Goal: Transaction & Acquisition: Purchase product/service

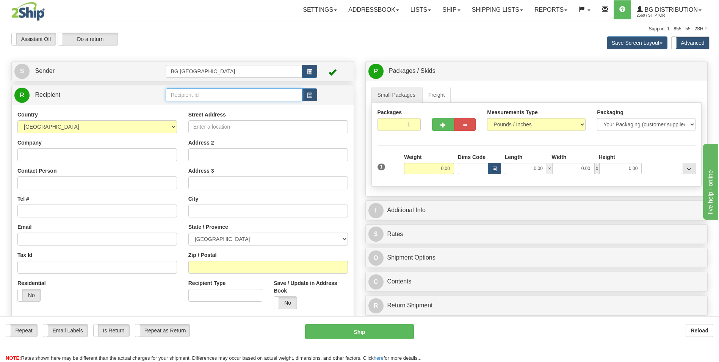
click at [214, 97] on input "text" at bounding box center [234, 94] width 136 height 13
click at [215, 107] on div "910384" at bounding box center [232, 106] width 129 height 8
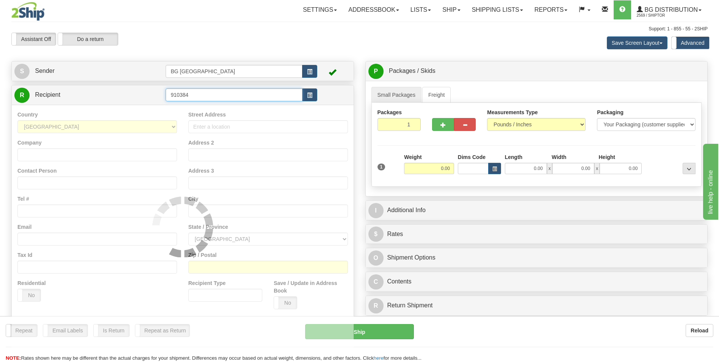
type input "910384"
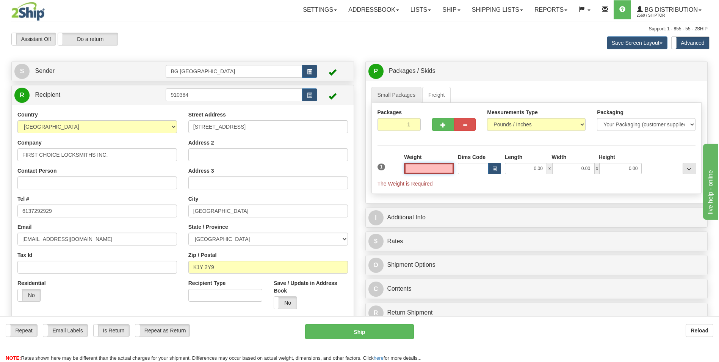
click at [435, 166] on input "text" at bounding box center [429, 168] width 50 height 11
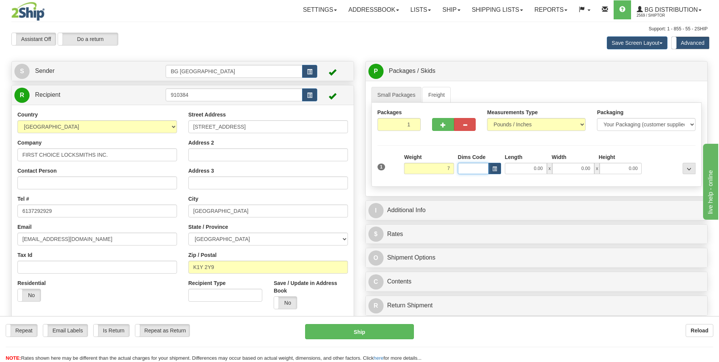
type input "7.00"
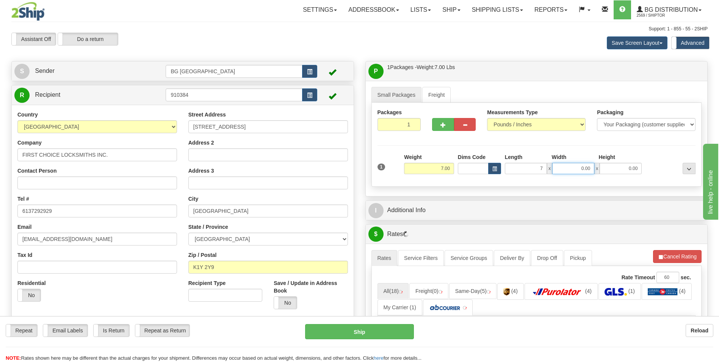
type input "7.00"
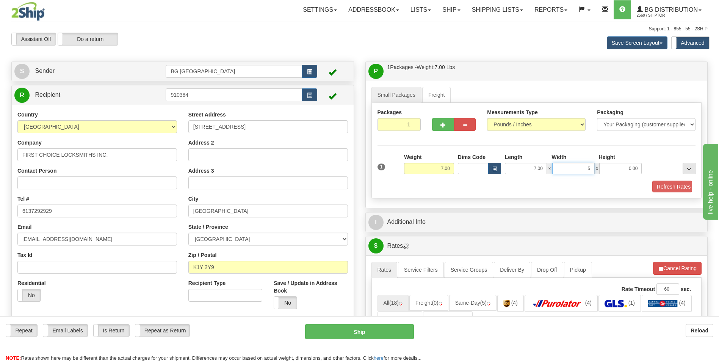
type input "5.00"
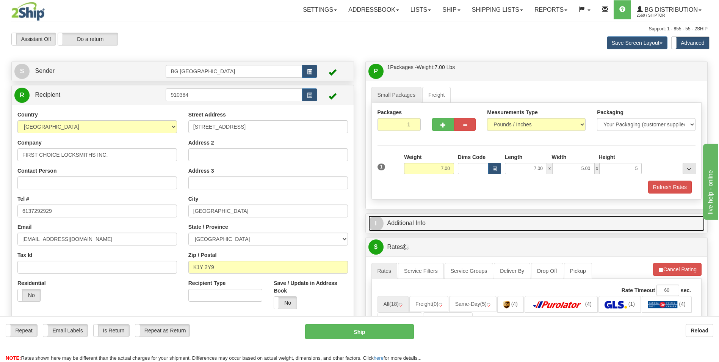
type input "5.00"
click at [383, 222] on span "I" at bounding box center [375, 223] width 15 height 15
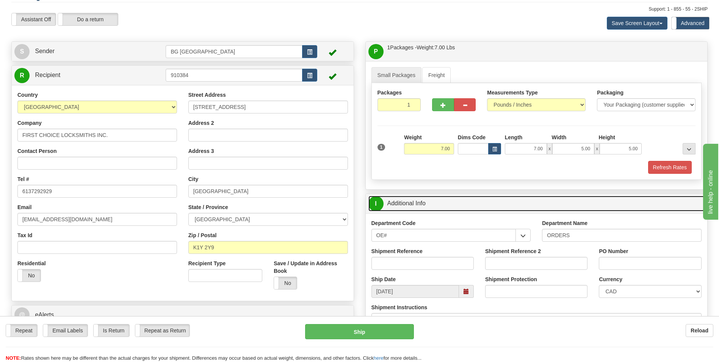
scroll to position [38, 0]
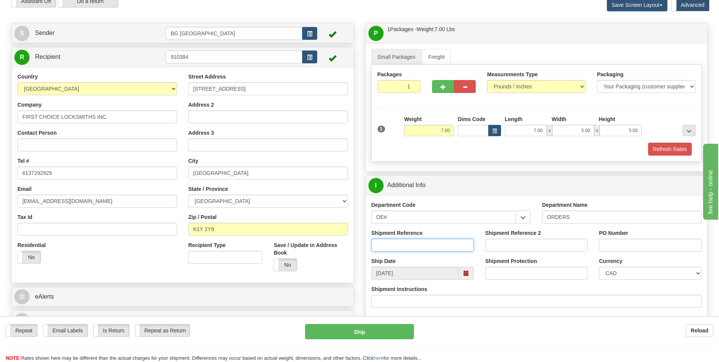
click at [441, 243] on input "Shipment Reference" at bounding box center [422, 244] width 102 height 13
type input "70186139-00"
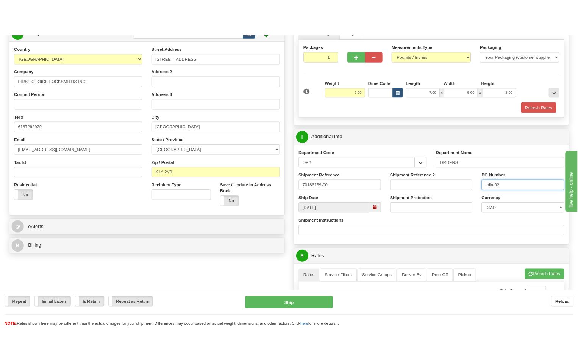
scroll to position [227, 0]
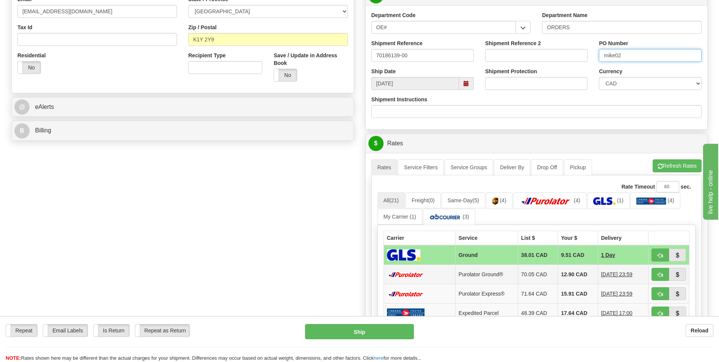
type input "mike02"
click at [535, 272] on td "70.05 CAD" at bounding box center [538, 274] width 40 height 19
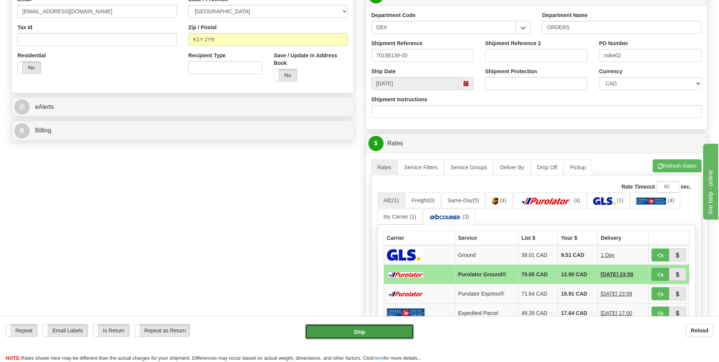
click at [381, 327] on button "Ship" at bounding box center [359, 331] width 108 height 15
type input "260"
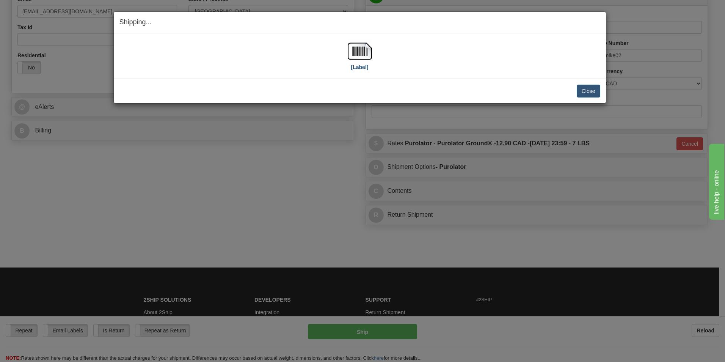
drag, startPoint x: 345, startPoint y: 41, endPoint x: 351, endPoint y: 45, distance: 7.1
click at [346, 41] on div "[Label]" at bounding box center [359, 56] width 481 height 34
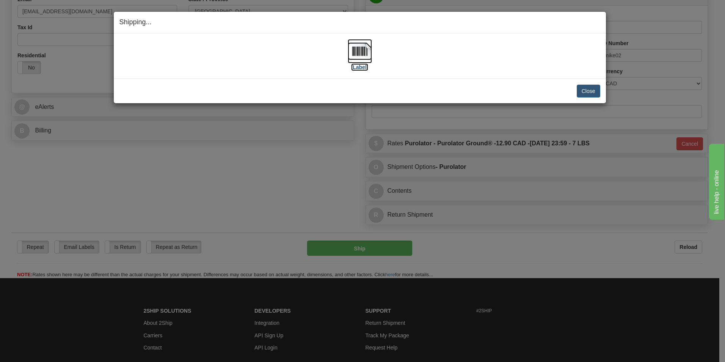
click at [357, 49] on img at bounding box center [360, 51] width 24 height 24
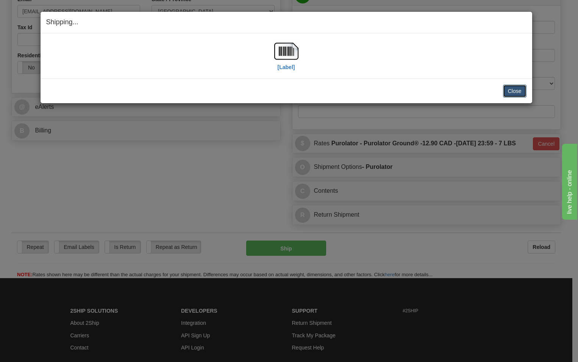
click at [512, 93] on button "Close" at bounding box center [515, 91] width 24 height 13
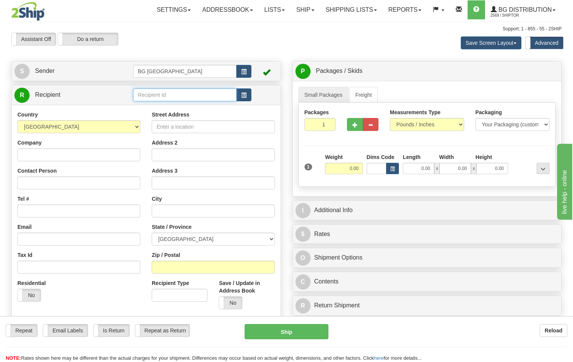
click at [215, 96] on input "text" at bounding box center [185, 94] width 104 height 13
click at [201, 104] on div "60040" at bounding box center [183, 106] width 96 height 8
type input "60040"
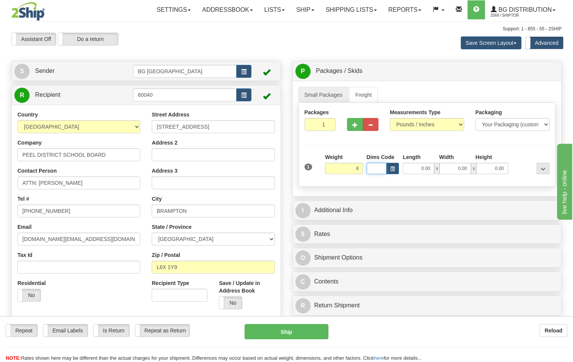
type input "8.00"
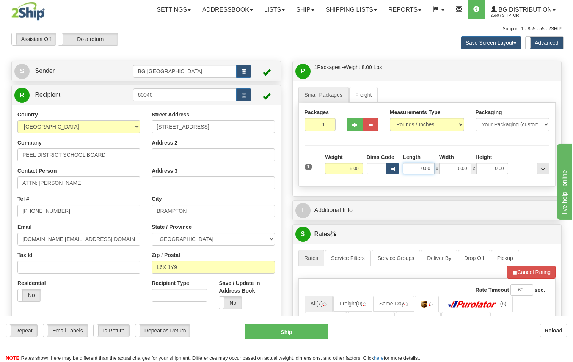
type input "7"
type input "8.00"
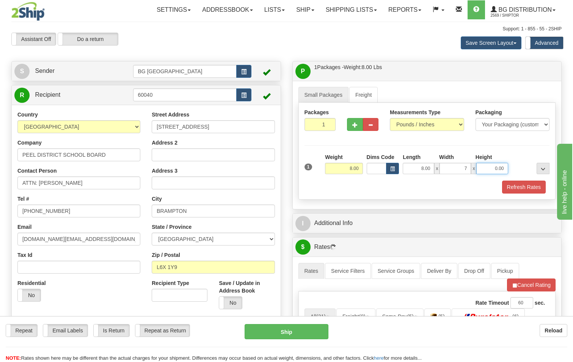
type input "7.00"
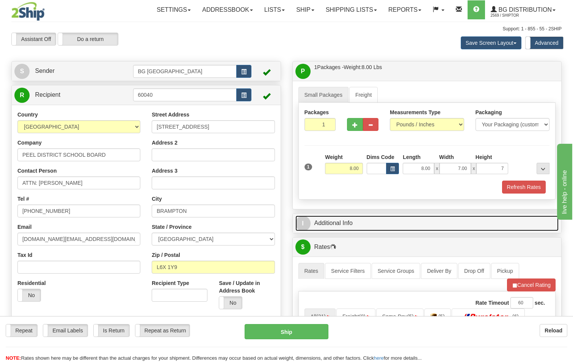
type input "7.00"
click at [301, 227] on span "I" at bounding box center [302, 223] width 15 height 15
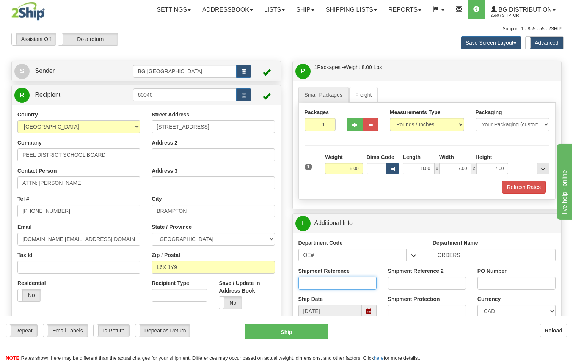
click at [348, 282] on input "Shipment Reference" at bounding box center [337, 282] width 78 height 13
type input "70185007-01"
click at [425, 274] on div "Shipment Reference 2 701844" at bounding box center [427, 278] width 78 height 22
click at [423, 279] on input "701844" at bounding box center [427, 282] width 78 height 13
type input "70174997-00"
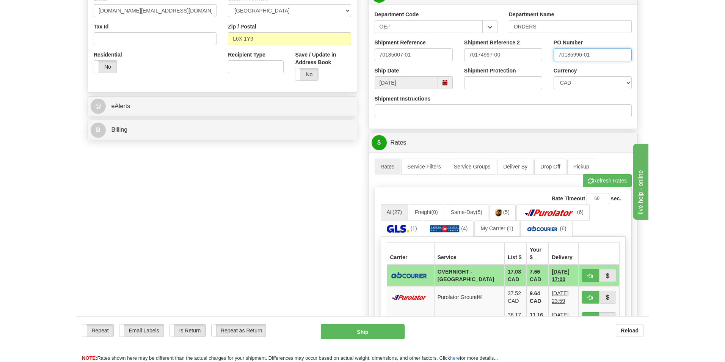
scroll to position [265, 0]
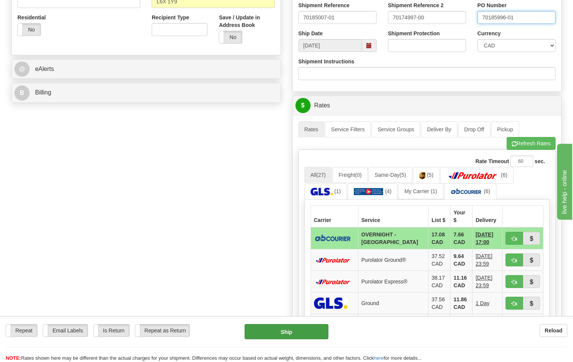
type input "70185996-01"
click at [304, 332] on button "Ship" at bounding box center [286, 331] width 84 height 15
type input "4"
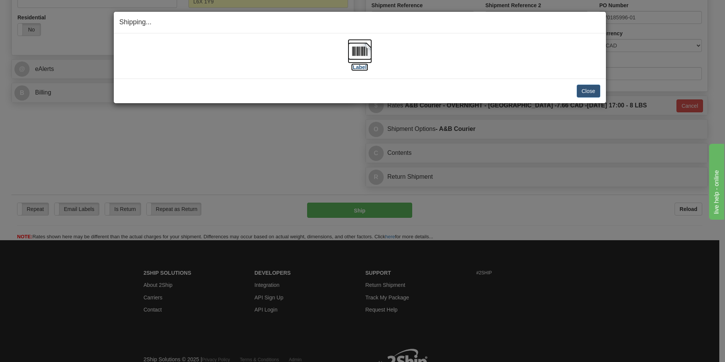
click at [357, 56] on img at bounding box center [360, 51] width 24 height 24
click at [572, 92] on button "Close" at bounding box center [589, 91] width 24 height 13
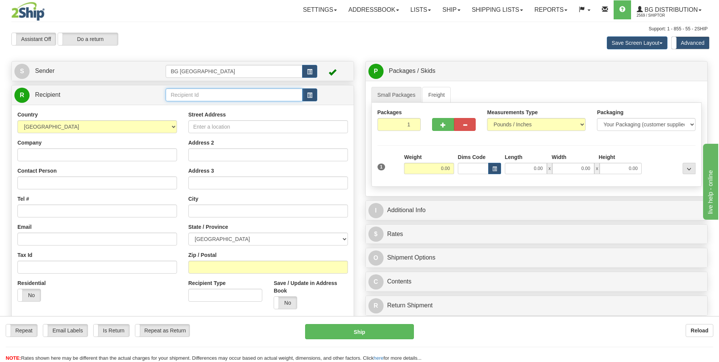
click at [224, 96] on input "text" at bounding box center [234, 94] width 136 height 13
click at [228, 107] on div "60040" at bounding box center [232, 106] width 129 height 8
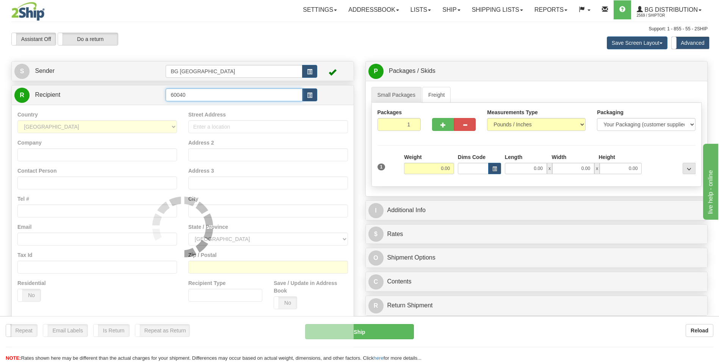
type input "60040"
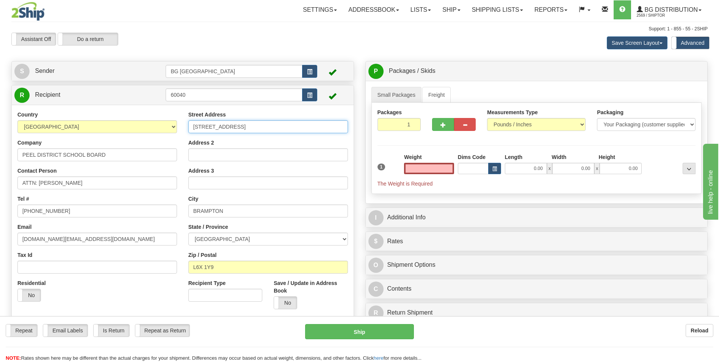
type input "0.00"
click at [219, 125] on input "[STREET_ADDRESS]" at bounding box center [268, 126] width 160 height 13
click at [260, 124] on input "[STREET_ADDRESS]" at bounding box center [268, 126] width 160 height 13
click at [260, 124] on input "24 HOLTBY AVENUE" at bounding box center [268, 126] width 160 height 13
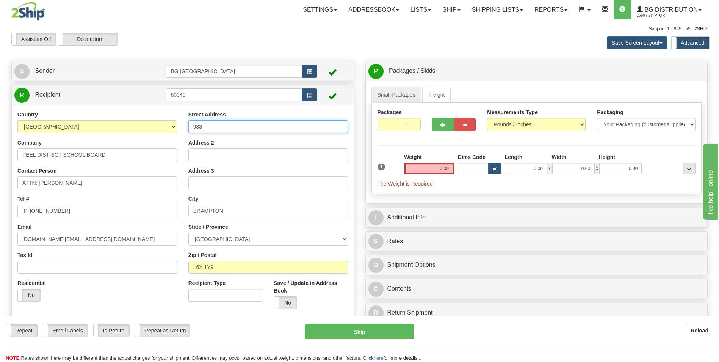
click at [229, 127] on input "933" at bounding box center [268, 126] width 160 height 13
type input "9"
click at [218, 269] on input "L6X 1Y9" at bounding box center [268, 266] width 160 height 13
click at [219, 270] on input "L6X 1Y9" at bounding box center [268, 266] width 160 height 13
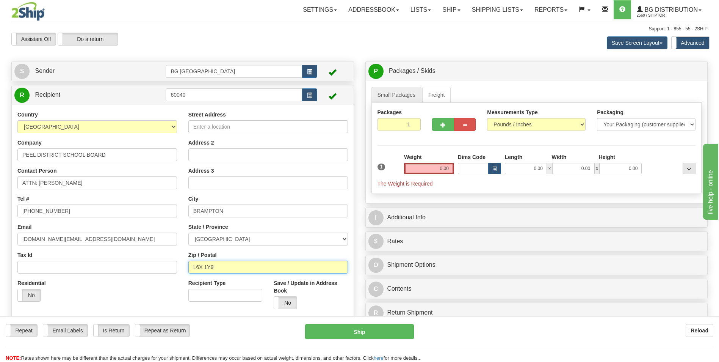
click at [219, 271] on input "L6X 1Y9" at bounding box center [268, 266] width 160 height 13
type input "l"
type input "L5C2T9"
click at [274, 249] on div "Street Address Address 2 Address 3 City BRAMPTON State / Province ALBERTA BRITI…" at bounding box center [268, 213] width 171 height 204
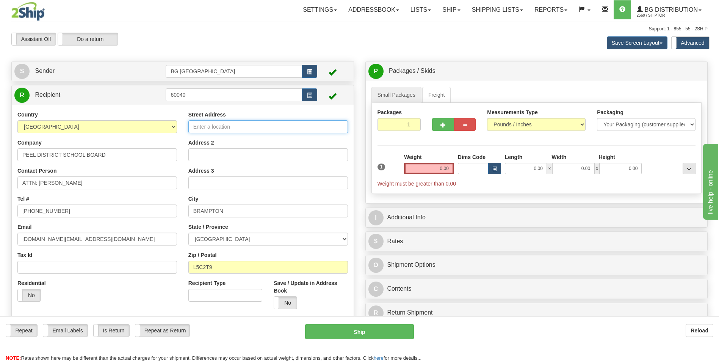
click at [250, 130] on input "Street Address" at bounding box center [268, 126] width 160 height 13
type input "933 CENTRAL PARKWAY"
click at [229, 211] on input "BRAMPTON" at bounding box center [268, 210] width 160 height 13
type input "MISSissauga"
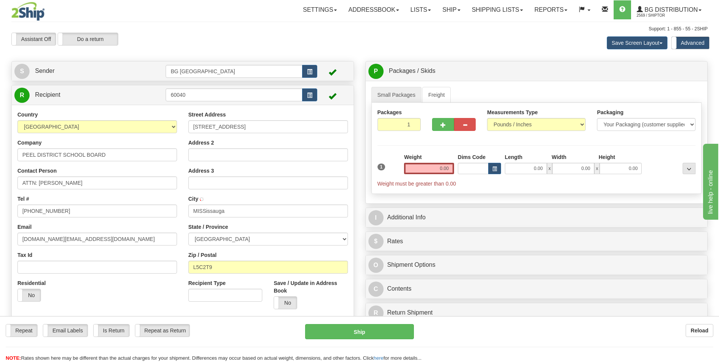
click at [212, 315] on div "Country AFGHANISTAN ALAND ISLANDS ALBANIA ALGERIA AMERICAN SAMOA ANDORRA ANGOLA…" at bounding box center [183, 213] width 342 height 216
click at [110, 186] on input "ATTN: JAIME TRAVASSOS SR." at bounding box center [97, 182] width 160 height 13
type input "p"
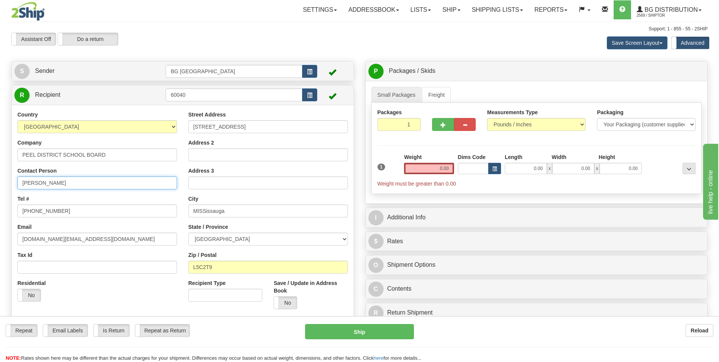
type input "PAUL RYMAL"
click at [265, 207] on input "MISSissauga" at bounding box center [268, 210] width 160 height 13
click at [427, 168] on input "0.00" at bounding box center [429, 168] width 50 height 11
click at [427, 168] on input "text" at bounding box center [429, 168] width 50 height 11
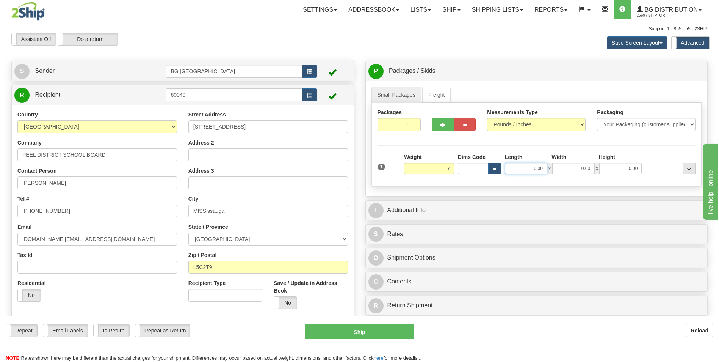
type input "7.00"
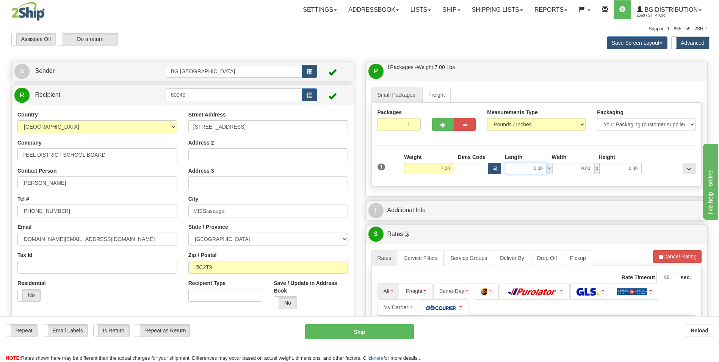
drag, startPoint x: 526, startPoint y: 166, endPoint x: 565, endPoint y: 166, distance: 38.7
click at [564, 166] on div "0.00 x 0.00 x 0.00" at bounding box center [573, 168] width 137 height 11
type input "11.00"
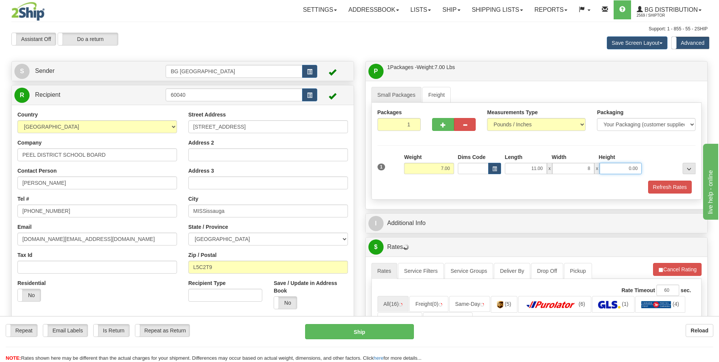
type input "8.00"
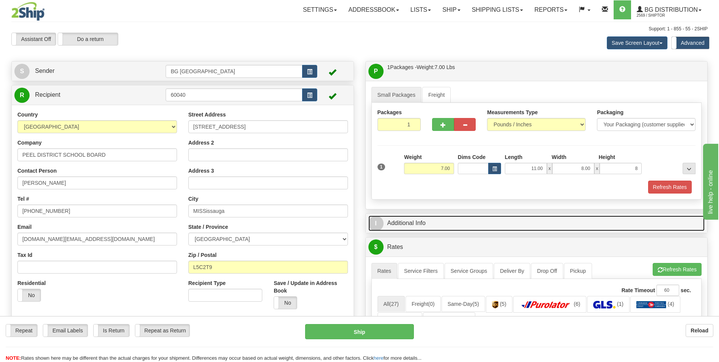
type input "8.00"
click at [381, 221] on span "I" at bounding box center [375, 223] width 15 height 15
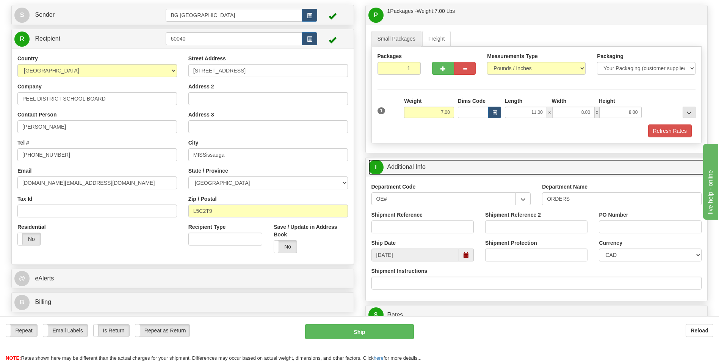
scroll to position [76, 0]
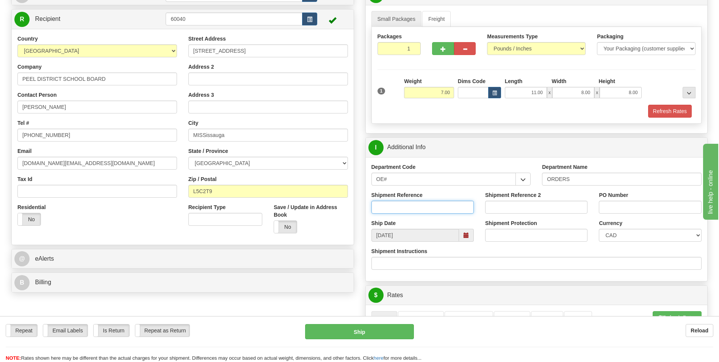
click at [431, 205] on input "Shipment Reference" at bounding box center [422, 207] width 102 height 13
type input "70175483-00"
type input "70175481-00"
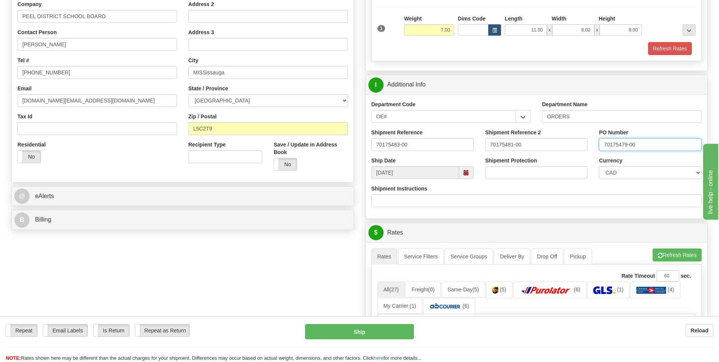
scroll to position [152, 0]
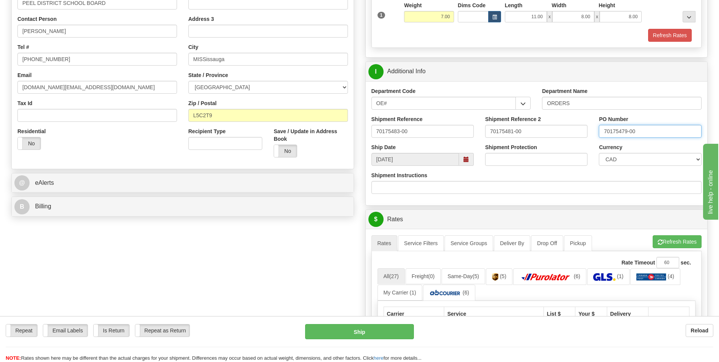
type input "70175479-00"
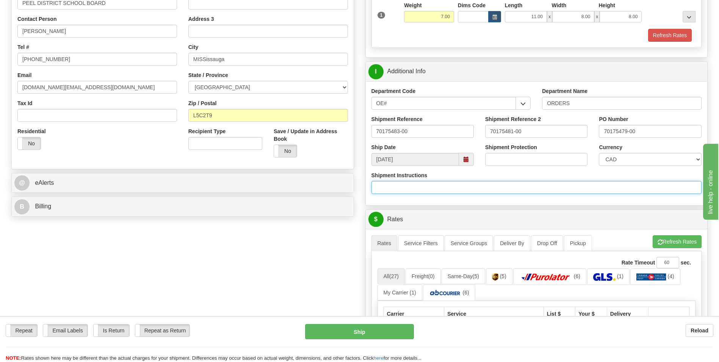
drag, startPoint x: 399, startPoint y: 190, endPoint x: 404, endPoint y: 191, distance: 5.0
click at [400, 190] on input "Shipment Instructions" at bounding box center [536, 187] width 331 height 13
click at [472, 185] on input "70175482-00 70175484-00" at bounding box center [536, 187] width 331 height 13
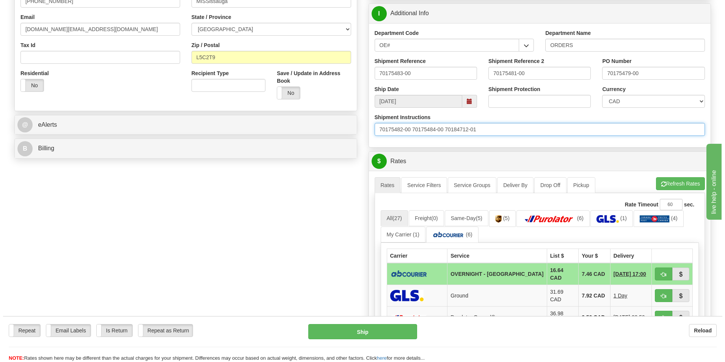
scroll to position [341, 0]
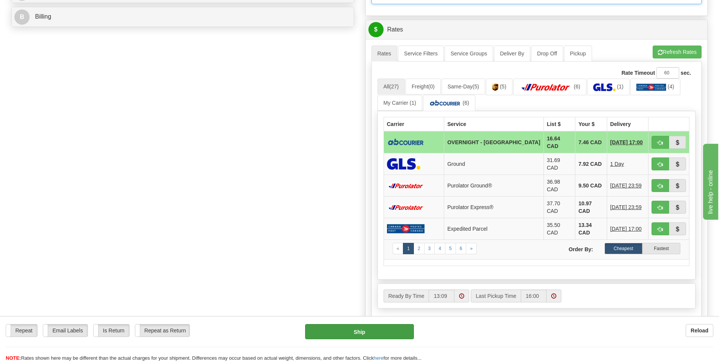
type input "70175482-00 70175484-00 70184712-01"
click at [384, 327] on button "Ship" at bounding box center [359, 331] width 108 height 15
type input "4"
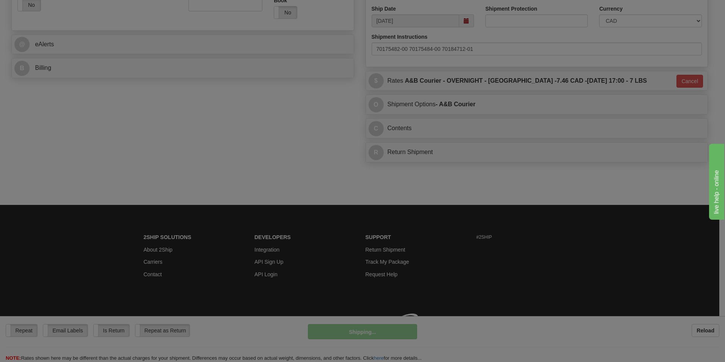
scroll to position [301, 0]
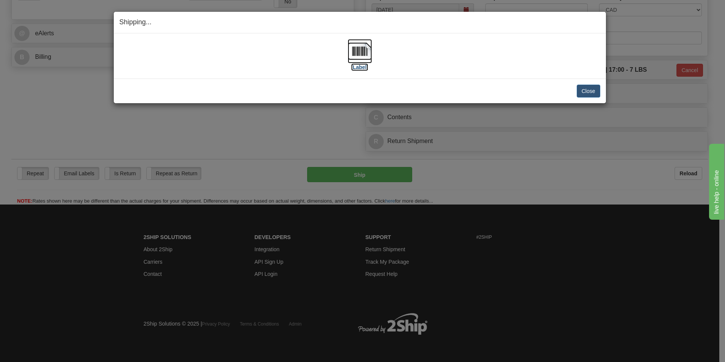
click at [357, 53] on img at bounding box center [360, 51] width 24 height 24
click at [594, 90] on button "Close" at bounding box center [589, 91] width 24 height 13
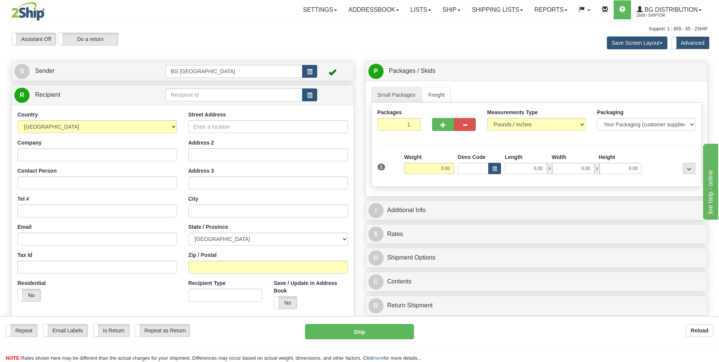
drag, startPoint x: 238, startPoint y: 82, endPoint x: 238, endPoint y: 96, distance: 14.0
click at [238, 87] on div "Create a label for the return Create Pickup Without Label S Sender BG Toronto" at bounding box center [183, 230] width 354 height 339
click at [238, 97] on input "text" at bounding box center [234, 94] width 136 height 13
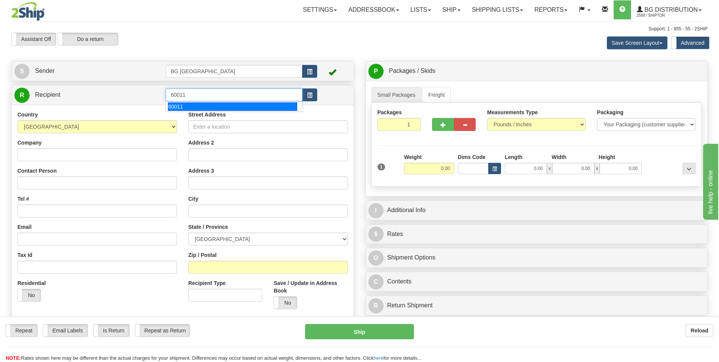
click at [206, 107] on div "60011" at bounding box center [232, 106] width 129 height 8
type input "60011"
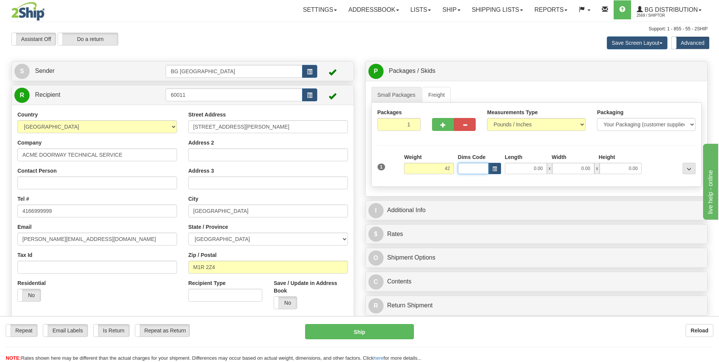
type input "42.00"
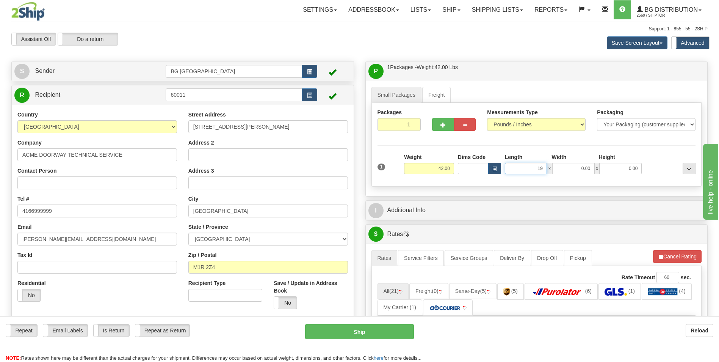
type input "19.00"
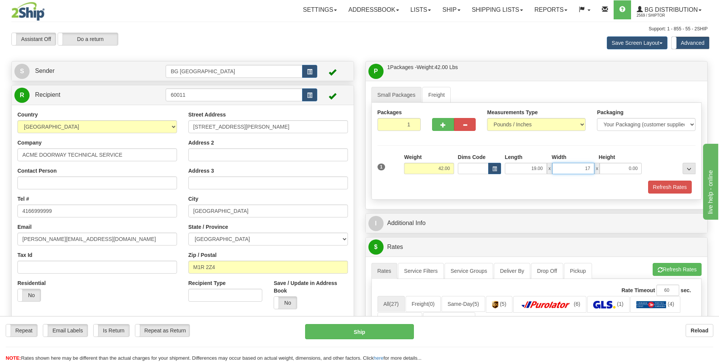
type input "17.00"
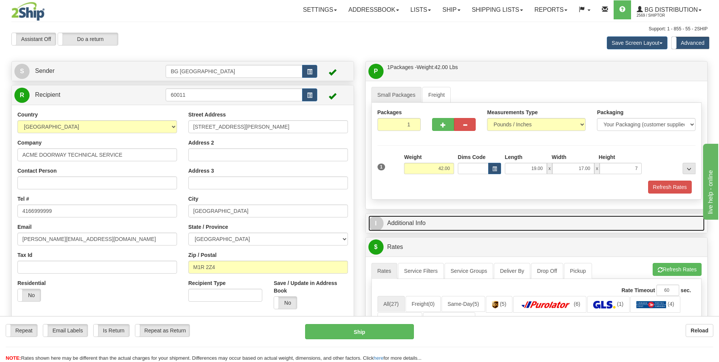
type input "7.00"
click at [381, 227] on span "I" at bounding box center [375, 223] width 15 height 15
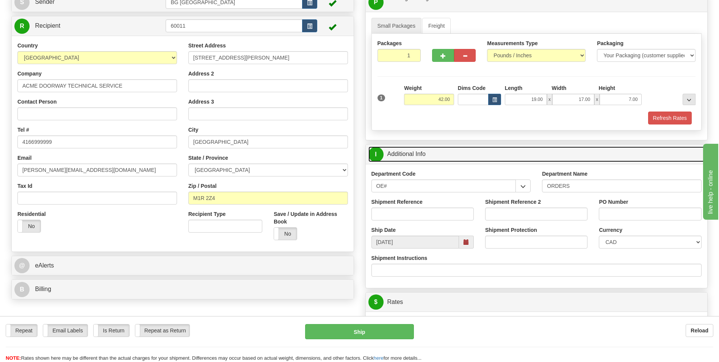
scroll to position [76, 0]
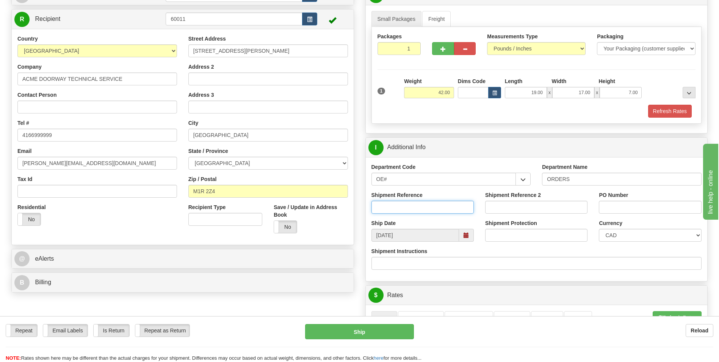
click at [425, 211] on input "Shipment Reference" at bounding box center [422, 207] width 102 height 13
type input "70185705-00"
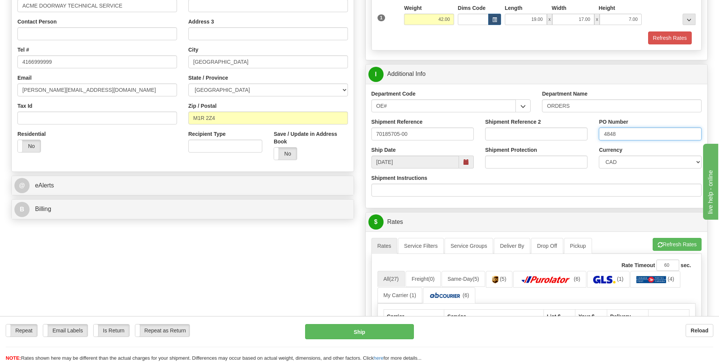
scroll to position [303, 0]
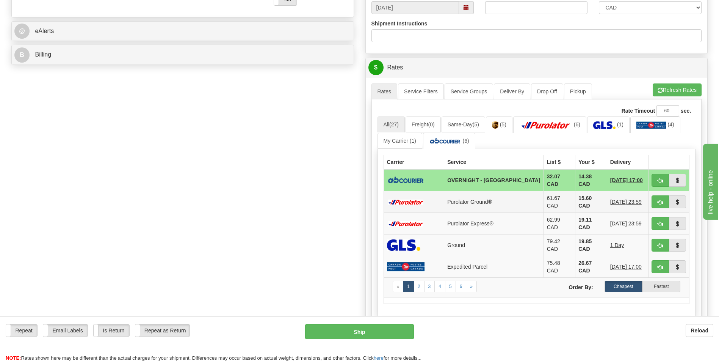
type input "4848"
click at [544, 192] on td "61.67 CAD" at bounding box center [560, 202] width 32 height 22
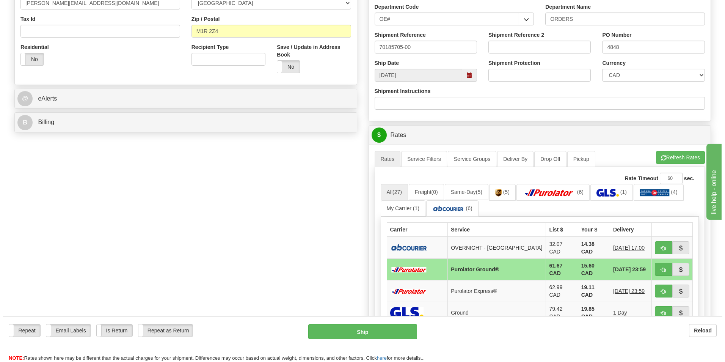
scroll to position [265, 0]
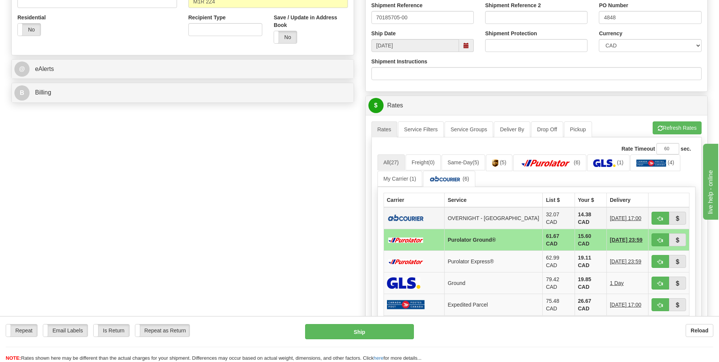
click at [575, 211] on td "14.38 CAD" at bounding box center [591, 218] width 32 height 22
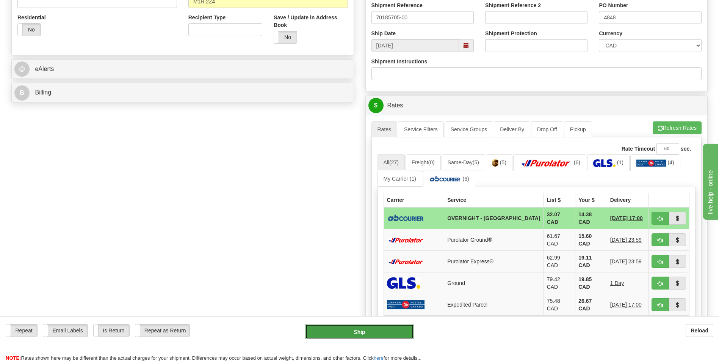
click at [385, 329] on button "Ship" at bounding box center [359, 331] width 108 height 15
type input "4"
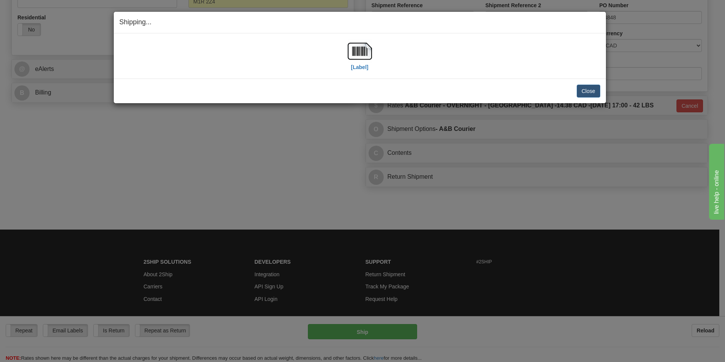
click at [386, 60] on div "[Label]" at bounding box center [359, 56] width 481 height 34
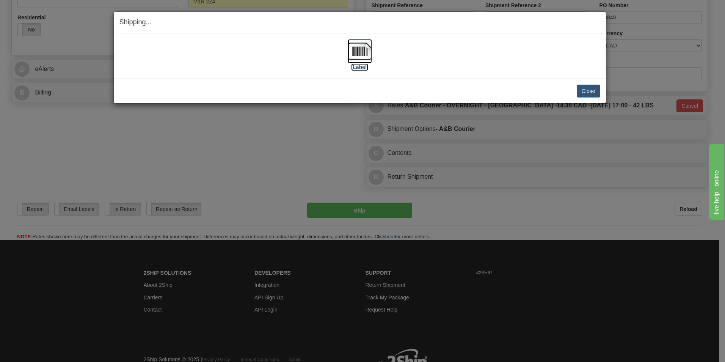
click at [370, 55] on img at bounding box center [360, 51] width 24 height 24
click at [591, 88] on button "Close" at bounding box center [589, 91] width 24 height 13
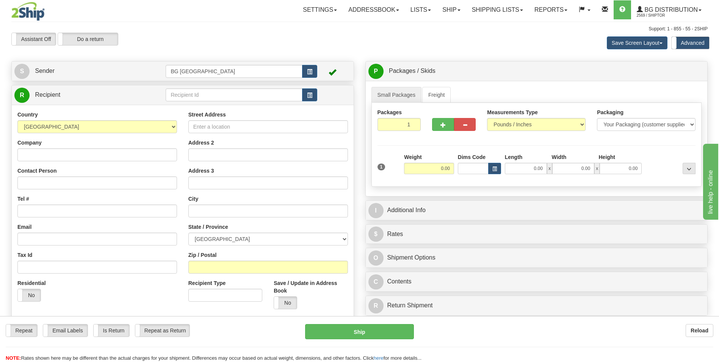
click at [265, 96] on div "Toggle navigation Settings Shipping Preferences Fields Preferences New" at bounding box center [359, 219] width 719 height 439
click at [271, 92] on input "text" at bounding box center [234, 94] width 136 height 13
click at [226, 102] on li "60217" at bounding box center [234, 107] width 136 height 10
type input "60217"
type input "9.00"
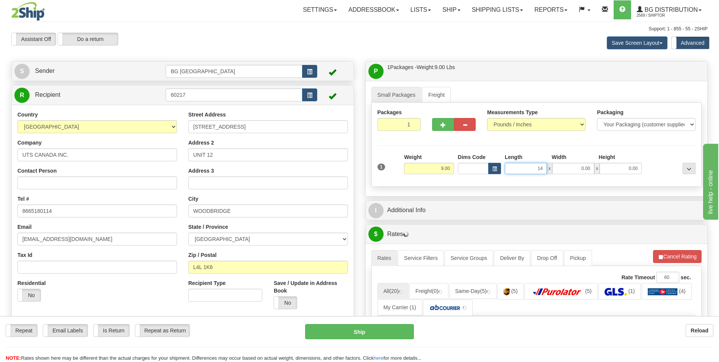
type input "14.00"
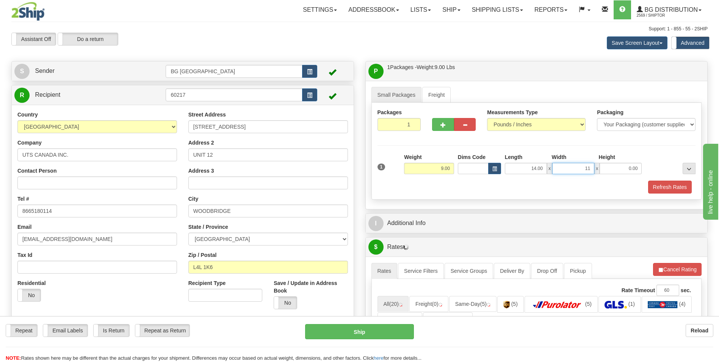
type input "11.00"
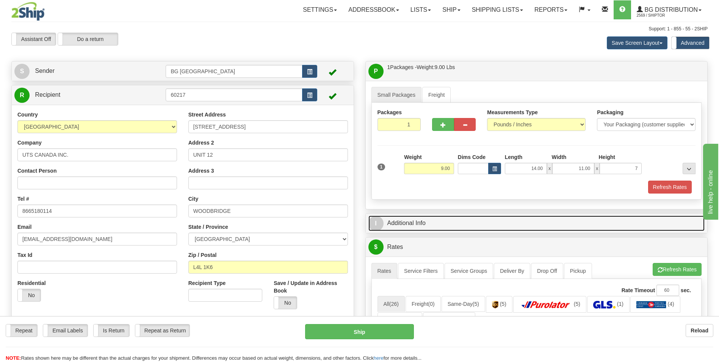
type input "7.00"
click at [382, 226] on span "I" at bounding box center [375, 223] width 15 height 15
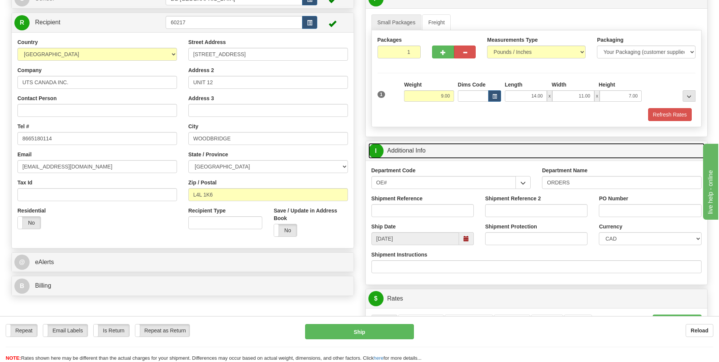
scroll to position [76, 0]
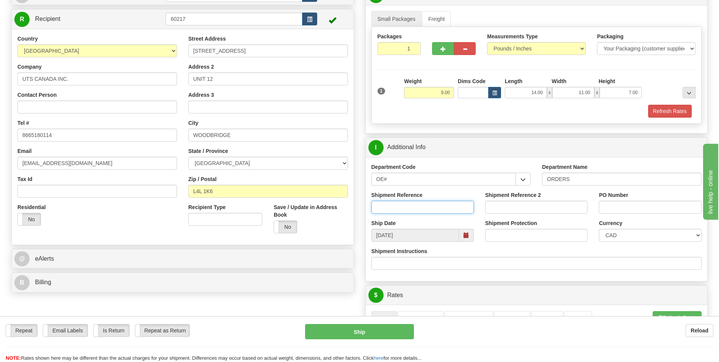
click at [462, 212] on input "Shipment Reference" at bounding box center [422, 207] width 102 height 13
type input "70186138-00"
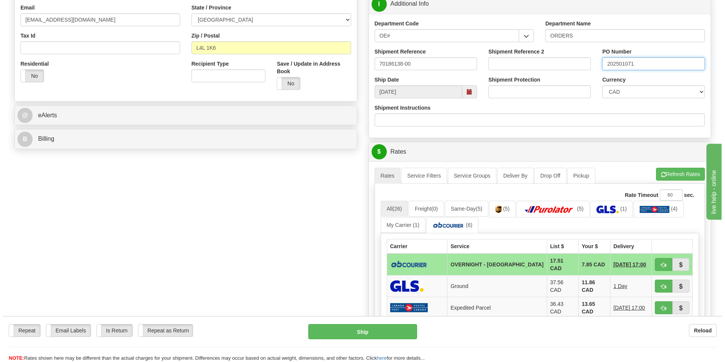
scroll to position [227, 0]
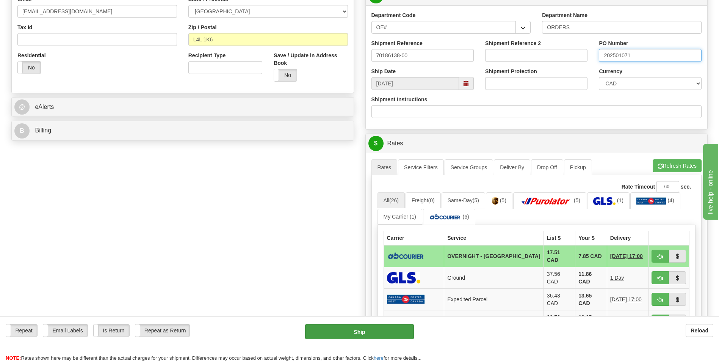
type input "202501071"
click at [386, 333] on button "Ship" at bounding box center [359, 331] width 108 height 15
type input "4"
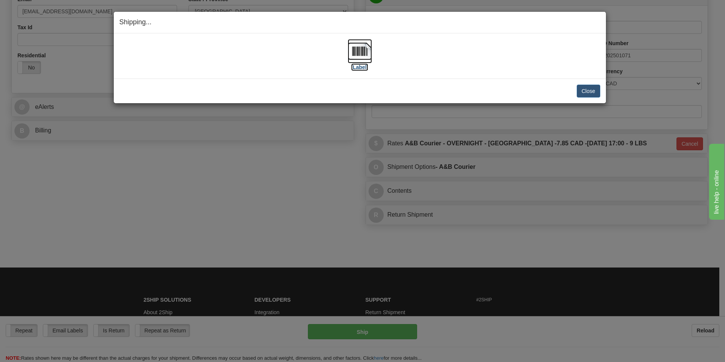
click at [361, 59] on img at bounding box center [360, 51] width 24 height 24
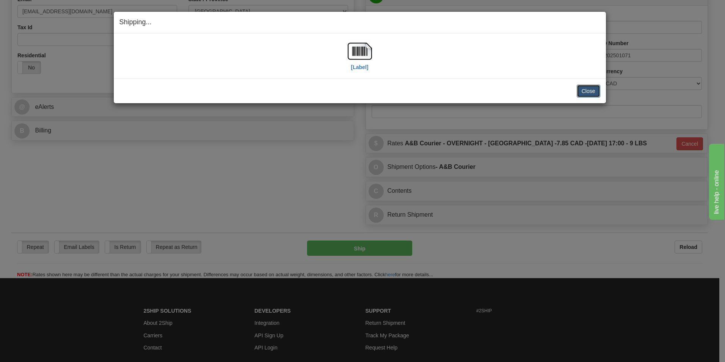
click at [583, 92] on button "Close" at bounding box center [589, 91] width 24 height 13
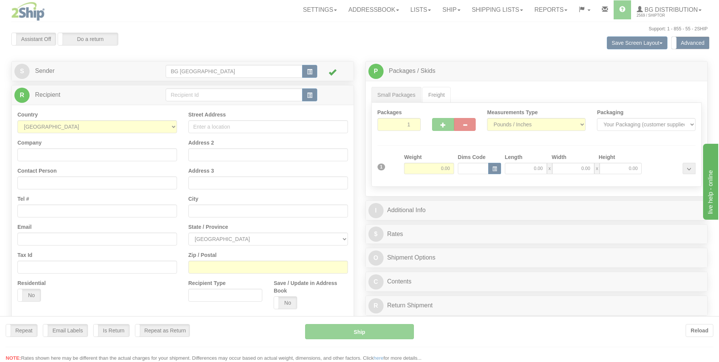
click at [222, 94] on div at bounding box center [359, 181] width 719 height 362
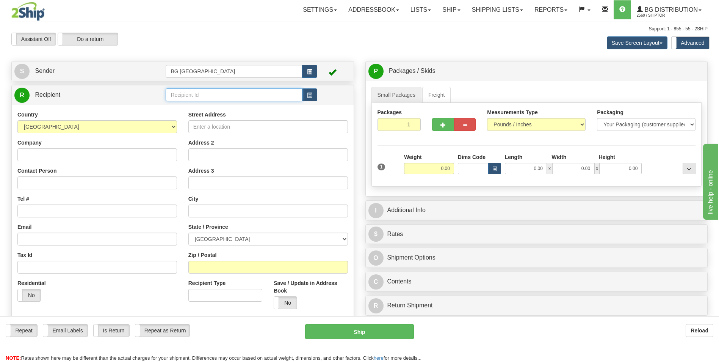
click at [222, 94] on input "text" at bounding box center [234, 94] width 136 height 13
click at [246, 107] on div "60419" at bounding box center [232, 106] width 129 height 8
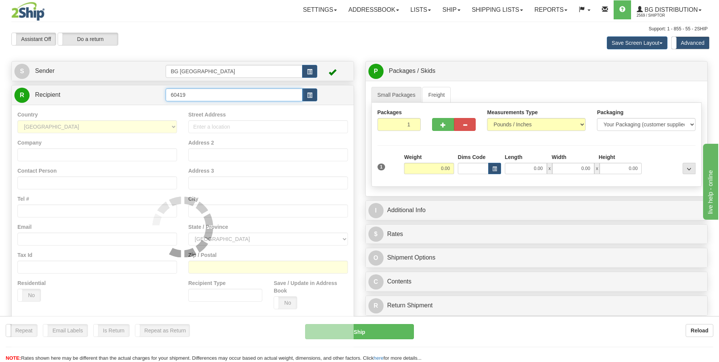
type input "60419"
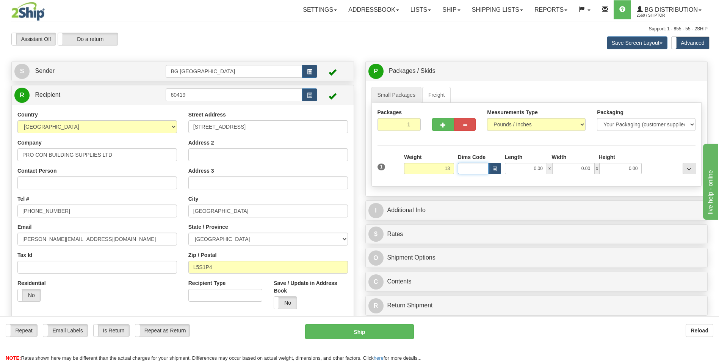
type input "13.00"
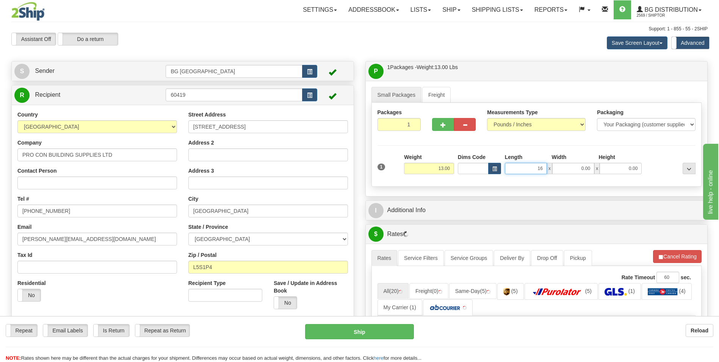
type input "16.00"
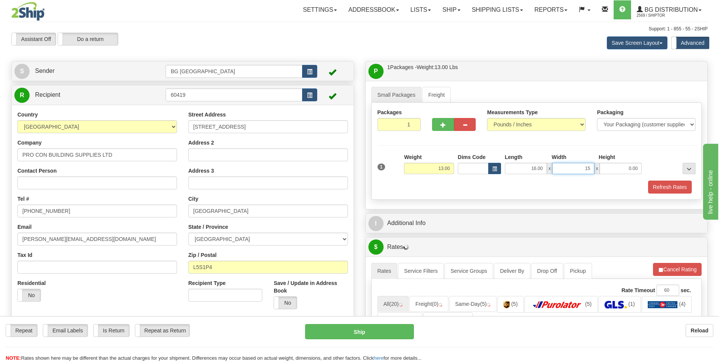
type input "15.00"
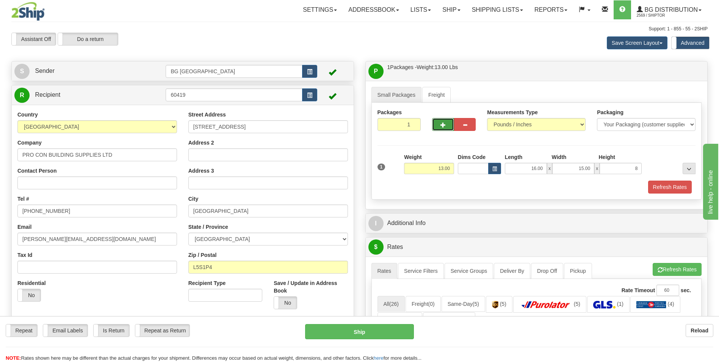
type input "8.00"
click at [446, 122] on span "button" at bounding box center [442, 124] width 5 height 5
type input "2"
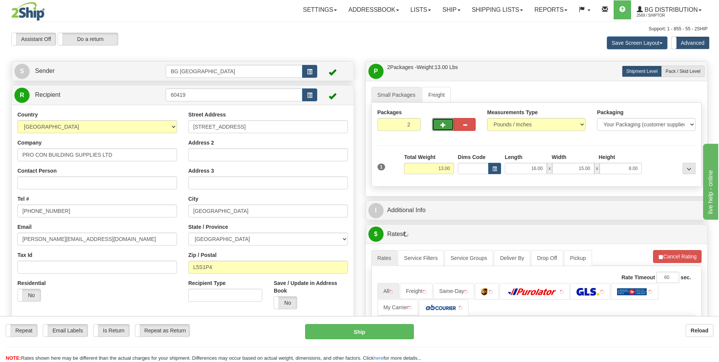
drag, startPoint x: 676, startPoint y: 73, endPoint x: 613, endPoint y: 117, distance: 77.1
click at [676, 73] on span "Pack / Skid Level" at bounding box center [683, 71] width 35 height 5
radio input "true"
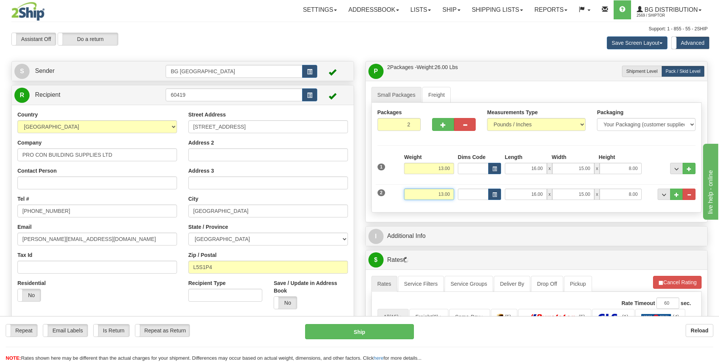
drag, startPoint x: 428, startPoint y: 194, endPoint x: 540, endPoint y: 198, distance: 111.5
click at [533, 198] on div "2 Weight 13.00 Dims Code Length Width Height" at bounding box center [537, 192] width 322 height 25
type input "37.00"
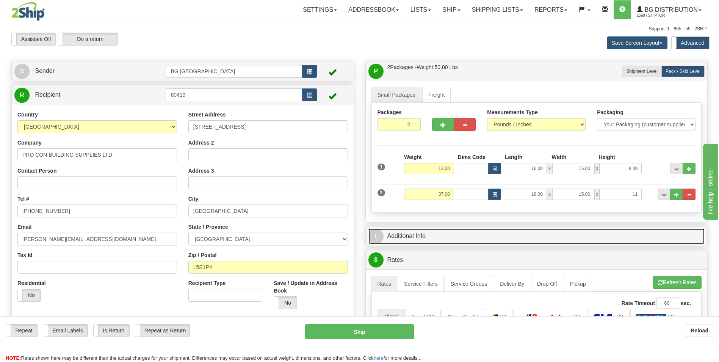
type input "11.00"
click at [382, 238] on span "I" at bounding box center [375, 236] width 15 height 15
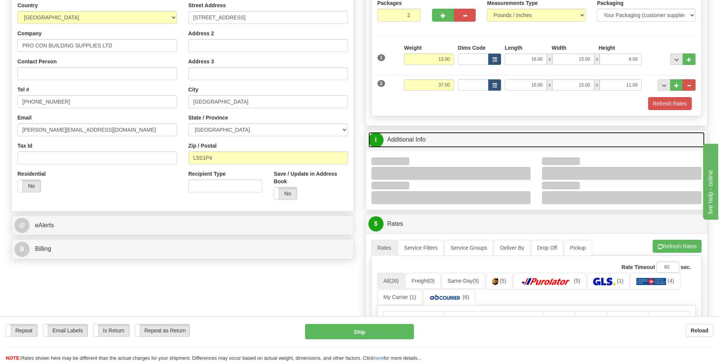
scroll to position [190, 0]
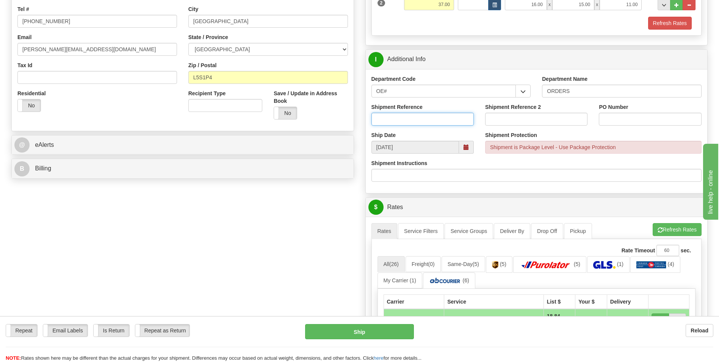
click at [430, 119] on input "Shipment Reference" at bounding box center [422, 119] width 102 height 13
type input "70185683-00"
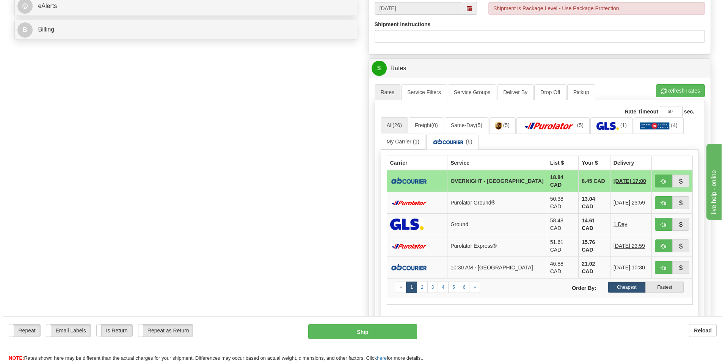
scroll to position [341, 0]
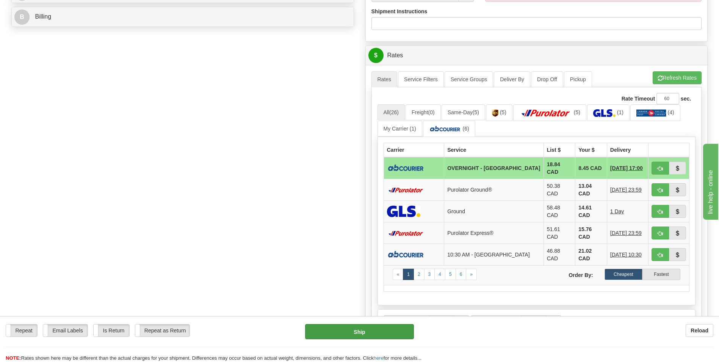
type input "110442"
click at [377, 330] on button "Ship" at bounding box center [359, 331] width 108 height 15
type input "4"
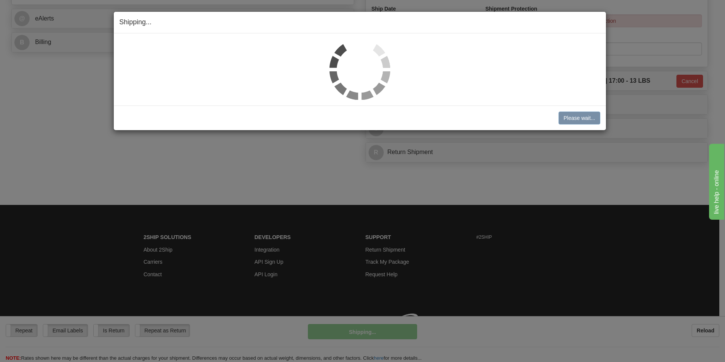
scroll to position [327, 0]
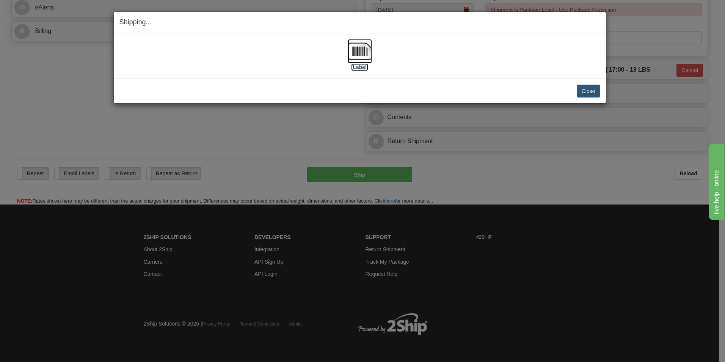
click at [363, 48] on img at bounding box center [360, 51] width 24 height 24
click at [591, 92] on button "Close" at bounding box center [589, 91] width 24 height 13
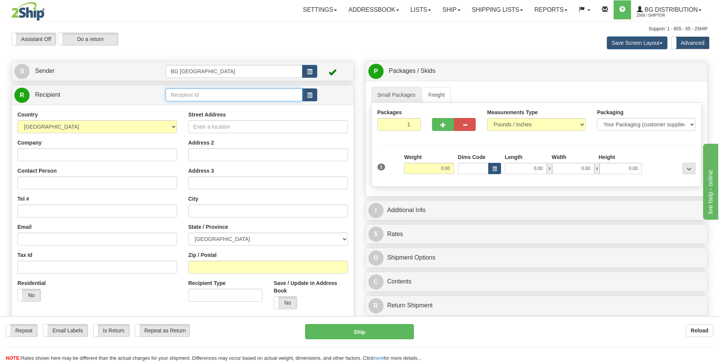
click at [260, 96] on input "text" at bounding box center [234, 94] width 136 height 13
click at [250, 109] on div "60020" at bounding box center [232, 106] width 129 height 8
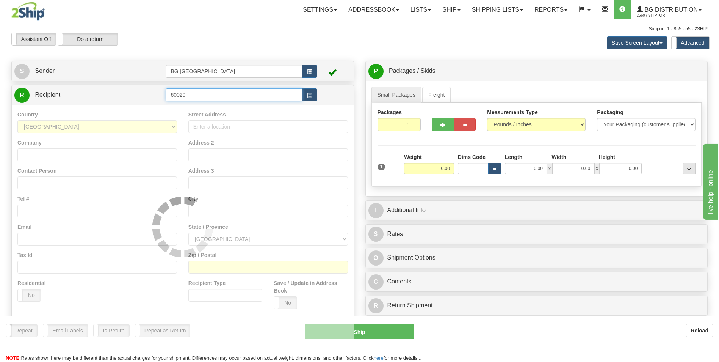
type input "60020"
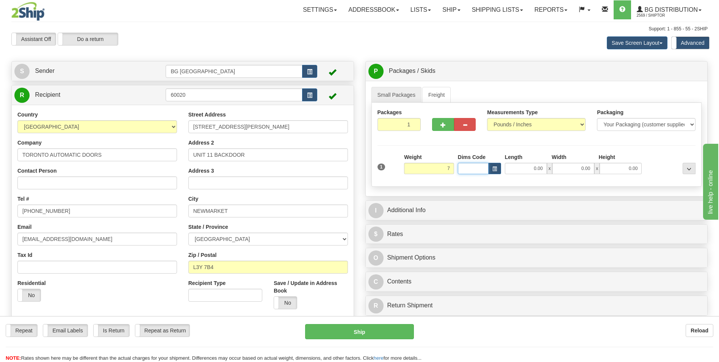
type input "7.00"
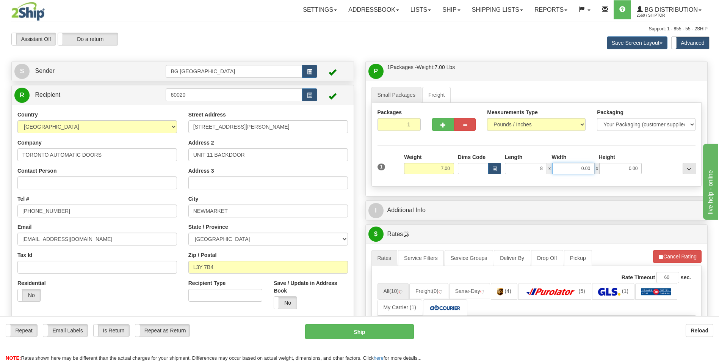
type input "8.00"
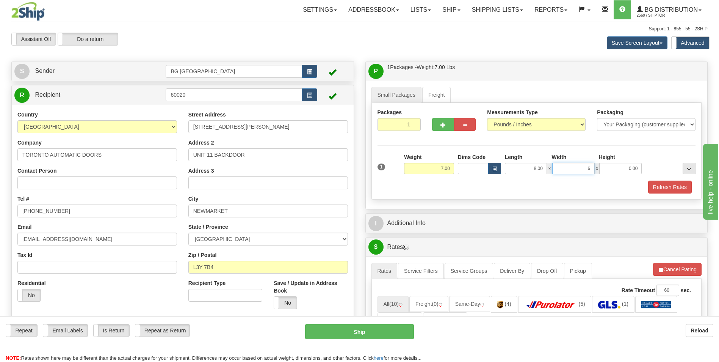
type input "6.00"
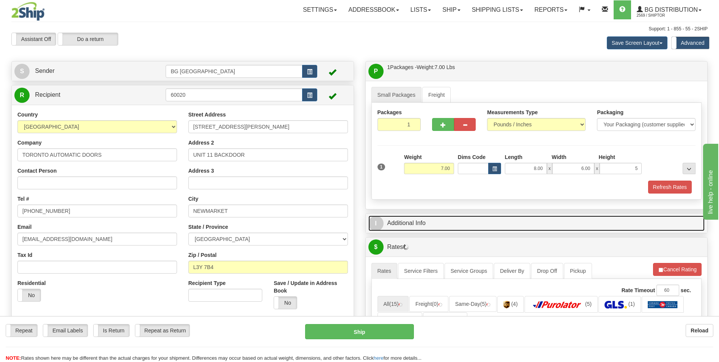
type input "5.00"
click at [386, 221] on link "I Additional Info" at bounding box center [536, 223] width 337 height 16
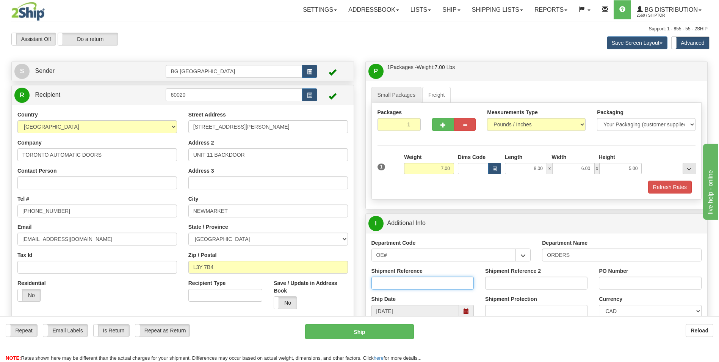
click at [432, 278] on input "Shipment Reference" at bounding box center [422, 282] width 102 height 13
type input "70184960-00"
type input "1"
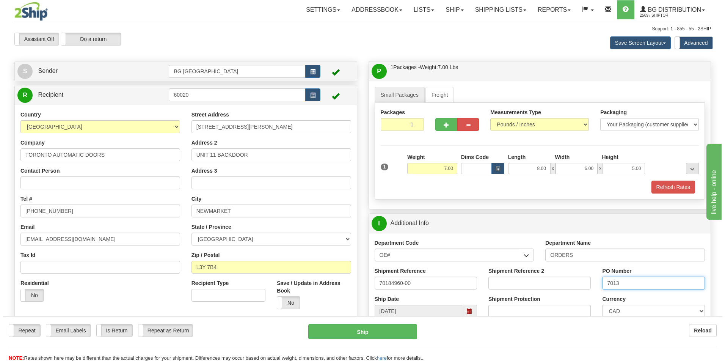
scroll to position [190, 0]
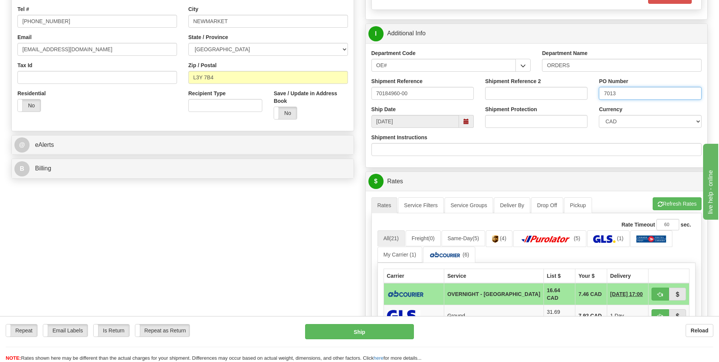
type input "7013"
drag, startPoint x: 482, startPoint y: 287, endPoint x: 479, endPoint y: 290, distance: 4.6
click at [482, 288] on td "OVERNIGHT - [GEOGRAPHIC_DATA]" at bounding box center [493, 294] width 99 height 22
click at [399, 330] on button "Ship" at bounding box center [359, 331] width 108 height 15
type input "4"
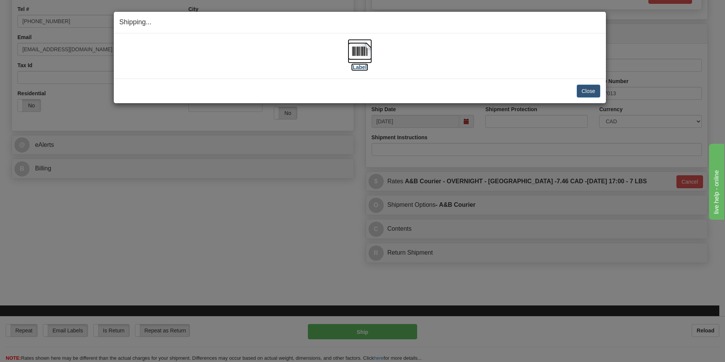
click at [362, 54] on img at bounding box center [360, 51] width 24 height 24
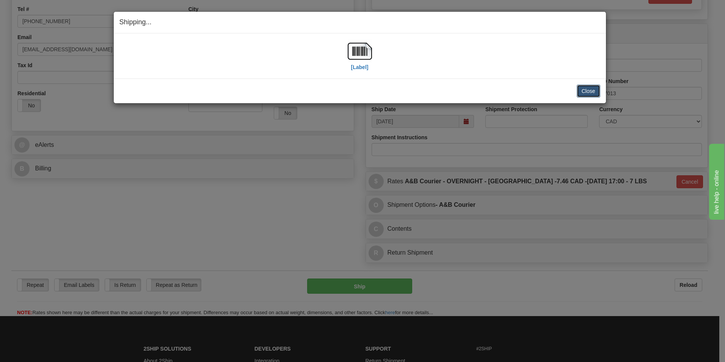
click at [588, 92] on button "Close" at bounding box center [589, 91] width 24 height 13
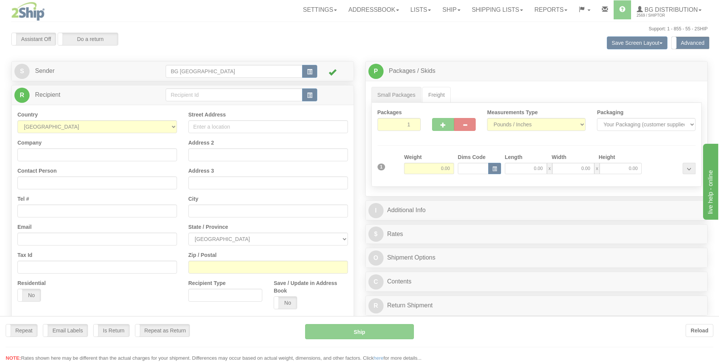
click at [255, 94] on div at bounding box center [359, 181] width 719 height 362
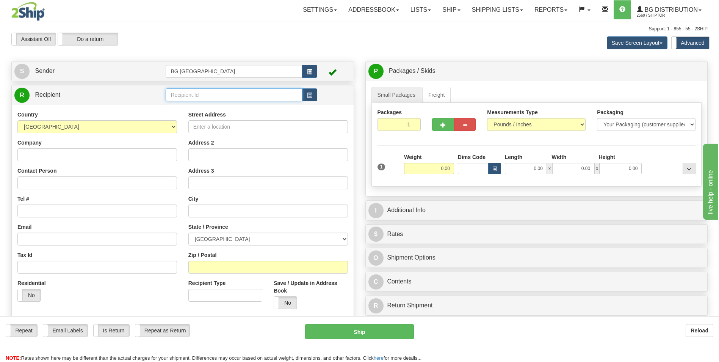
click at [255, 94] on input "text" at bounding box center [234, 94] width 136 height 13
click at [236, 108] on div "60509" at bounding box center [232, 106] width 129 height 8
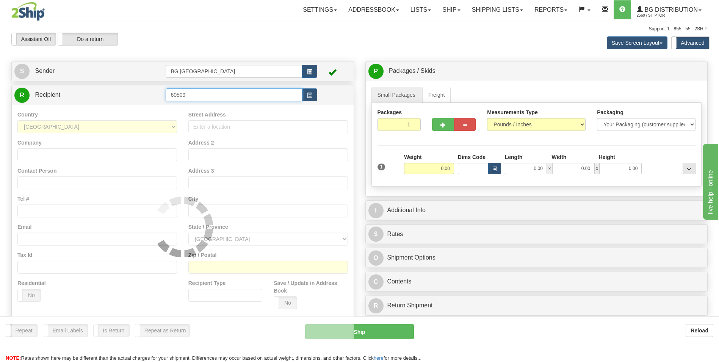
type input "60509"
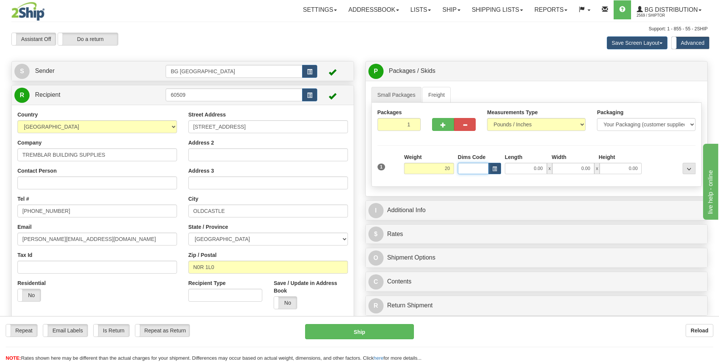
type input "20.00"
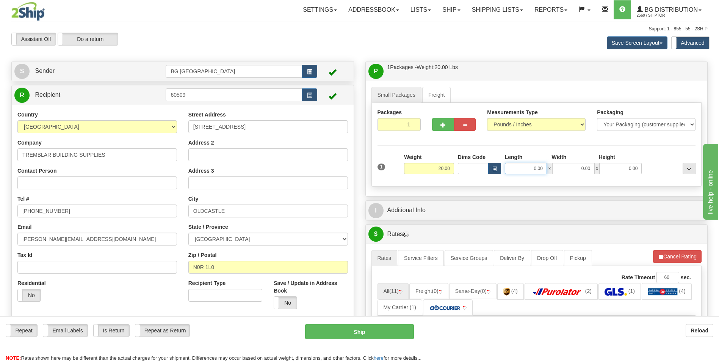
click at [536, 165] on input "0.00" at bounding box center [526, 168] width 42 height 11
type input "40.00"
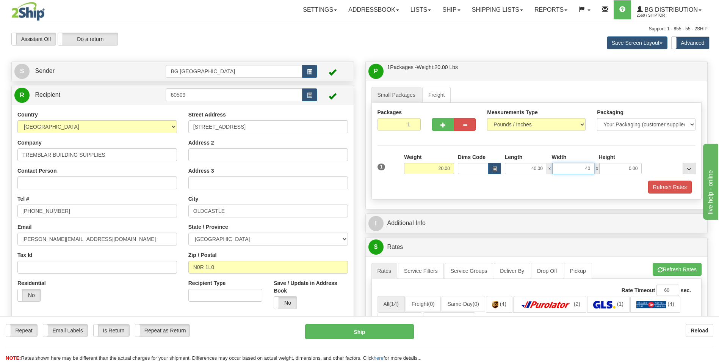
drag, startPoint x: 577, startPoint y: 169, endPoint x: 646, endPoint y: 152, distance: 71.0
click at [641, 154] on div "Length Width Height 40.00 x 40 x 0.00" at bounding box center [573, 163] width 141 height 21
type input "11.00"
type input "6.00"
click at [436, 124] on button "button" at bounding box center [443, 124] width 22 height 13
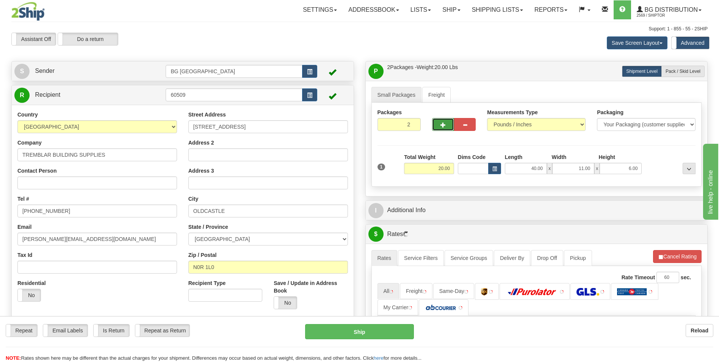
click at [438, 122] on button "button" at bounding box center [443, 124] width 22 height 13
type input "3"
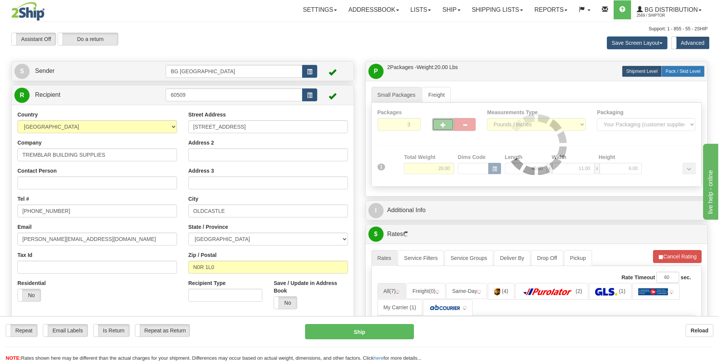
click at [677, 74] on label "Pack / Skid Level Pack.." at bounding box center [682, 71] width 43 height 11
radio input "true"
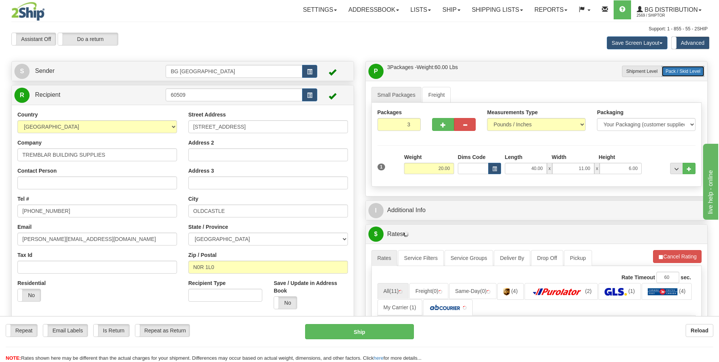
click at [669, 74] on label "Pack / Skid Level Pack.." at bounding box center [682, 71] width 43 height 11
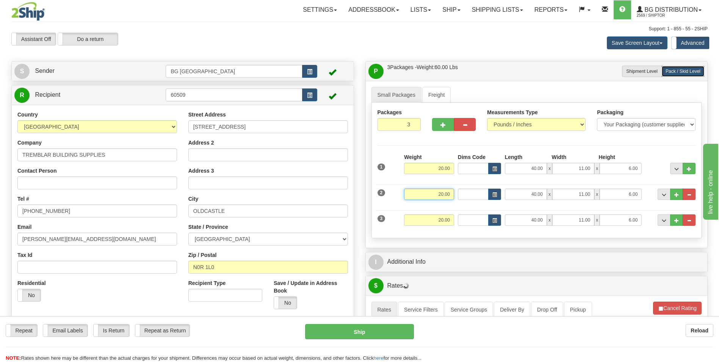
drag, startPoint x: 437, startPoint y: 196, endPoint x: 468, endPoint y: 194, distance: 31.5
click at [468, 194] on div "2 Weight 20.00 Dims Code Length Width Height" at bounding box center [537, 192] width 322 height 25
type input "44.00"
type input "11.00"
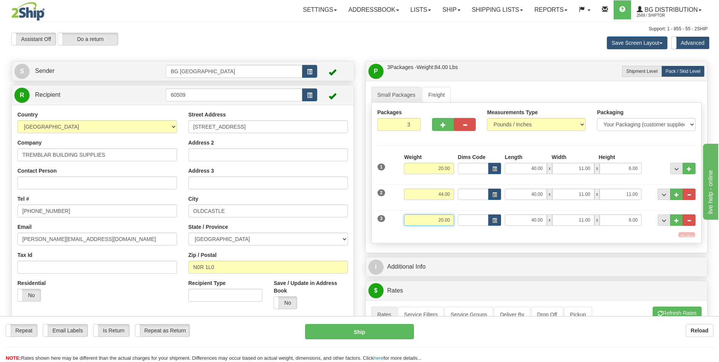
click at [432, 215] on input "20.00" at bounding box center [429, 219] width 50 height 11
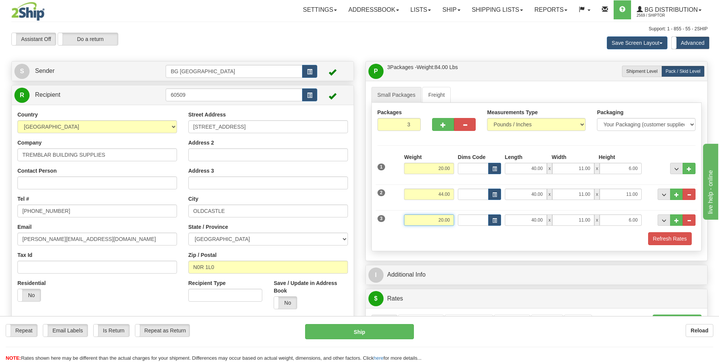
drag, startPoint x: 431, startPoint y: 218, endPoint x: 507, endPoint y: 214, distance: 76.3
click at [506, 214] on div "3 Weight 20.00 Dims Code Length Width Height" at bounding box center [537, 218] width 322 height 25
type input "39.00"
type input "19.00"
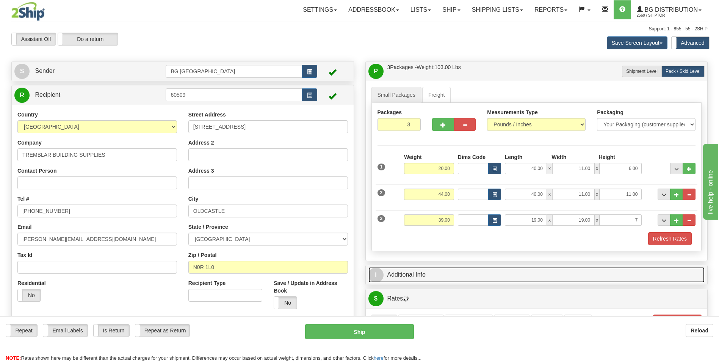
type input "7.00"
click at [374, 277] on span "I" at bounding box center [375, 274] width 15 height 15
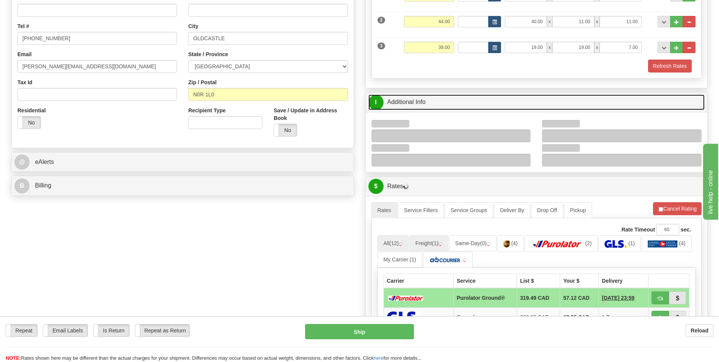
scroll to position [190, 0]
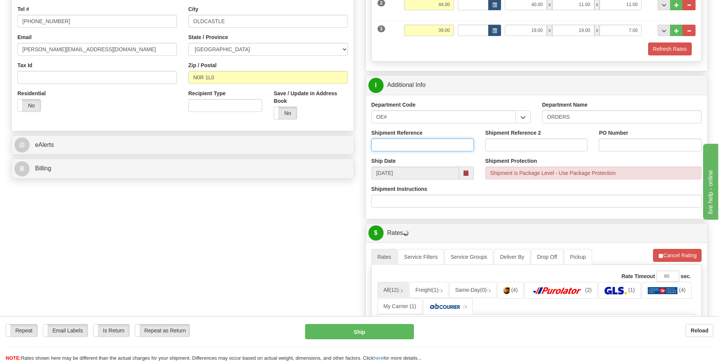
click at [443, 145] on input "Shipment Reference" at bounding box center [422, 144] width 102 height 13
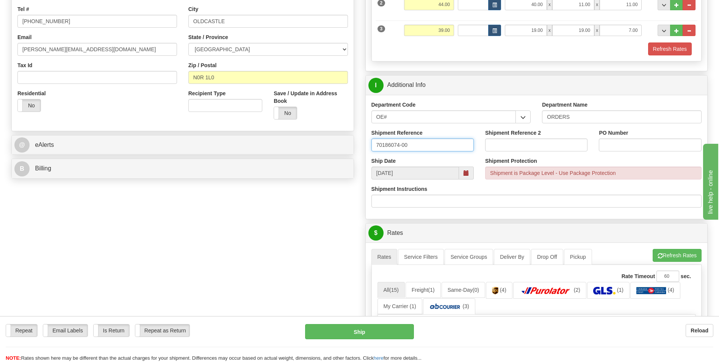
type input "70186074-00"
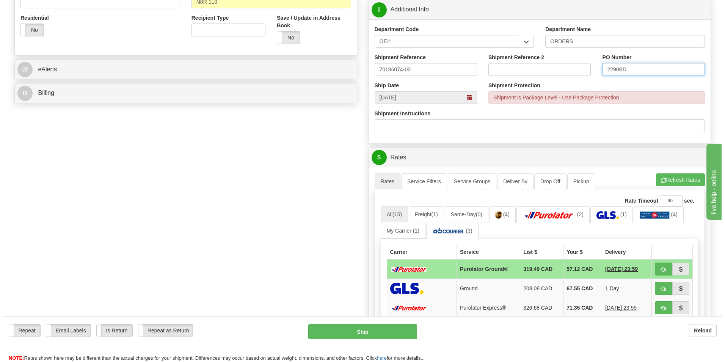
scroll to position [341, 0]
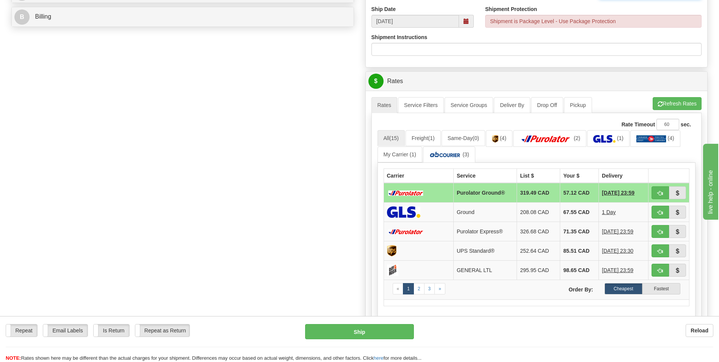
type input "2290BD"
click at [480, 195] on td "Purolator Ground®" at bounding box center [484, 193] width 63 height 20
click at [387, 328] on button "Ship" at bounding box center [359, 331] width 108 height 15
type input "260"
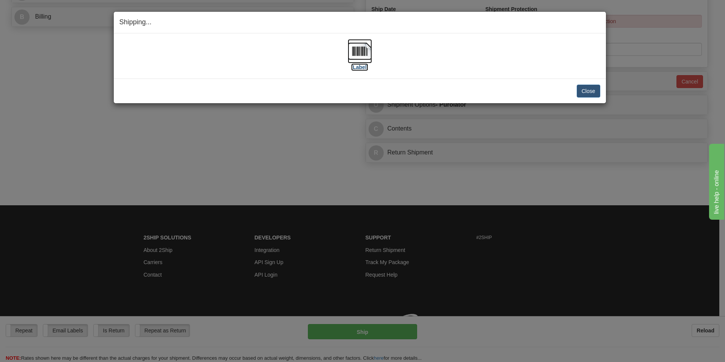
click at [353, 54] on img at bounding box center [360, 51] width 24 height 24
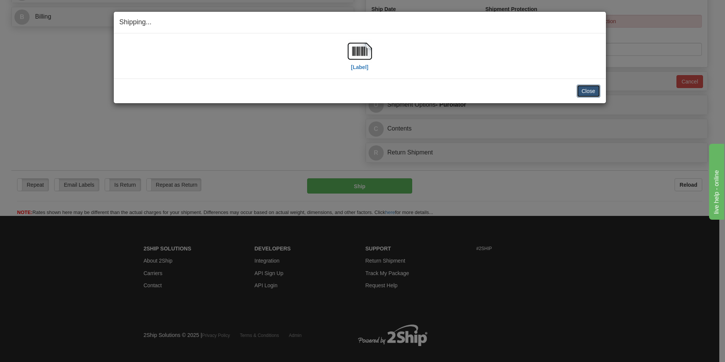
click at [582, 85] on button "Close" at bounding box center [589, 91] width 24 height 13
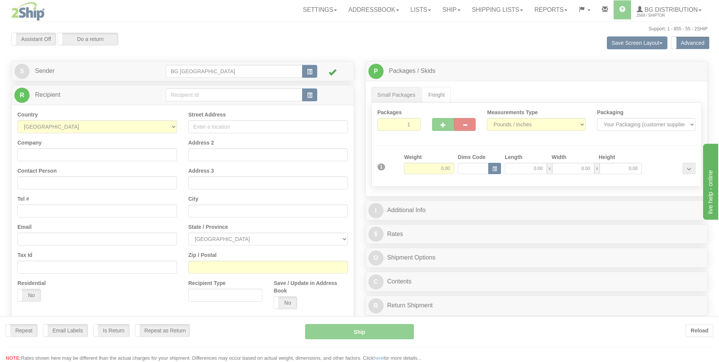
click at [217, 91] on div at bounding box center [359, 181] width 719 height 362
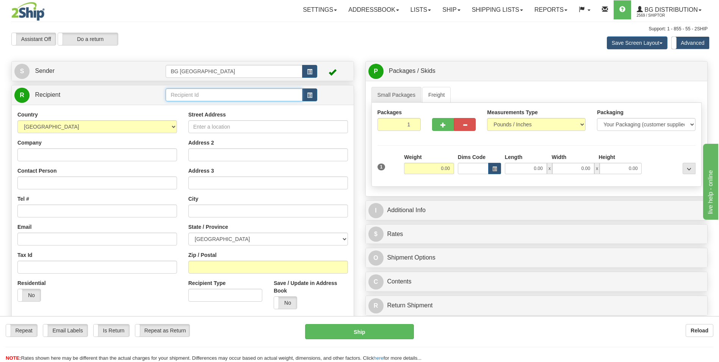
click at [217, 91] on input "text" at bounding box center [234, 94] width 136 height 13
click at [180, 106] on div "60311" at bounding box center [232, 106] width 129 height 8
type input "60311"
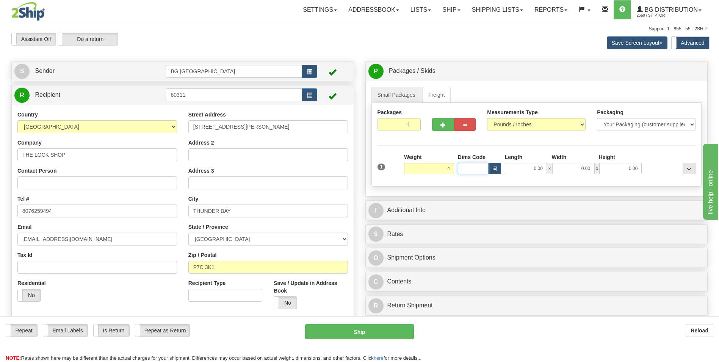
type input "4.00"
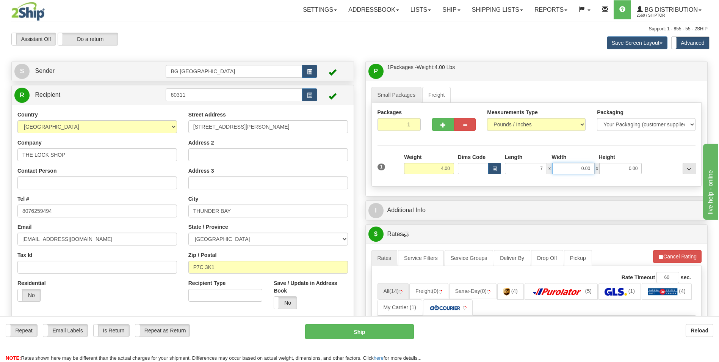
type input "7.00"
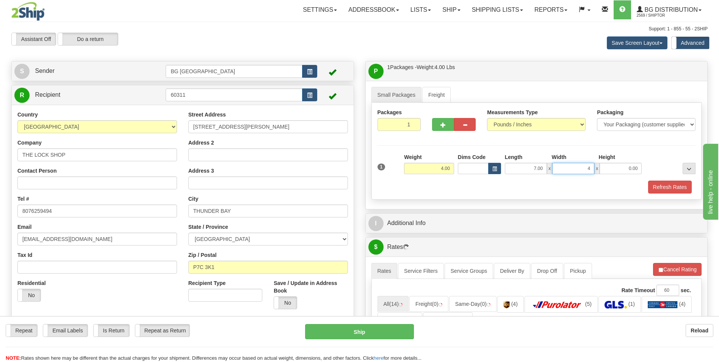
type input "4.00"
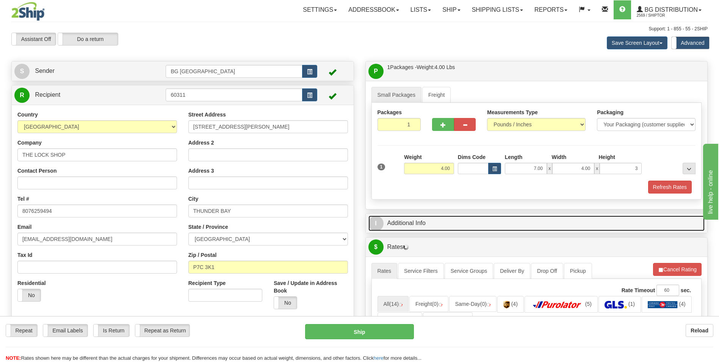
type input "3.00"
click at [378, 225] on span "I" at bounding box center [375, 223] width 15 height 15
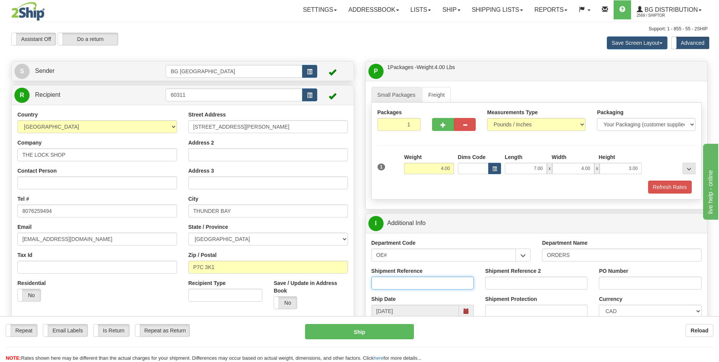
click at [411, 283] on input "Shipment Reference" at bounding box center [422, 282] width 102 height 13
type input "70184553-02"
click at [633, 282] on input "PO Number" at bounding box center [650, 282] width 102 height 13
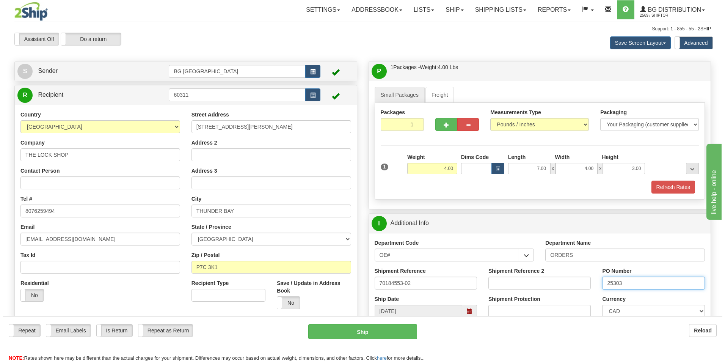
scroll to position [265, 0]
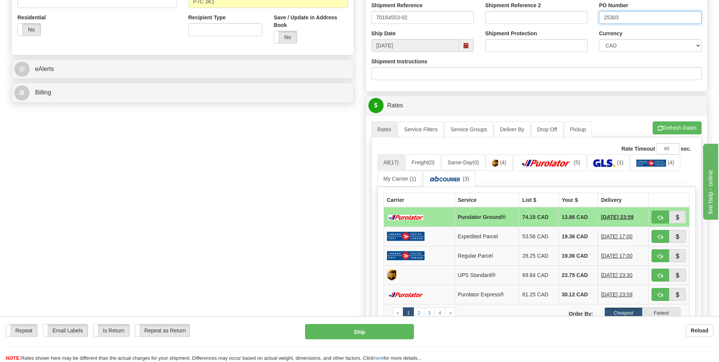
type input "25303"
click at [448, 218] on td at bounding box center [419, 217] width 71 height 20
click at [394, 328] on button "Ship" at bounding box center [359, 331] width 108 height 15
type input "260"
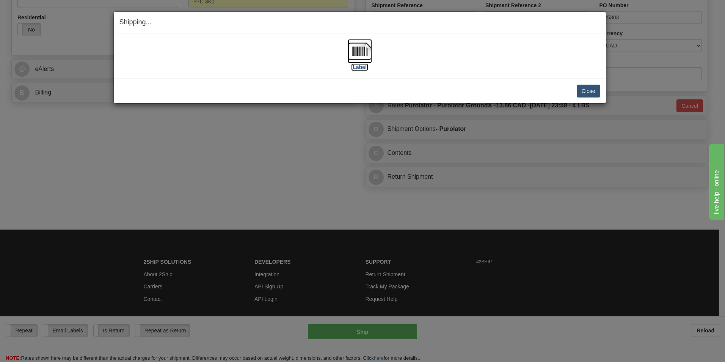
click at [351, 60] on img at bounding box center [360, 51] width 24 height 24
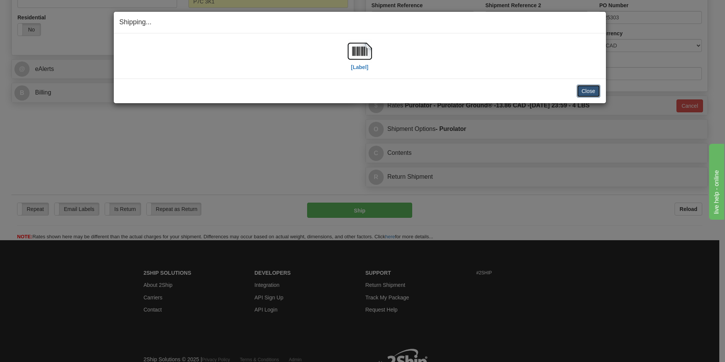
click at [591, 88] on button "Close" at bounding box center [589, 91] width 24 height 13
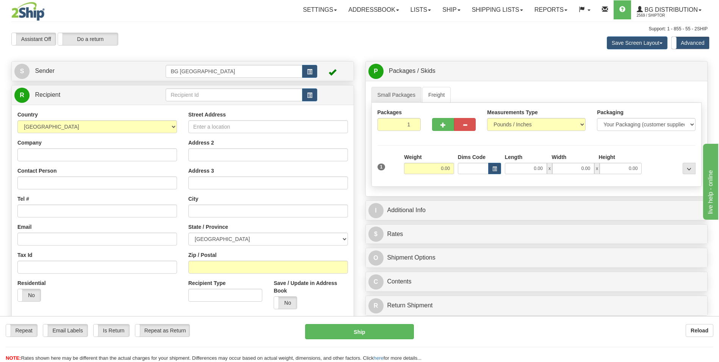
click at [251, 93] on div at bounding box center [359, 181] width 719 height 362
click at [253, 96] on input "text" at bounding box center [234, 94] width 136 height 13
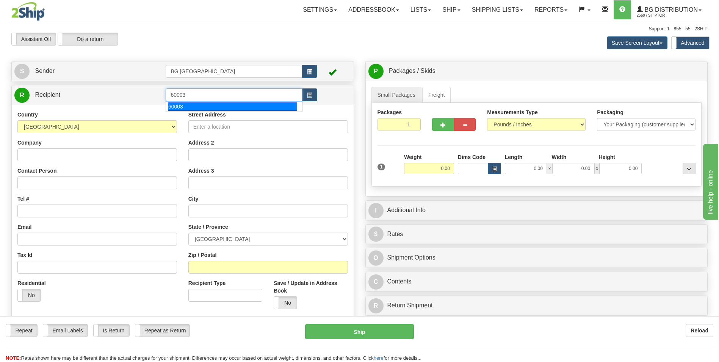
click at [216, 107] on div "60003" at bounding box center [232, 106] width 129 height 8
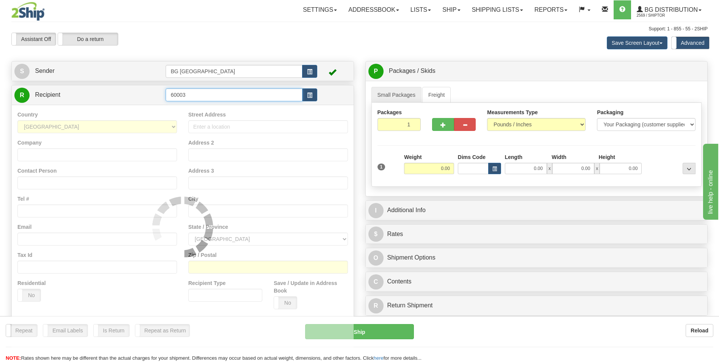
type input "60003"
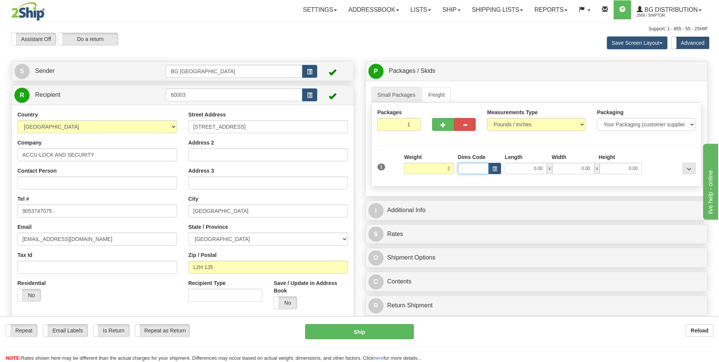
type input "2.00"
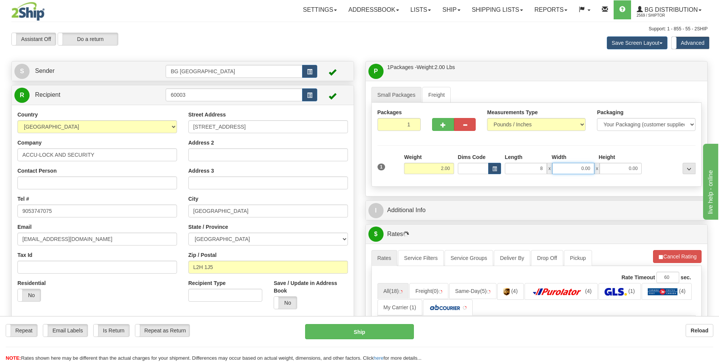
type input "8.00"
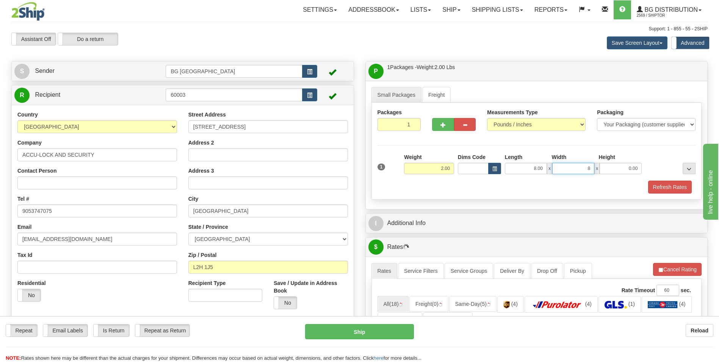
type input "8.00"
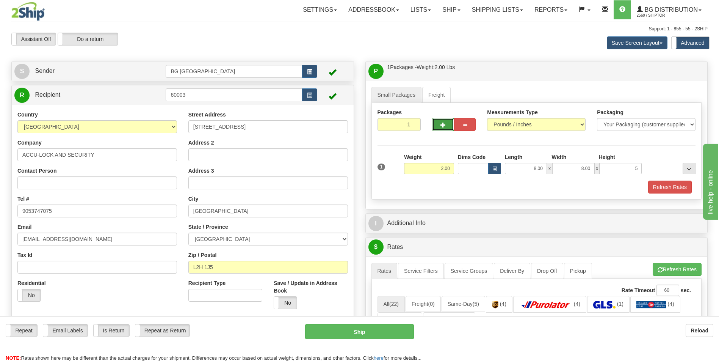
type input "5.00"
drag, startPoint x: 438, startPoint y: 122, endPoint x: 446, endPoint y: 124, distance: 8.3
click at [439, 122] on button "button" at bounding box center [443, 124] width 22 height 13
type input "2"
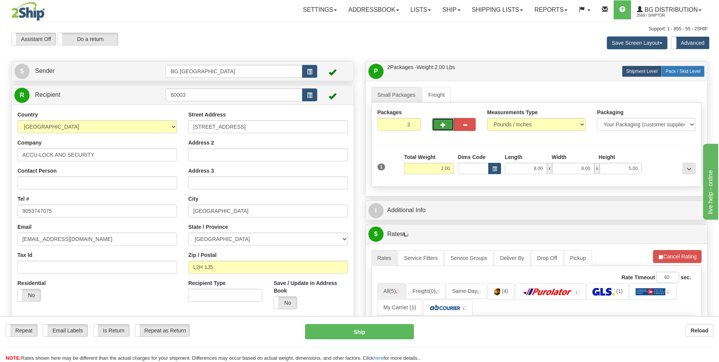
click at [676, 71] on span "Pack / Skid Level" at bounding box center [683, 71] width 35 height 5
radio input "true"
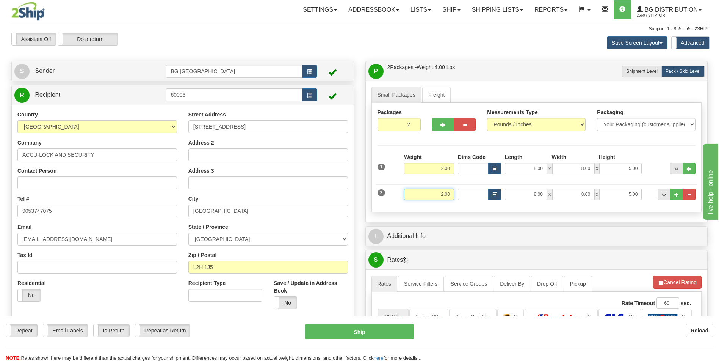
drag, startPoint x: 442, startPoint y: 195, endPoint x: 470, endPoint y: 186, distance: 29.3
click at [470, 186] on div "2 Weight 2.00 Dims Code Length Width Height" at bounding box center [537, 192] width 322 height 25
type input "5.00"
type input "20.00"
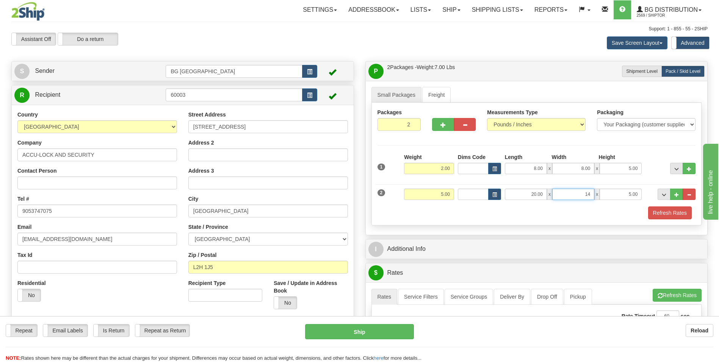
type input "14.00"
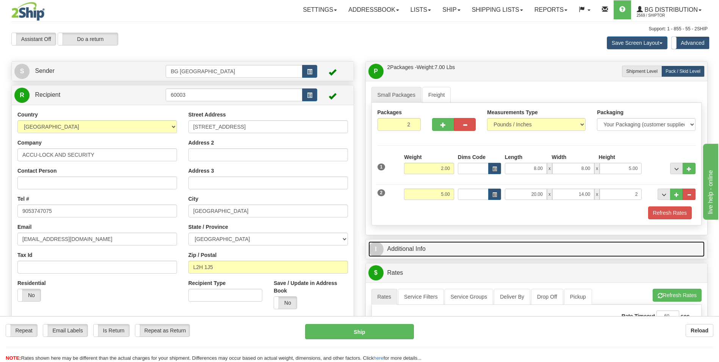
type input "2.00"
click at [378, 242] on span "I" at bounding box center [375, 248] width 15 height 15
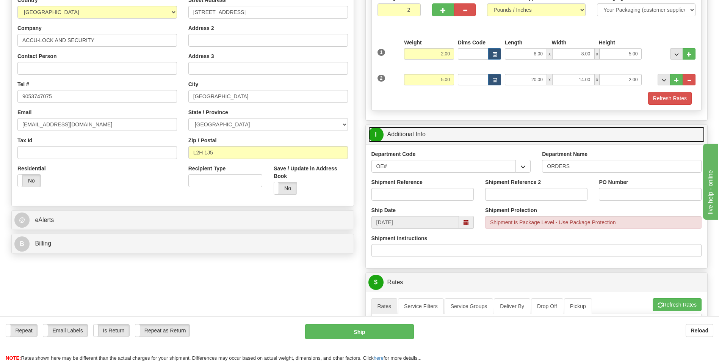
scroll to position [152, 0]
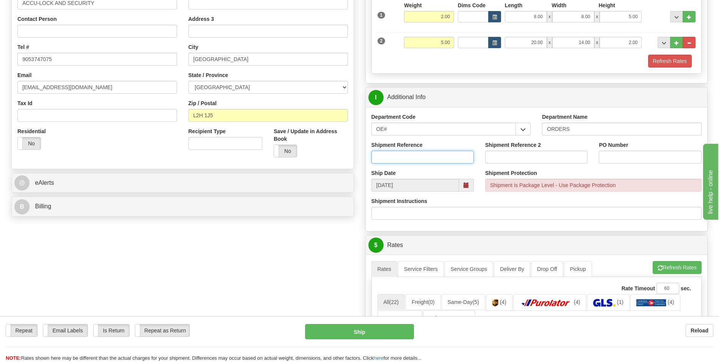
click at [455, 156] on input "Shipment Reference" at bounding box center [422, 156] width 102 height 13
type input "70186055-00"
type input "70184864-00"
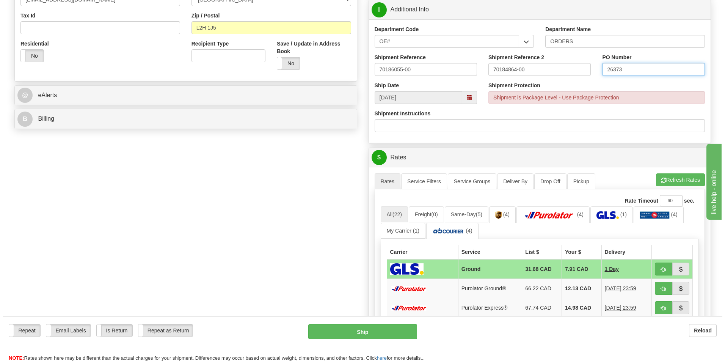
scroll to position [303, 0]
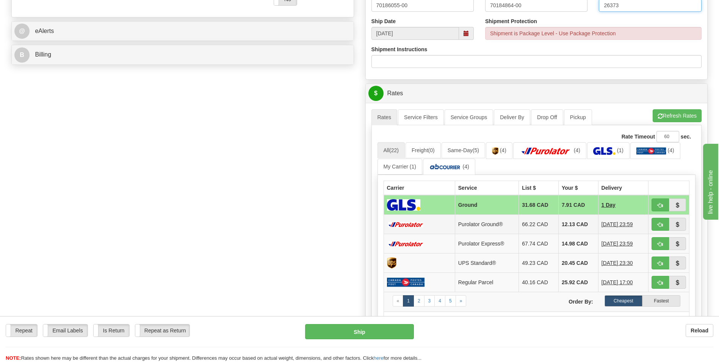
type input "26373"
click at [429, 218] on td at bounding box center [419, 224] width 71 height 19
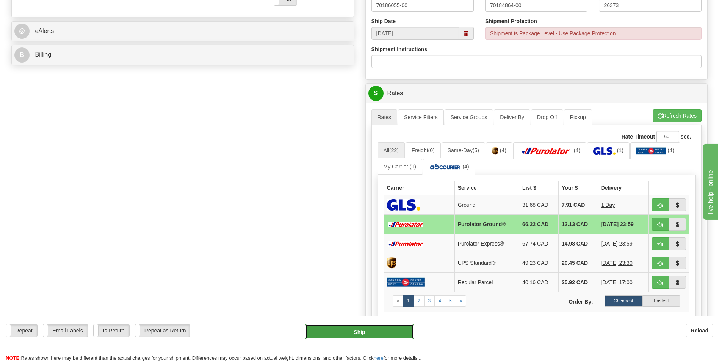
click at [359, 329] on button "Ship" at bounding box center [359, 331] width 108 height 15
type input "260"
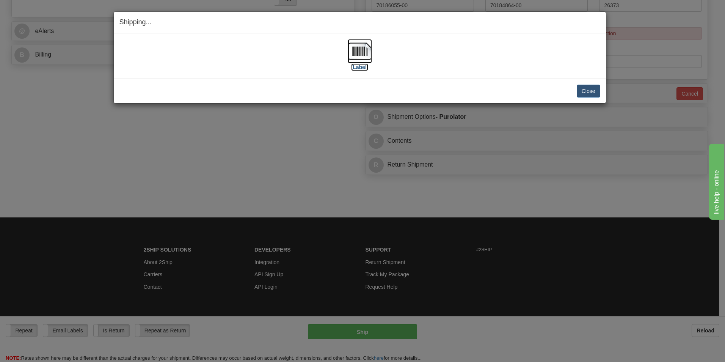
click at [358, 59] on img at bounding box center [360, 51] width 24 height 24
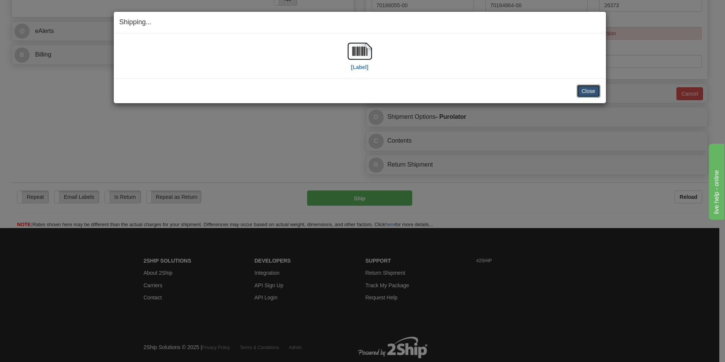
click at [583, 89] on button "Close" at bounding box center [589, 91] width 24 height 13
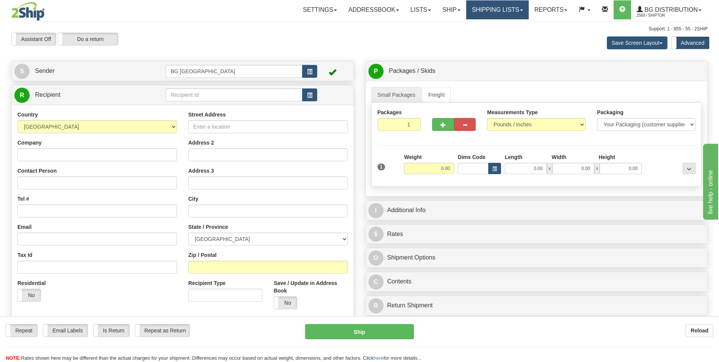
click at [487, 8] on link "Shipping lists" at bounding box center [497, 9] width 63 height 19
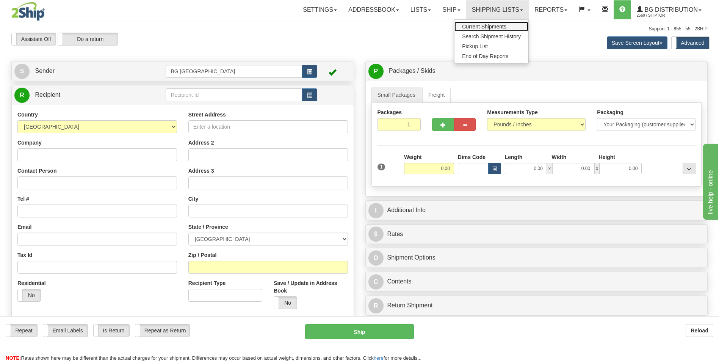
click at [481, 25] on span "Current Shipments" at bounding box center [484, 27] width 44 height 6
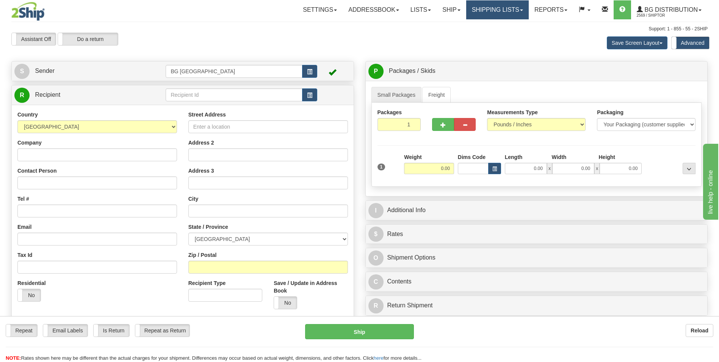
click at [481, 8] on link "Shipping lists" at bounding box center [497, 9] width 63 height 19
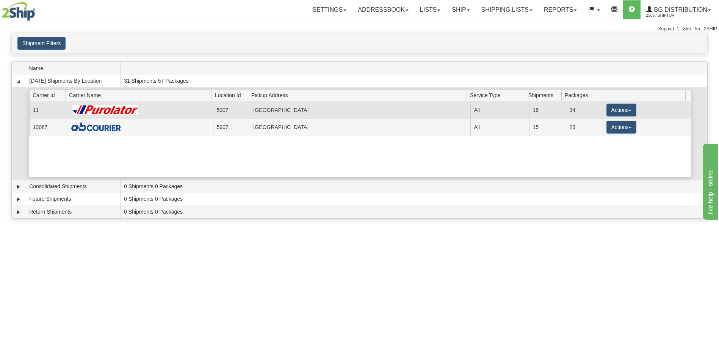
click at [56, 110] on td "11" at bounding box center [47, 109] width 37 height 17
click at [628, 110] on span "button" at bounding box center [629, 111] width 3 height 2
click at [603, 127] on link "Details" at bounding box center [605, 124] width 61 height 10
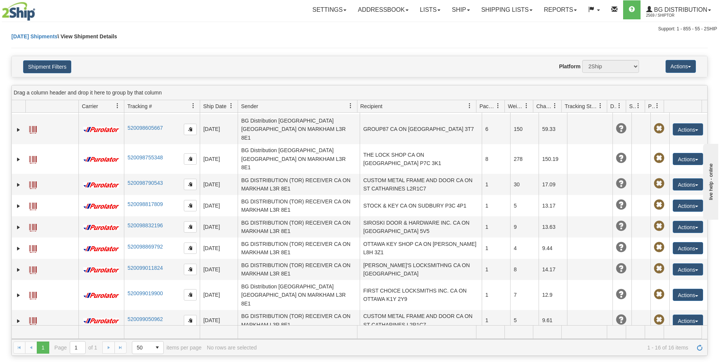
scroll to position [127, 0]
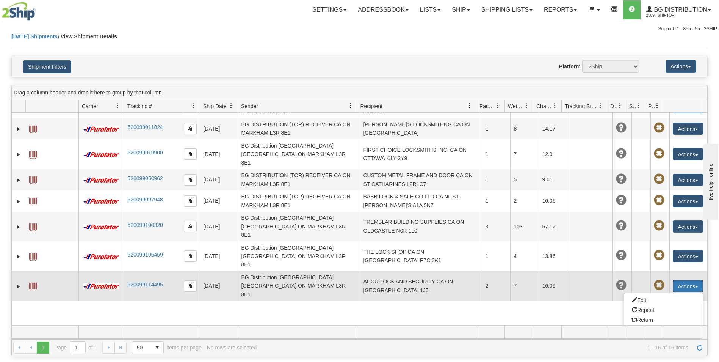
scroll to position [217, 0]
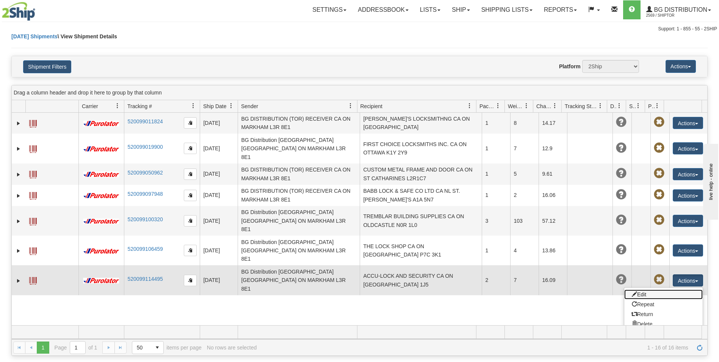
click at [646, 289] on link "Edit" at bounding box center [663, 294] width 78 height 10
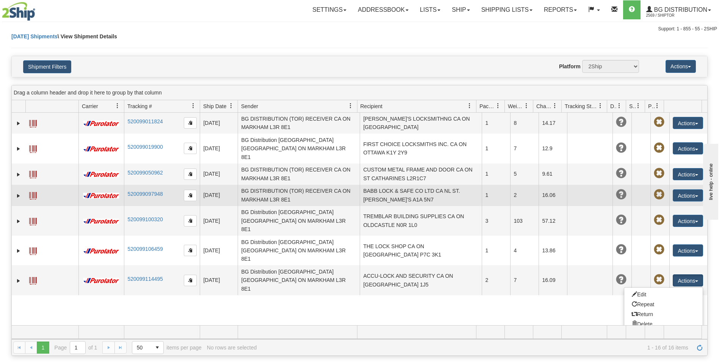
scroll to position [127, 0]
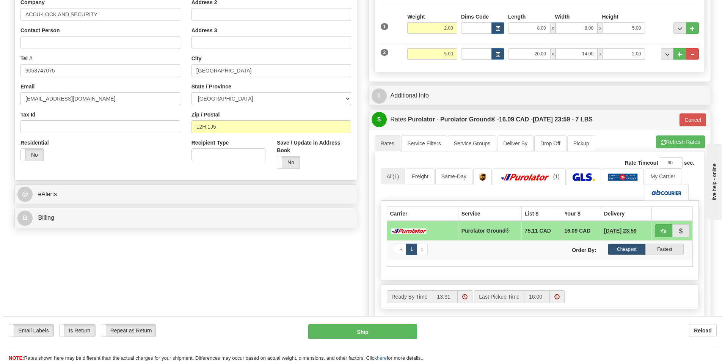
scroll to position [190, 0]
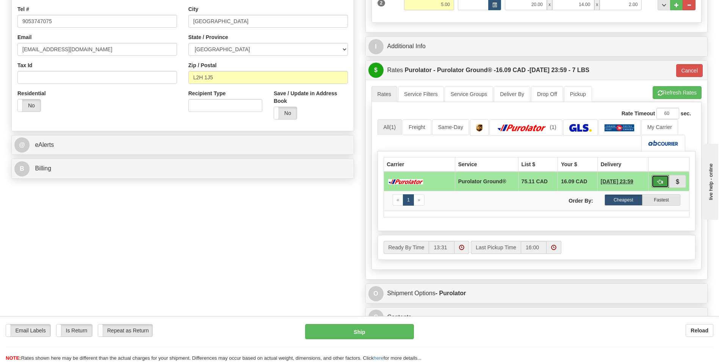
click at [657, 182] on button "button" at bounding box center [660, 181] width 17 height 13
click at [363, 331] on button "Ship" at bounding box center [359, 331] width 108 height 15
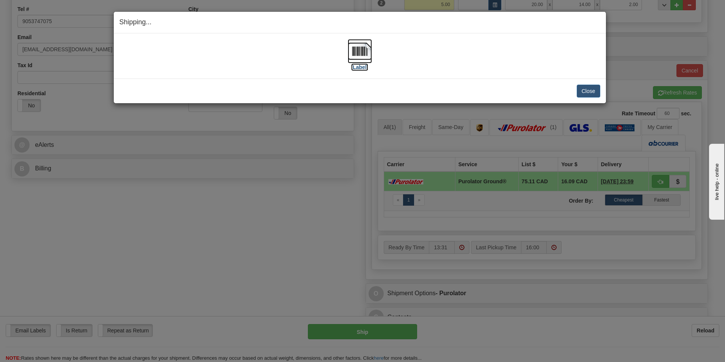
click at [353, 50] on img at bounding box center [360, 51] width 24 height 24
click at [584, 95] on button "Close" at bounding box center [589, 91] width 24 height 13
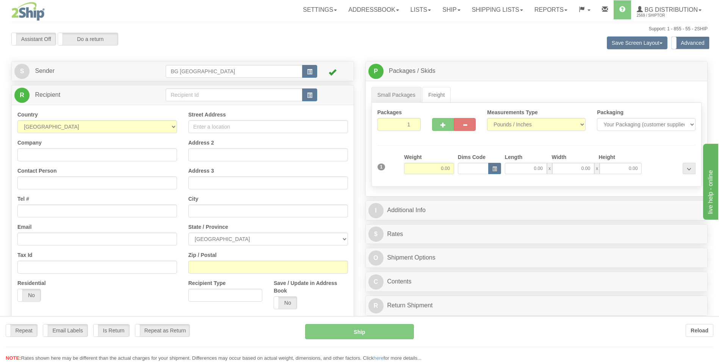
drag, startPoint x: 237, startPoint y: 87, endPoint x: 239, endPoint y: 91, distance: 4.6
click at [238, 88] on div "Toggle navigation Settings Shipping Preferences Fields Preferences New" at bounding box center [359, 219] width 719 height 439
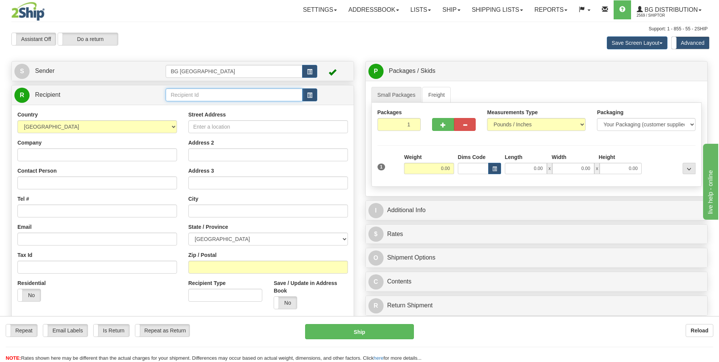
click at [239, 91] on input "text" at bounding box center [234, 94] width 136 height 13
click at [249, 108] on div "60151" at bounding box center [232, 106] width 129 height 8
type input "60151"
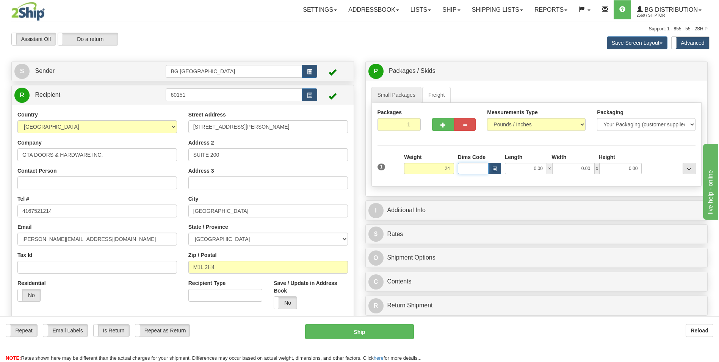
type input "24.00"
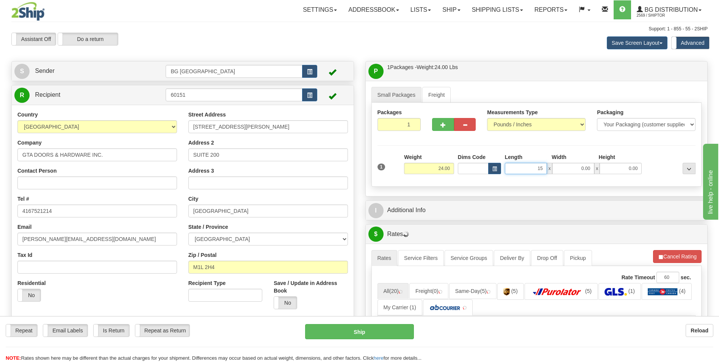
type input "15.00"
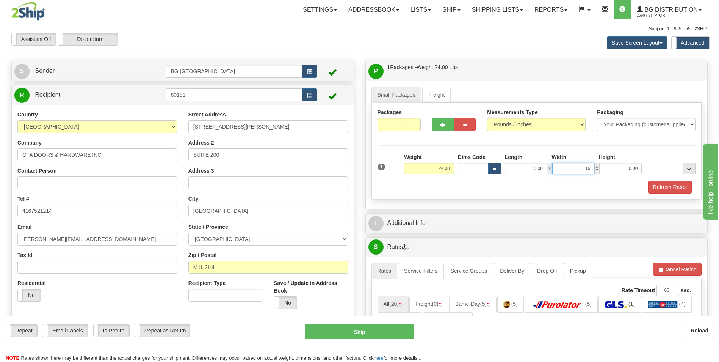
type input "16.00"
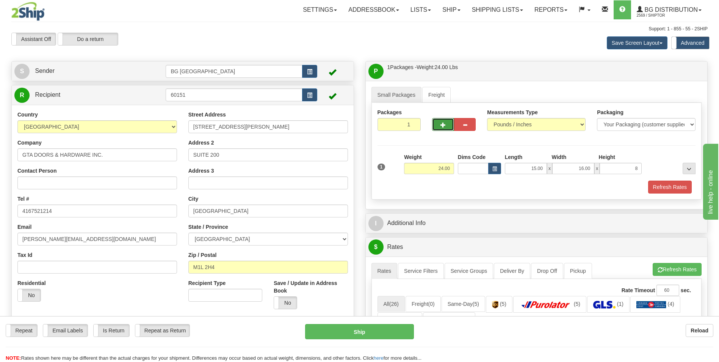
type input "8.00"
click at [445, 128] on button "button" at bounding box center [443, 124] width 22 height 13
type input "2"
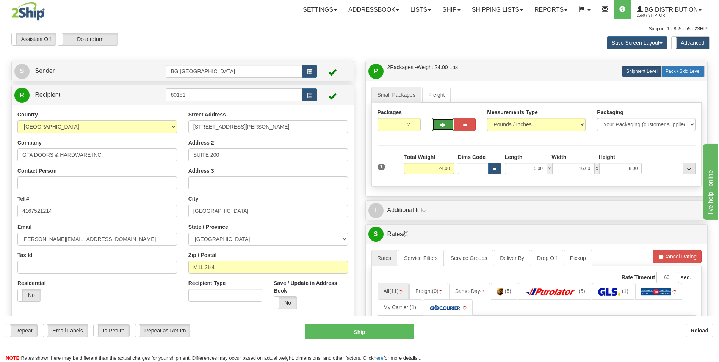
click at [674, 71] on span "Pack / Skid Level" at bounding box center [683, 71] width 35 height 5
radio input "true"
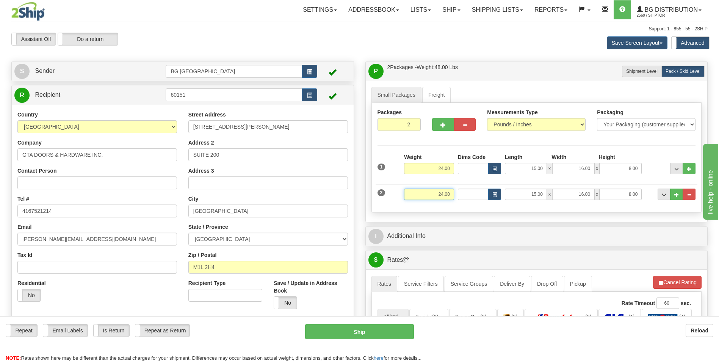
drag, startPoint x: 428, startPoint y: 196, endPoint x: 519, endPoint y: 194, distance: 91.8
click at [515, 194] on div "2 Weight 24.00 Dims Code Length Width Height" at bounding box center [537, 192] width 322 height 25
type input "33.00"
type input "1"
type input "10.00"
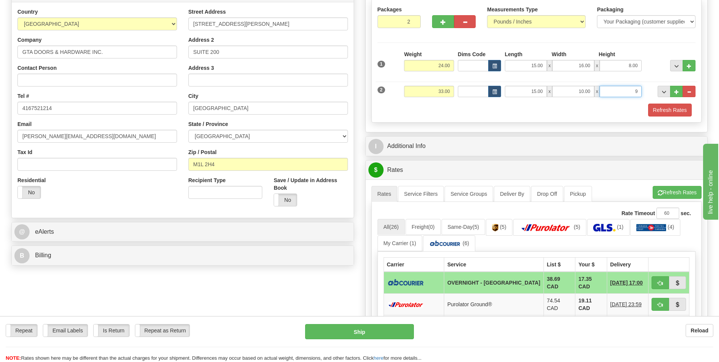
scroll to position [152, 0]
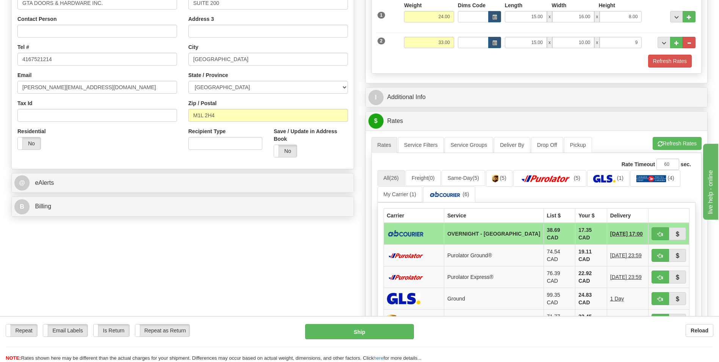
type input "9.00"
click at [489, 233] on td "OVERNIGHT - [GEOGRAPHIC_DATA]" at bounding box center [493, 233] width 99 height 22
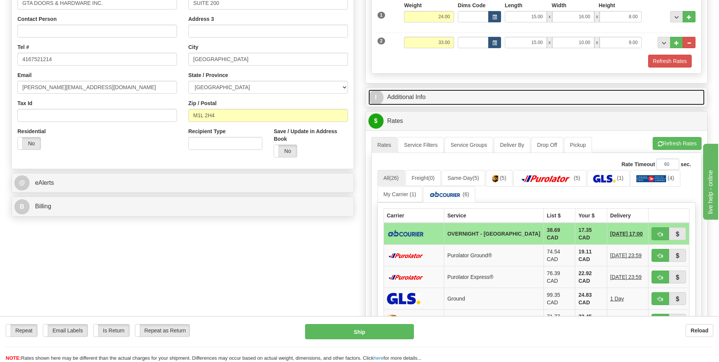
click at [373, 97] on span "I" at bounding box center [375, 97] width 15 height 15
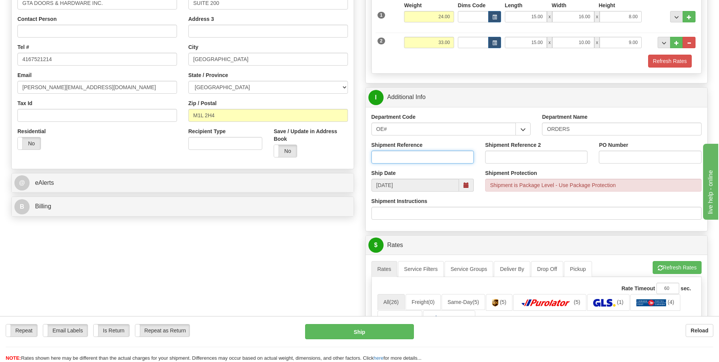
click at [441, 162] on input "Shipment Reference" at bounding box center [422, 156] width 102 height 13
type input "70185061-03"
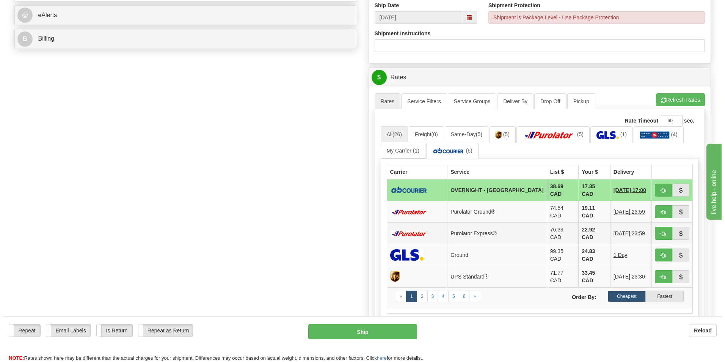
scroll to position [341, 0]
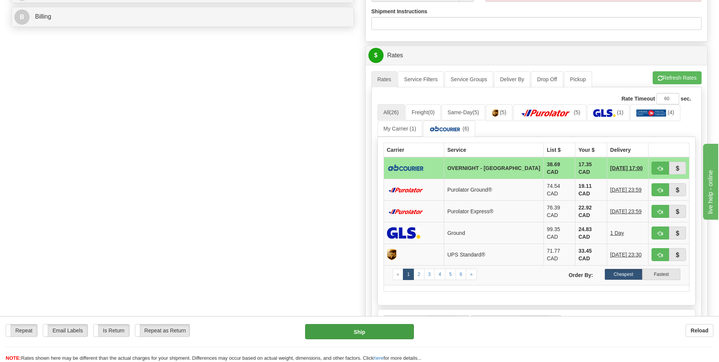
type input "25-038-4"
click at [360, 337] on button "Ship" at bounding box center [359, 331] width 108 height 15
type input "4"
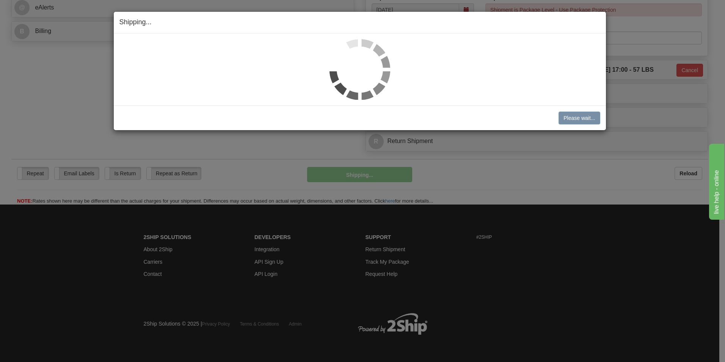
scroll to position [327, 0]
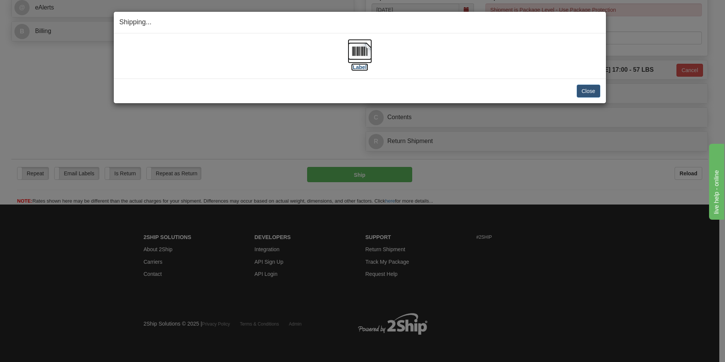
click at [360, 57] on img at bounding box center [360, 51] width 24 height 24
click at [592, 93] on button "Close" at bounding box center [589, 91] width 24 height 13
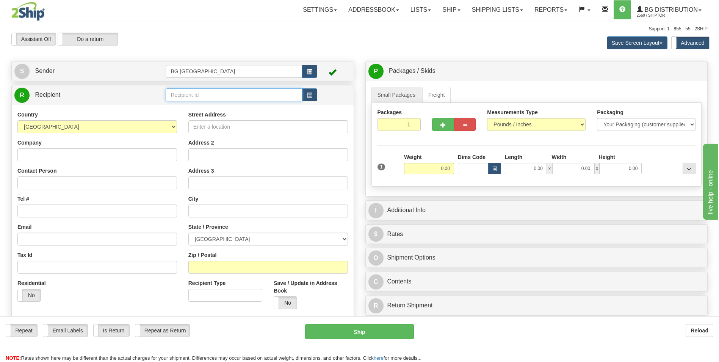
click at [220, 97] on input "text" at bounding box center [234, 94] width 136 height 13
click at [199, 106] on div "60053" at bounding box center [232, 106] width 129 height 8
type input "60053"
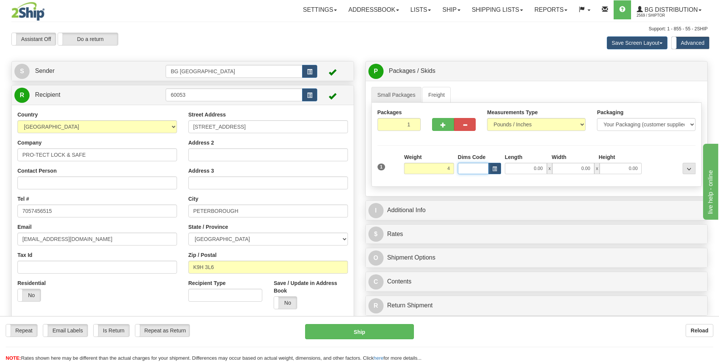
type input "4.00"
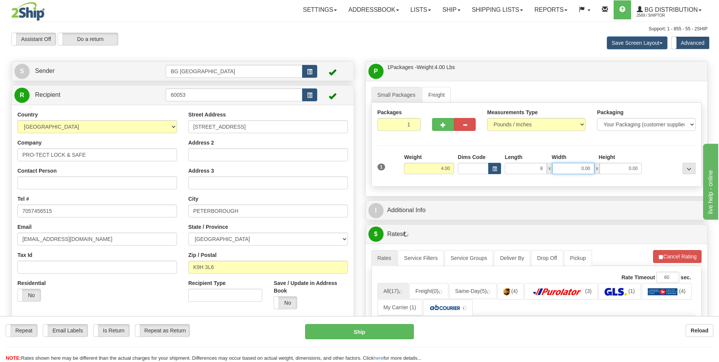
type input "8.00"
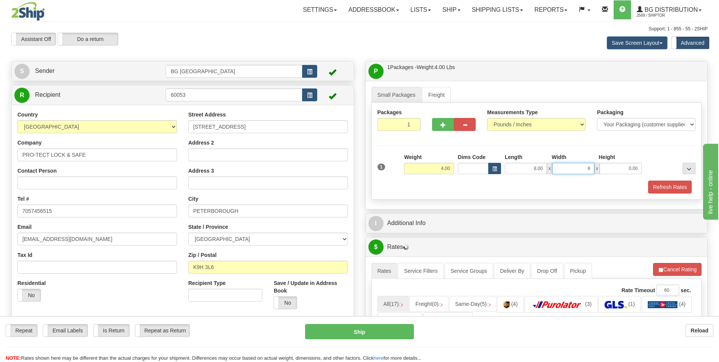
type input "8.00"
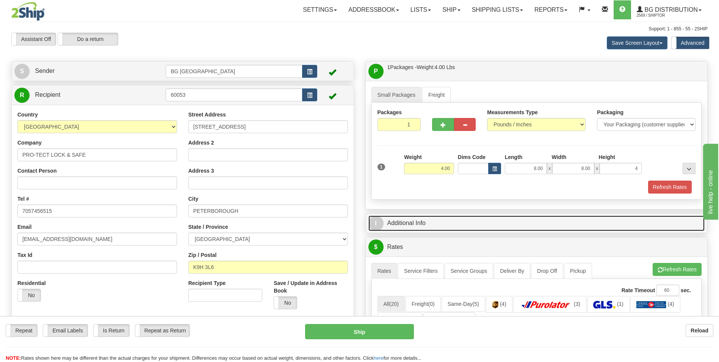
type input "4.00"
click at [382, 221] on span "I" at bounding box center [375, 223] width 15 height 15
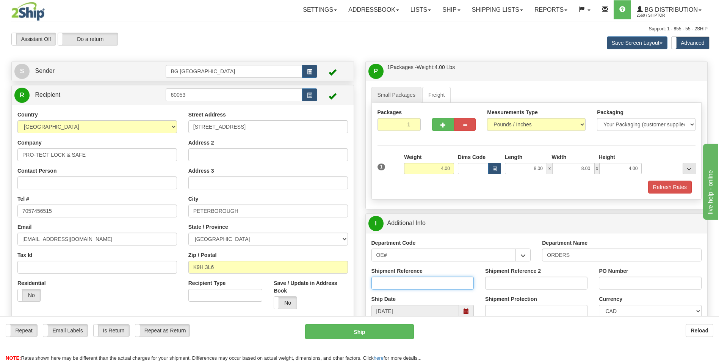
click at [442, 282] on input "Shipment Reference" at bounding box center [422, 282] width 102 height 13
type input "70185215-02"
type input "0"
click at [603, 280] on input "250926" at bounding box center [650, 282] width 102 height 13
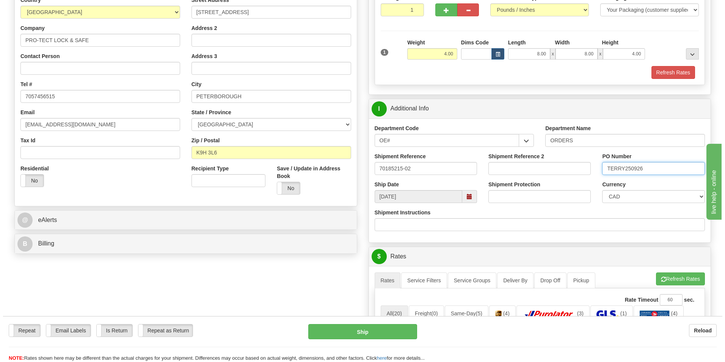
scroll to position [227, 0]
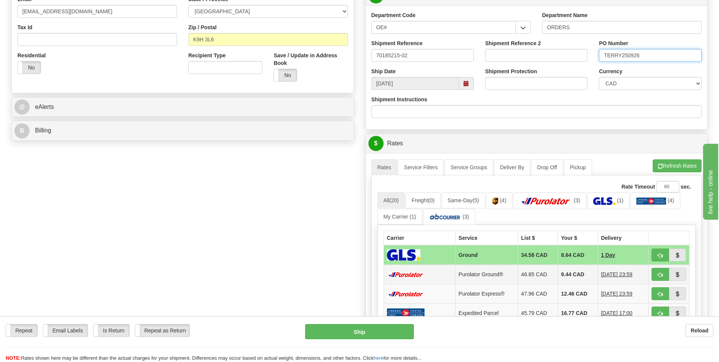
type input "TERRY250926"
click at [569, 276] on td "9.44 CAD" at bounding box center [578, 274] width 40 height 19
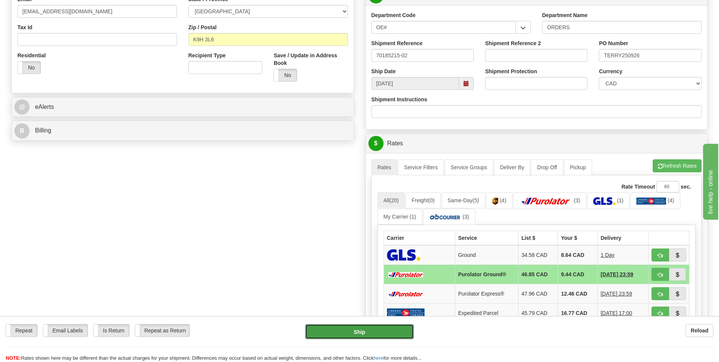
click at [380, 328] on button "Ship" at bounding box center [359, 331] width 108 height 15
type input "260"
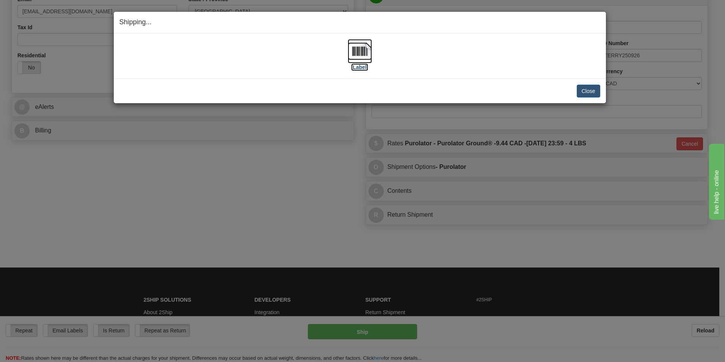
click at [366, 60] on img at bounding box center [360, 51] width 24 height 24
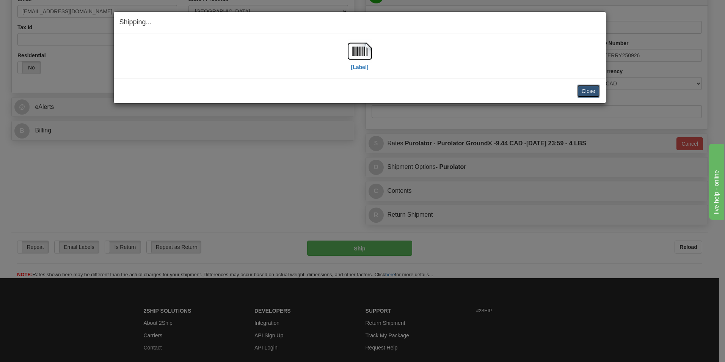
click at [596, 95] on button "Close" at bounding box center [589, 91] width 24 height 13
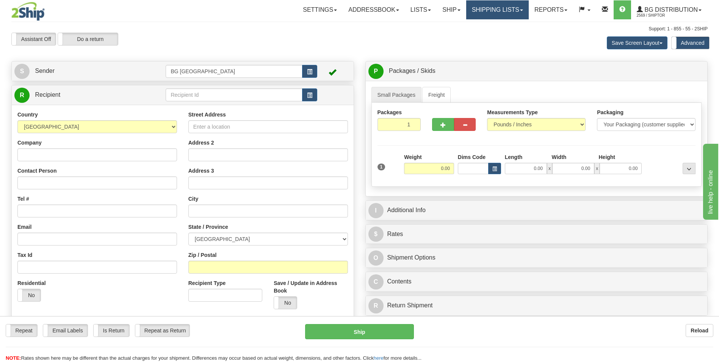
click at [477, 7] on link "Shipping lists" at bounding box center [497, 9] width 63 height 19
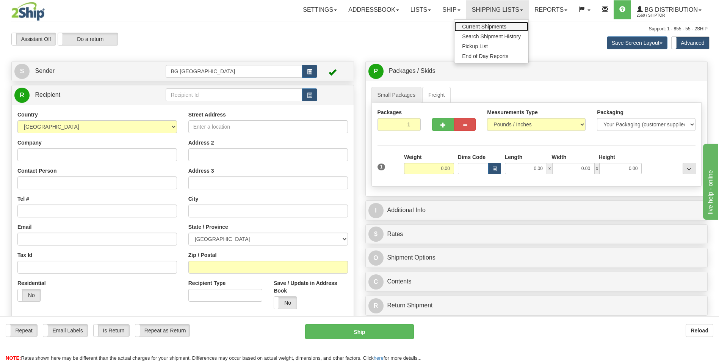
click at [473, 28] on span "Current Shipments" at bounding box center [484, 27] width 44 height 6
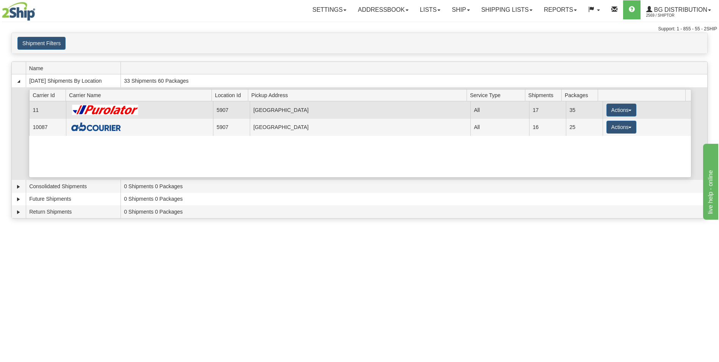
click at [47, 106] on td "11" at bounding box center [47, 109] width 37 height 17
click at [628, 109] on button "Actions" at bounding box center [621, 109] width 30 height 13
click at [613, 127] on link "Details" at bounding box center [605, 124] width 61 height 10
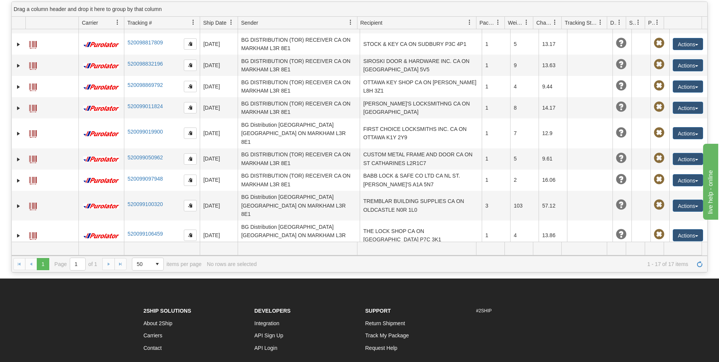
scroll to position [157, 0]
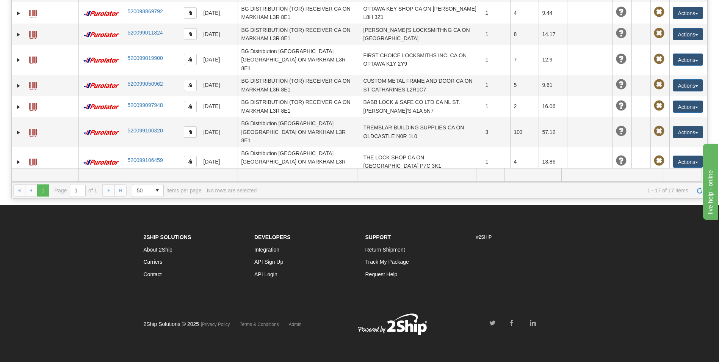
click at [689, 215] on button "Actions" at bounding box center [688, 221] width 30 height 12
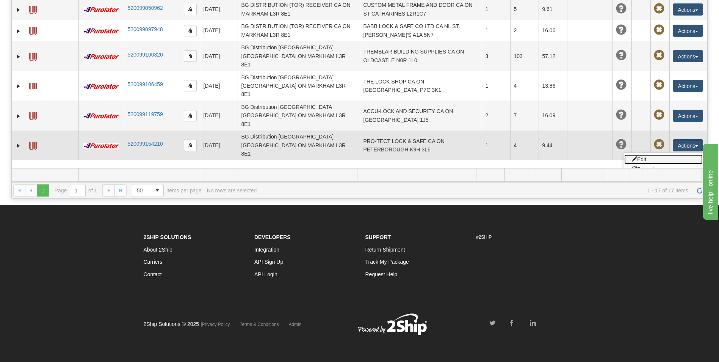
click at [639, 154] on link "Edit" at bounding box center [663, 159] width 78 height 10
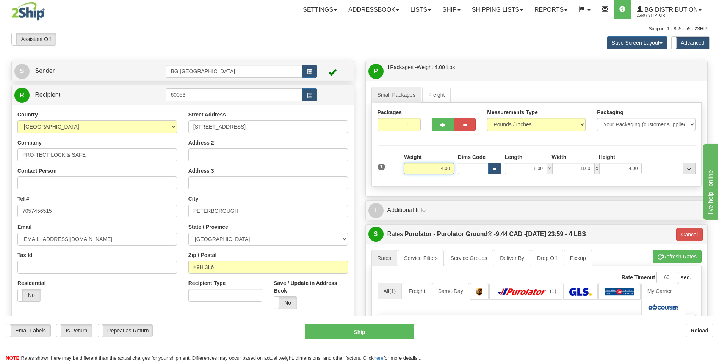
click at [430, 165] on input "4.00" at bounding box center [429, 168] width 50 height 11
drag, startPoint x: 433, startPoint y: 165, endPoint x: 482, endPoint y: 169, distance: 49.1
click at [476, 166] on div "1 Weight 4.00 Dims Code 8.00" at bounding box center [537, 166] width 322 height 27
type input "2.00"
type input "260"
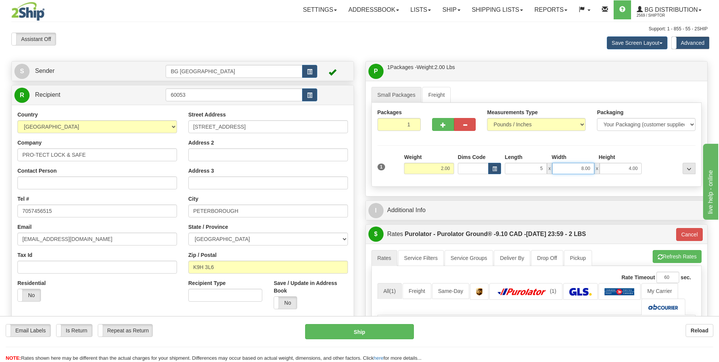
type input "5.00"
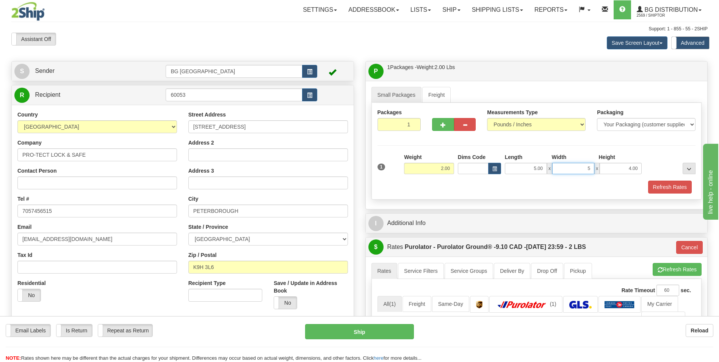
type input "5.00"
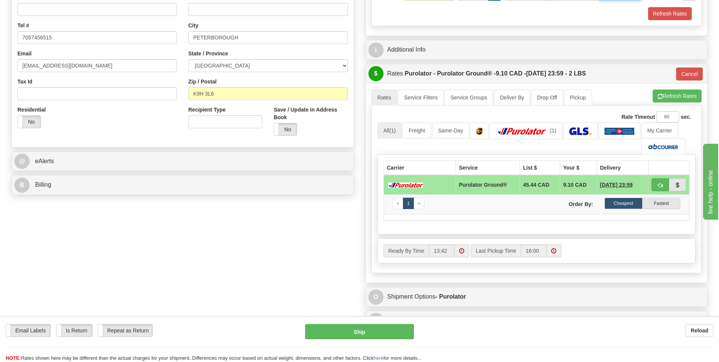
scroll to position [190, 0]
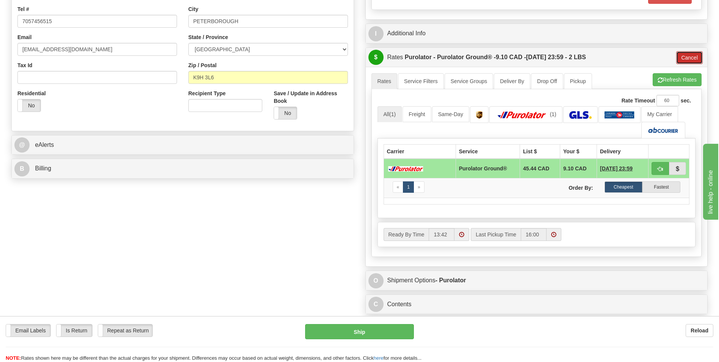
type input "5.00"
click at [690, 58] on button "Cancel" at bounding box center [689, 57] width 27 height 13
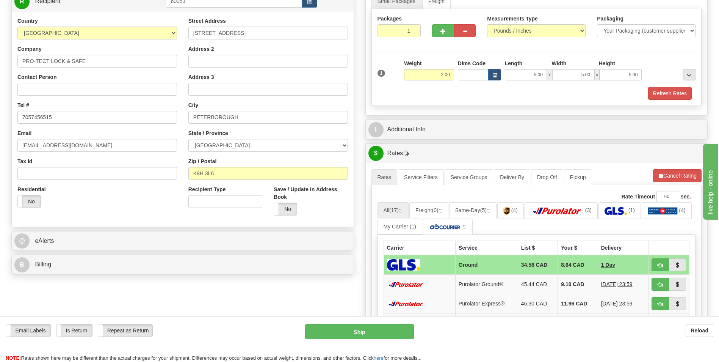
scroll to position [114, 0]
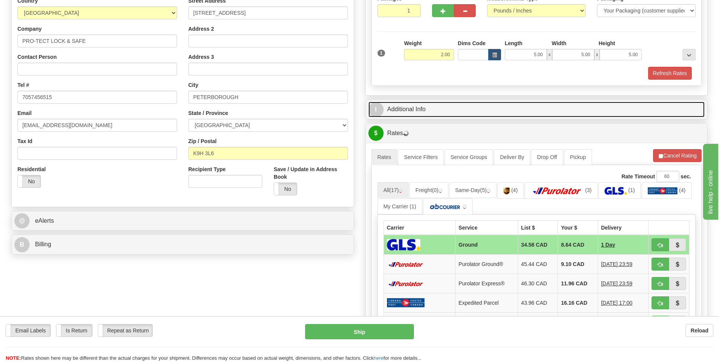
click at [378, 110] on span "I" at bounding box center [375, 109] width 15 height 15
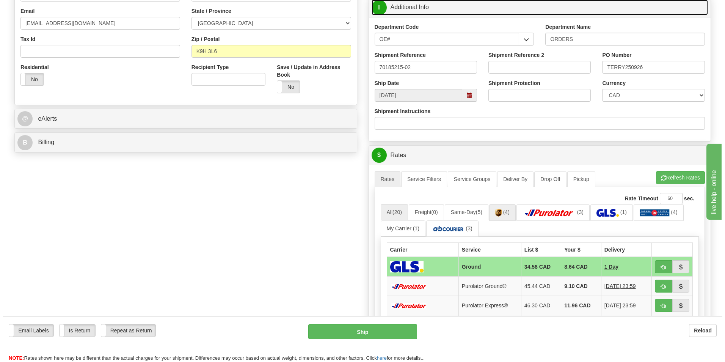
scroll to position [227, 0]
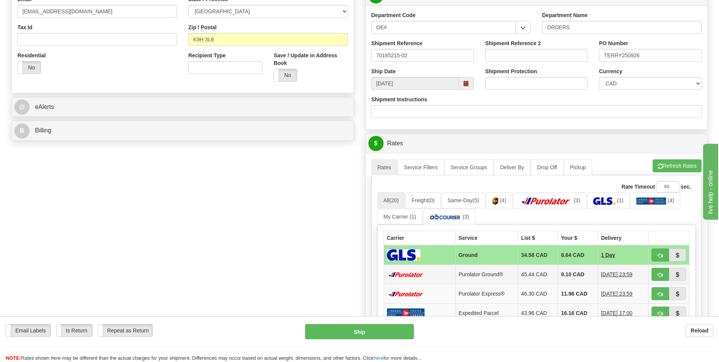
click at [537, 274] on td "45.44 CAD" at bounding box center [538, 274] width 40 height 19
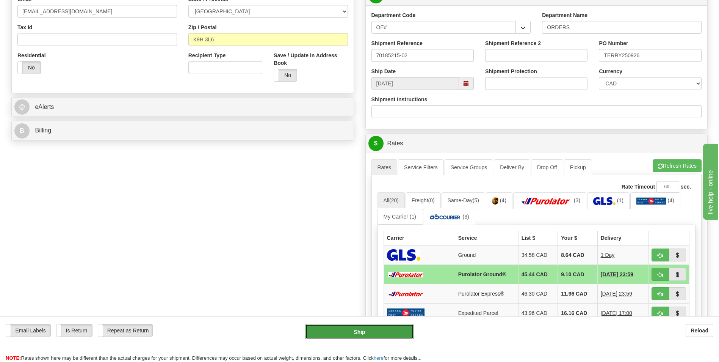
click at [371, 332] on button "Ship" at bounding box center [359, 331] width 108 height 15
type input "260"
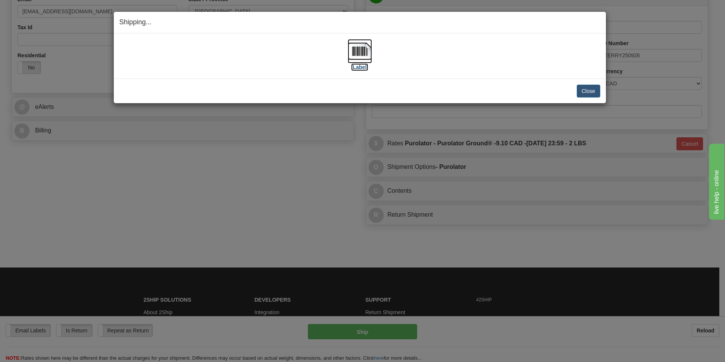
click at [365, 56] on img at bounding box center [360, 51] width 24 height 24
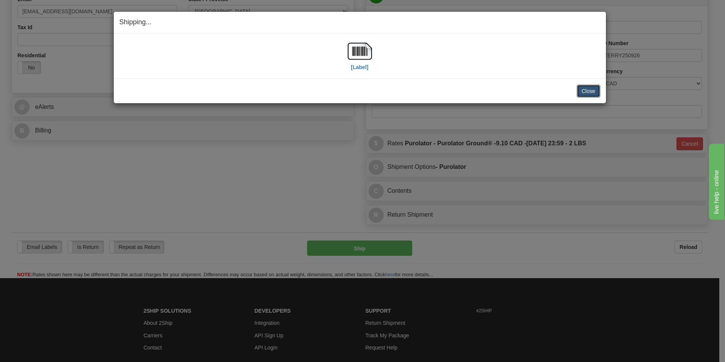
click at [593, 89] on button "Close" at bounding box center [589, 91] width 24 height 13
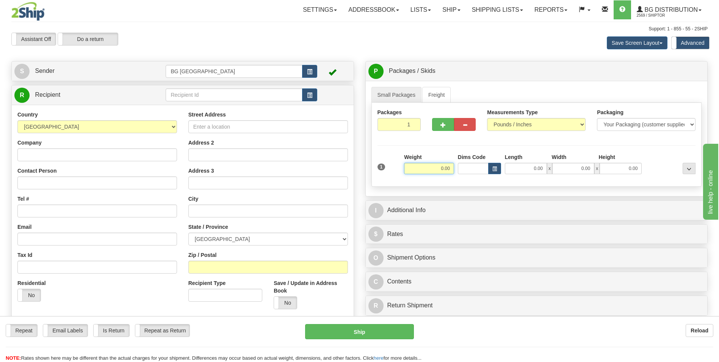
click at [437, 163] on input "0.00" at bounding box center [429, 168] width 50 height 11
click at [437, 163] on input "text" at bounding box center [429, 168] width 50 height 11
type input "4.00"
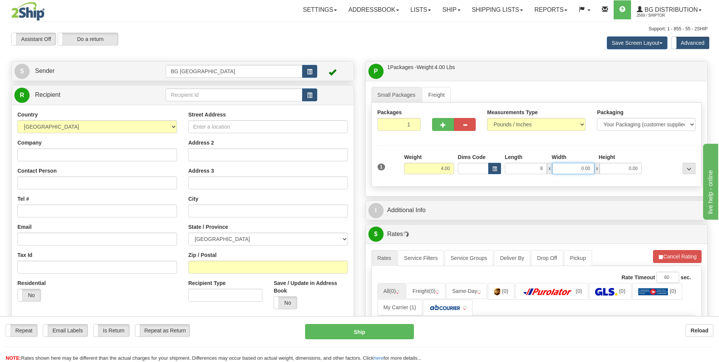
type input "8.00"
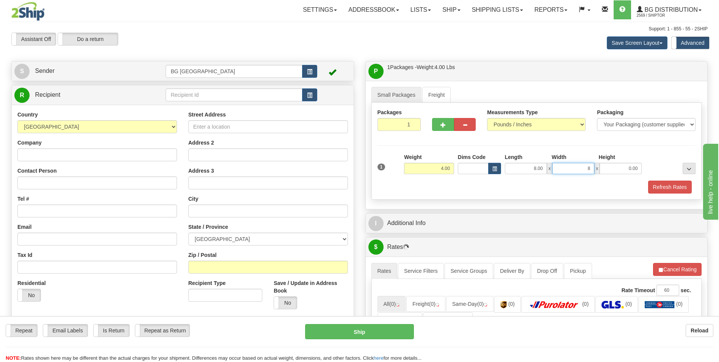
type input "8.00"
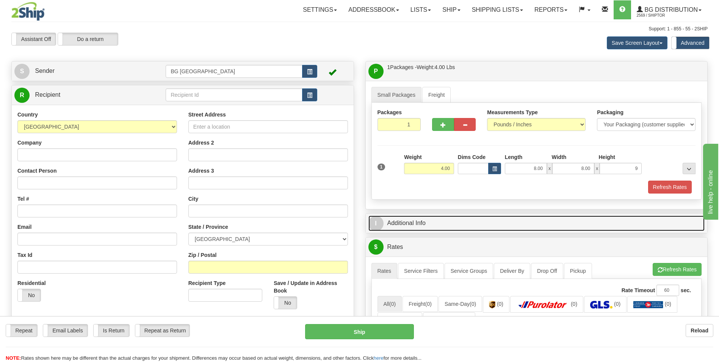
type input "9.00"
click at [374, 219] on span "I" at bounding box center [375, 223] width 15 height 15
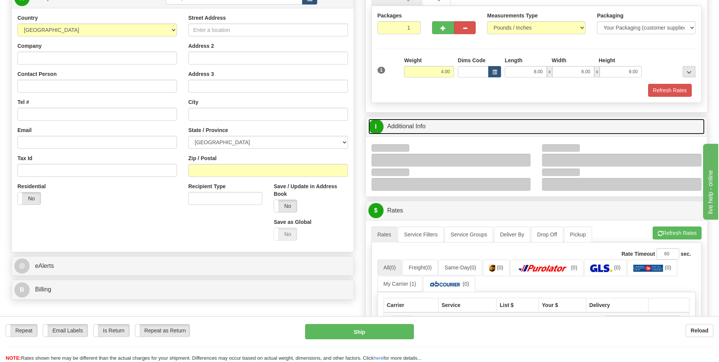
scroll to position [114, 0]
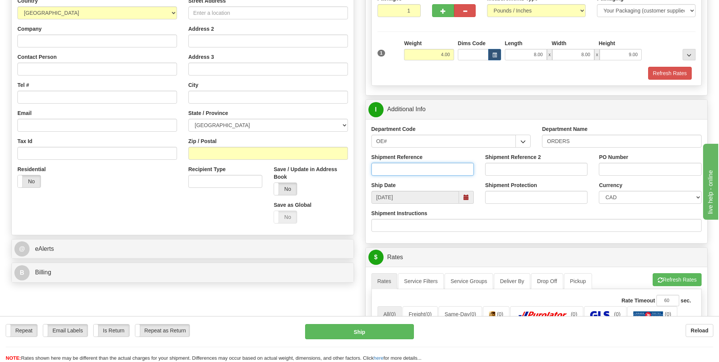
click at [430, 167] on input "Shipment Reference" at bounding box center [422, 169] width 102 height 13
type input "70185279-01"
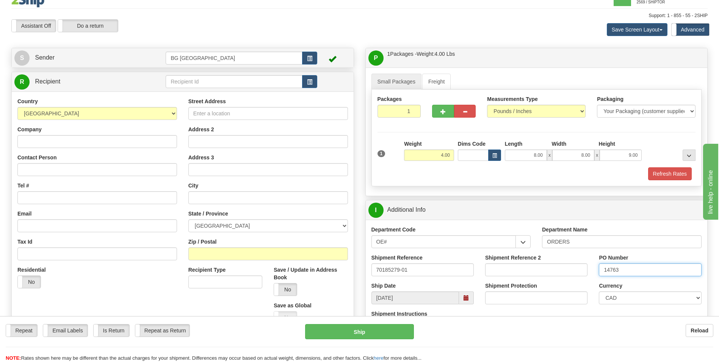
scroll to position [0, 0]
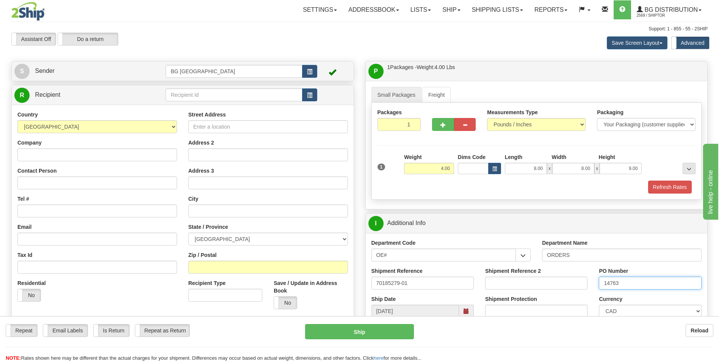
type input "14763"
click at [216, 93] on input "text" at bounding box center [234, 94] width 136 height 13
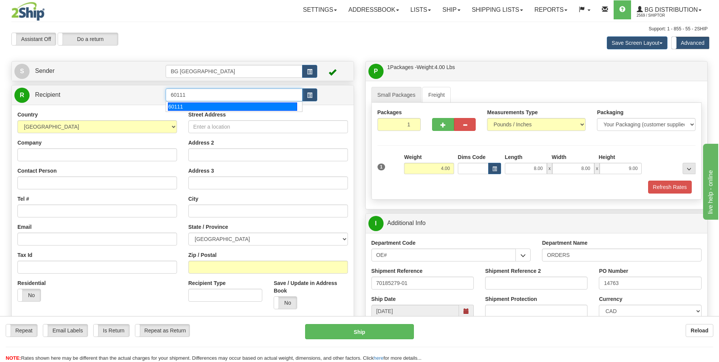
click at [194, 105] on div "60111" at bounding box center [232, 106] width 129 height 8
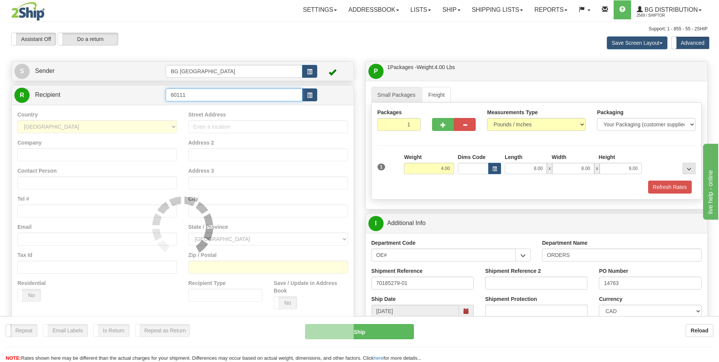
type input "60111"
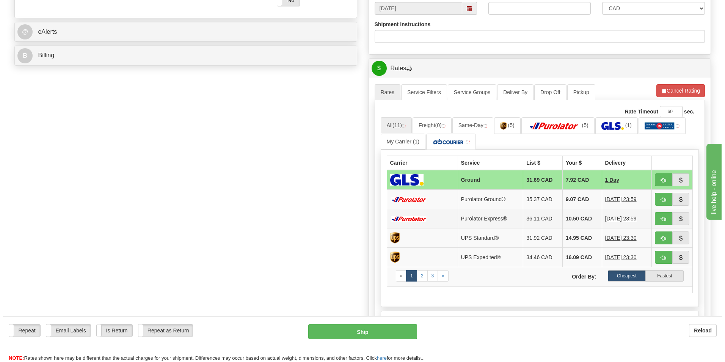
scroll to position [303, 0]
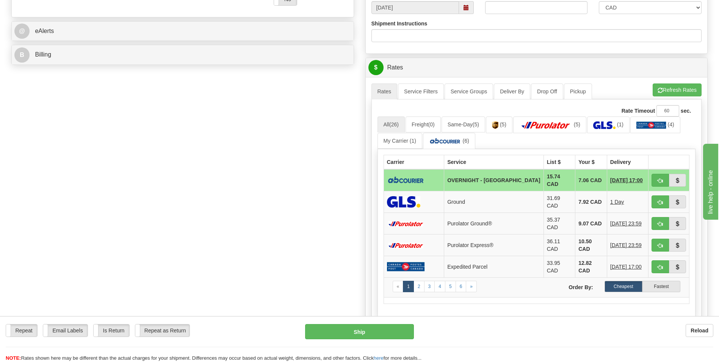
click at [544, 179] on td "15.74 CAD" at bounding box center [560, 180] width 32 height 22
click at [354, 330] on button "Ship" at bounding box center [359, 331] width 108 height 15
type input "4"
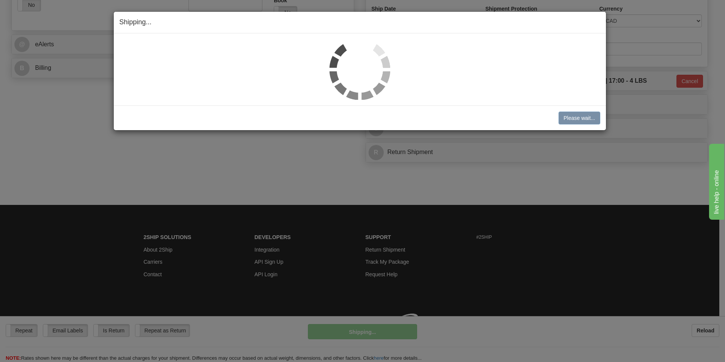
scroll to position [290, 0]
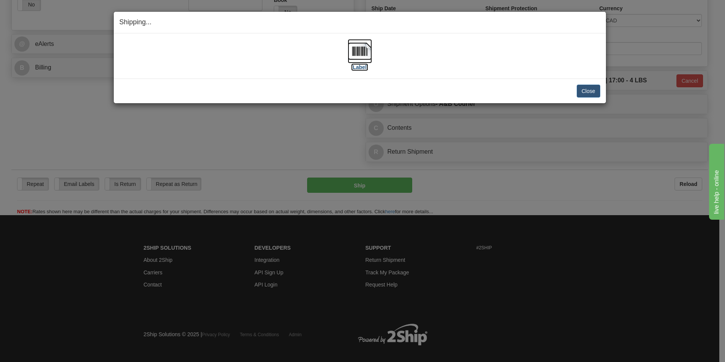
click at [364, 55] on img at bounding box center [360, 51] width 24 height 24
click at [581, 92] on button "Close" at bounding box center [589, 91] width 24 height 13
click at [591, 89] on button "Close" at bounding box center [589, 91] width 24 height 13
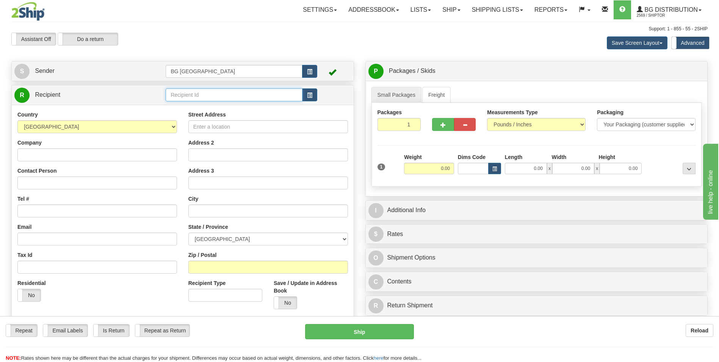
click at [182, 92] on input "text" at bounding box center [234, 94] width 136 height 13
click at [205, 107] on div "60399" at bounding box center [232, 106] width 129 height 8
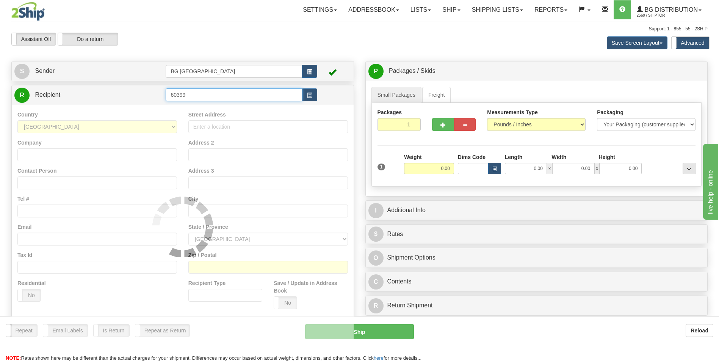
type input "60399"
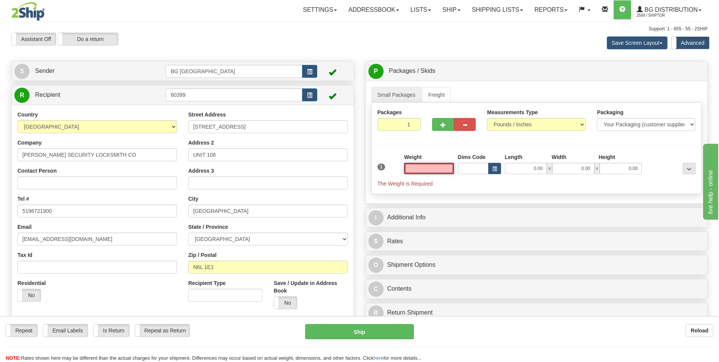
click at [436, 167] on input "text" at bounding box center [429, 168] width 50 height 11
type input "1"
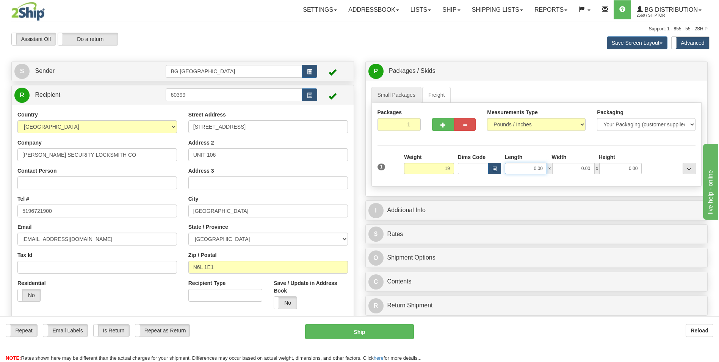
type input "19.00"
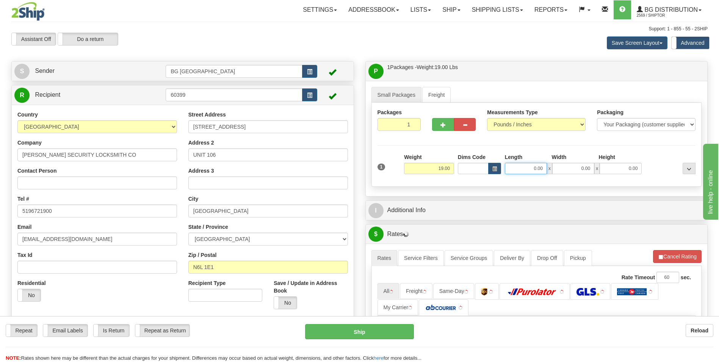
click at [525, 171] on input "0.00" at bounding box center [526, 168] width 42 height 11
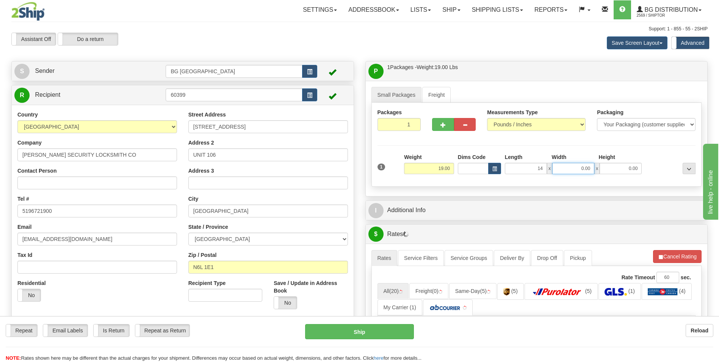
type input "14.00"
click at [584, 165] on input "0.00" at bounding box center [573, 168] width 42 height 11
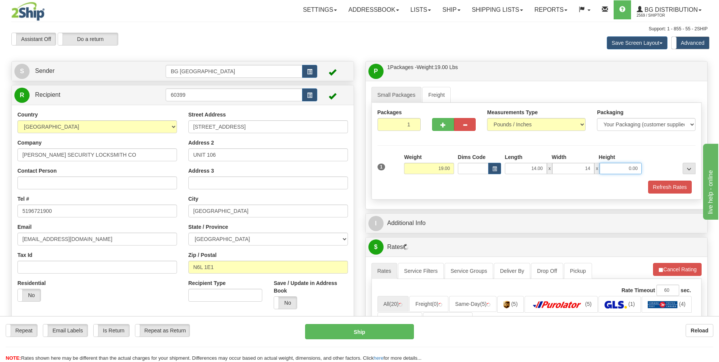
type input "14.00"
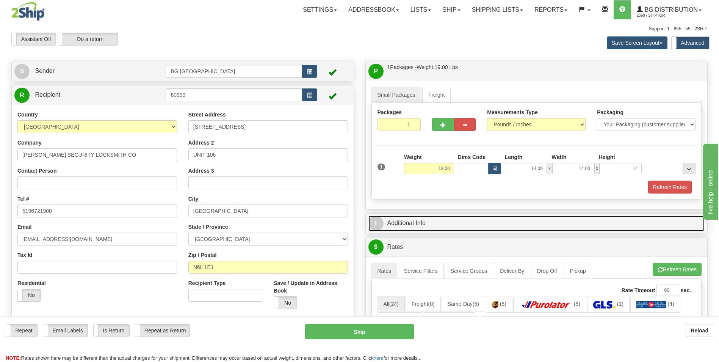
type input "14.00"
click at [421, 228] on link "I Additional Info" at bounding box center [536, 223] width 337 height 16
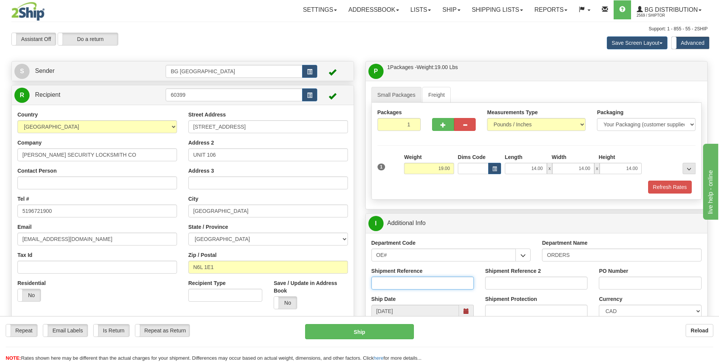
click at [439, 283] on input "Shipment Reference" at bounding box center [422, 282] width 102 height 13
type input "70186146-00"
click at [619, 284] on input "PO Number" at bounding box center [650, 282] width 102 height 13
type input "d"
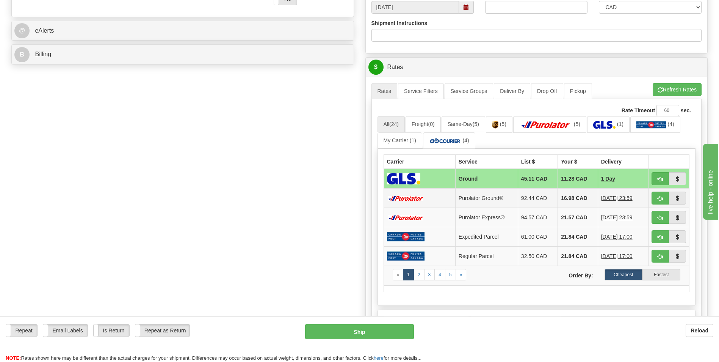
scroll to position [303, 0]
type input "David101025"
click at [560, 128] on img at bounding box center [545, 125] width 53 height 8
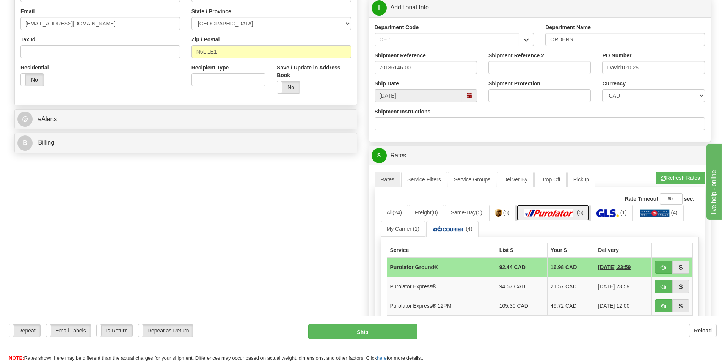
scroll to position [265, 0]
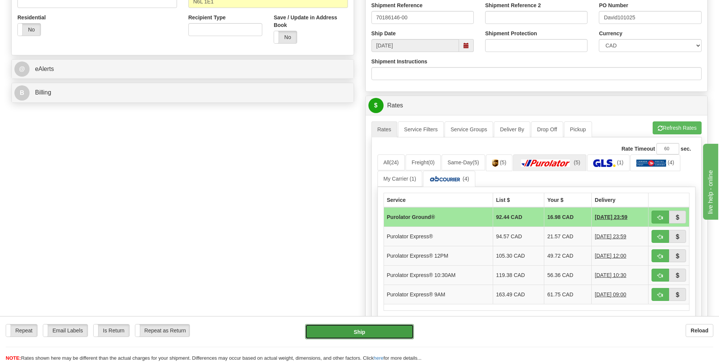
click at [380, 330] on button "Ship" at bounding box center [359, 331] width 108 height 15
type input "260"
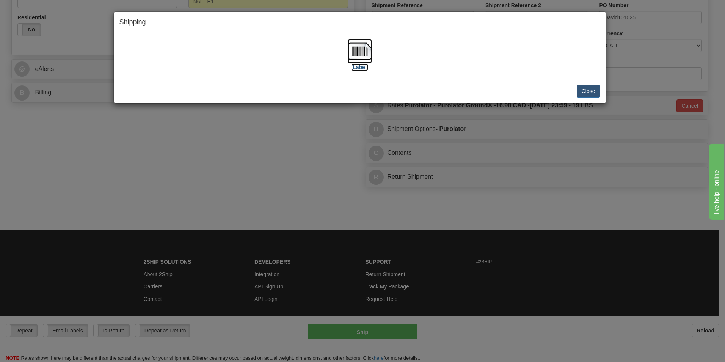
click at [357, 61] on img at bounding box center [360, 51] width 24 height 24
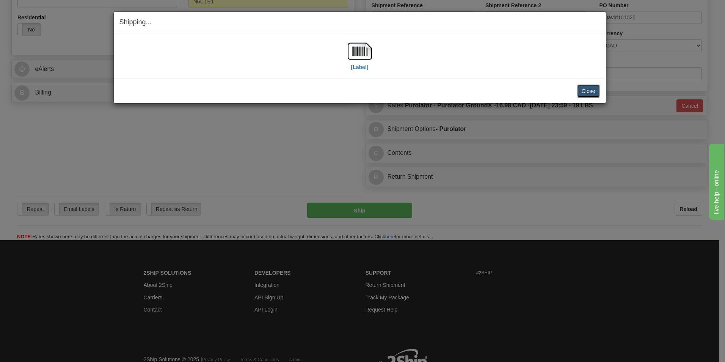
click at [591, 89] on button "Close" at bounding box center [589, 91] width 24 height 13
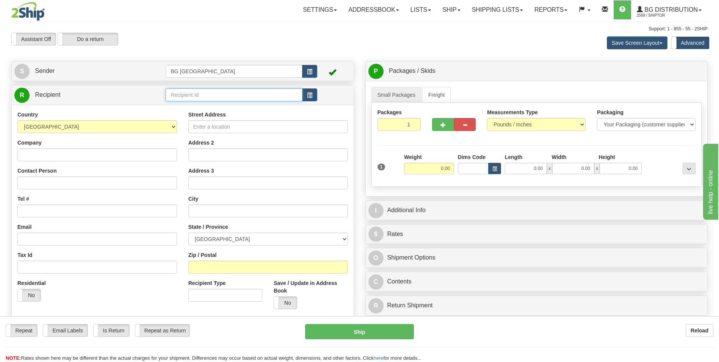
click at [215, 93] on input "text" at bounding box center [234, 94] width 136 height 13
click at [196, 105] on div "60235" at bounding box center [232, 106] width 129 height 8
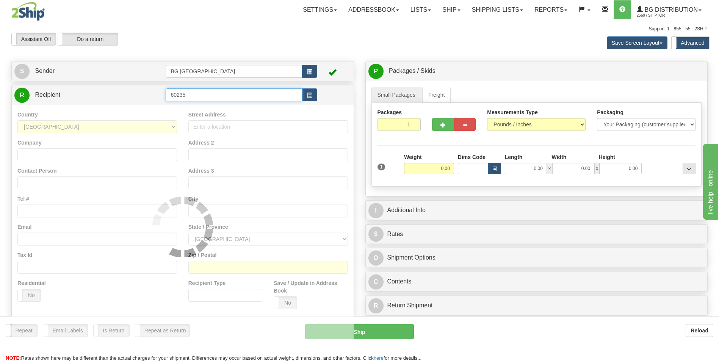
type input "60235"
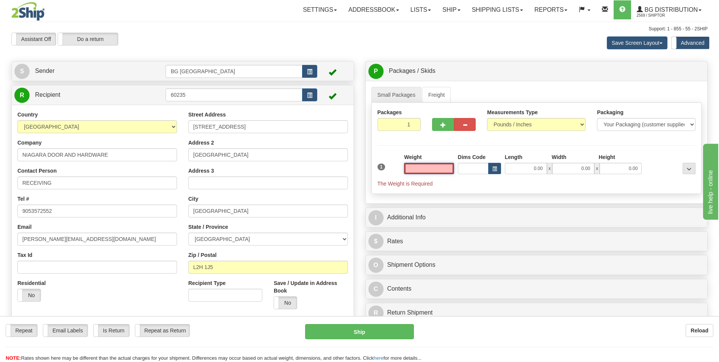
click at [438, 168] on input "text" at bounding box center [429, 168] width 50 height 11
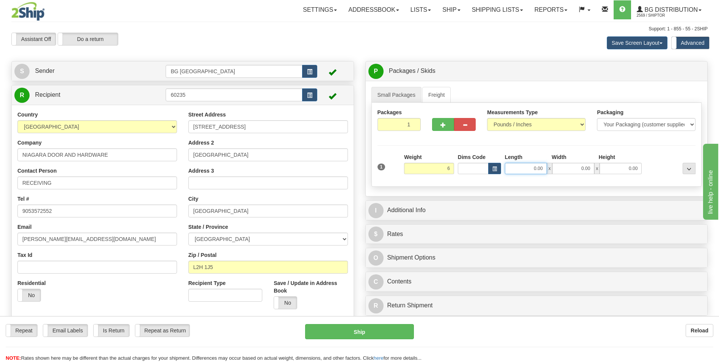
type input "6.00"
click at [538, 169] on input "0.00" at bounding box center [526, 168] width 42 height 11
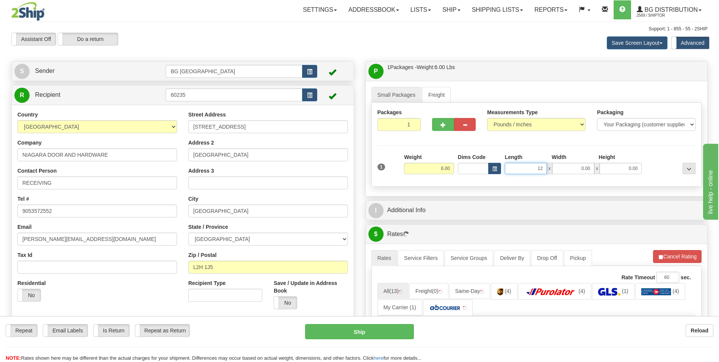
type input "12.00"
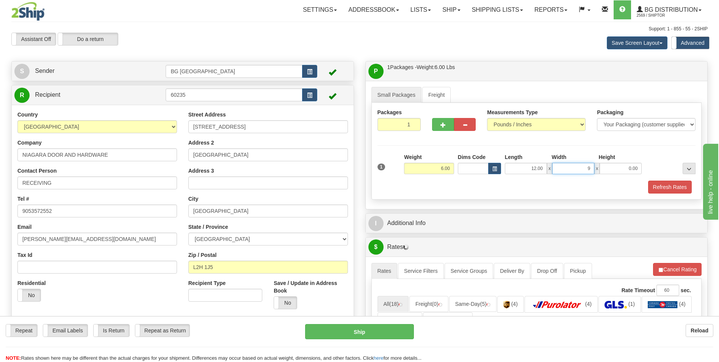
type input "9.00"
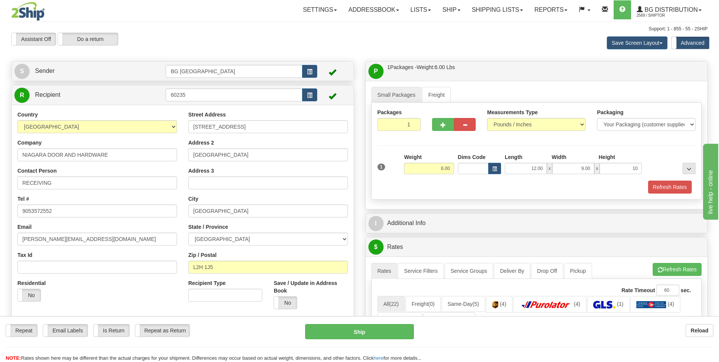
type input "10.00"
click at [648, 157] on div at bounding box center [671, 163] width 54 height 21
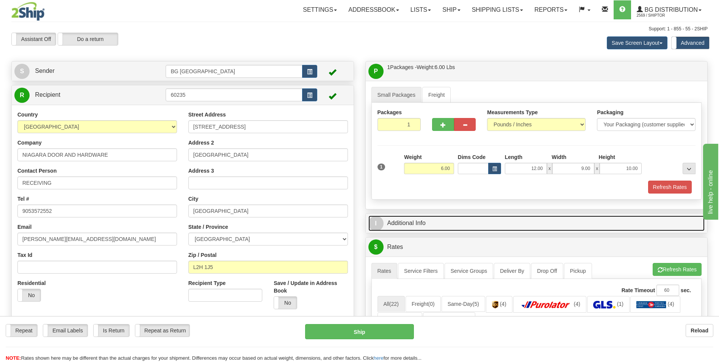
click at [453, 223] on link "I Additional Info" at bounding box center [536, 223] width 337 height 16
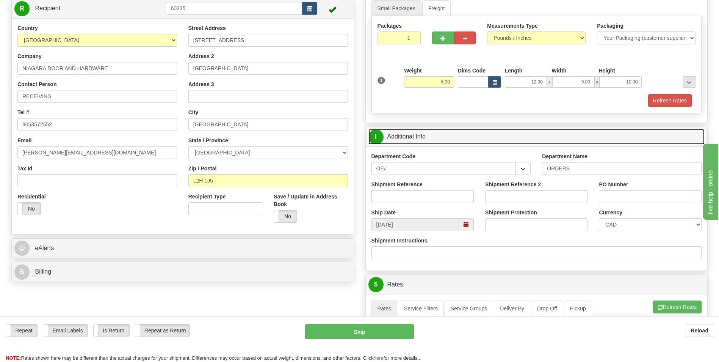
scroll to position [114, 0]
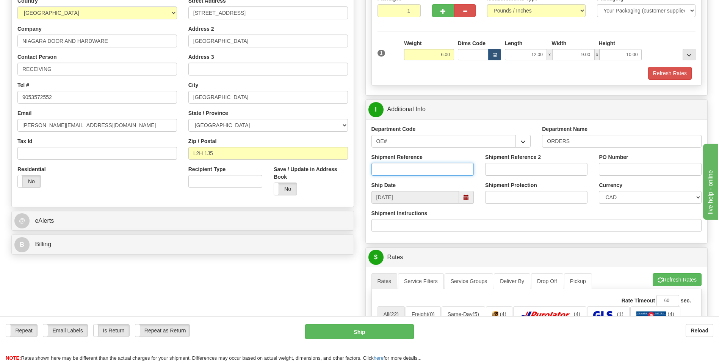
click at [427, 168] on input "Shipment Reference" at bounding box center [422, 169] width 102 height 13
type input "70184654-00"
click at [616, 161] on div "PO Number" at bounding box center [650, 164] width 102 height 22
click at [616, 168] on input "PO Number" at bounding box center [650, 169] width 102 height 13
type input "9579"
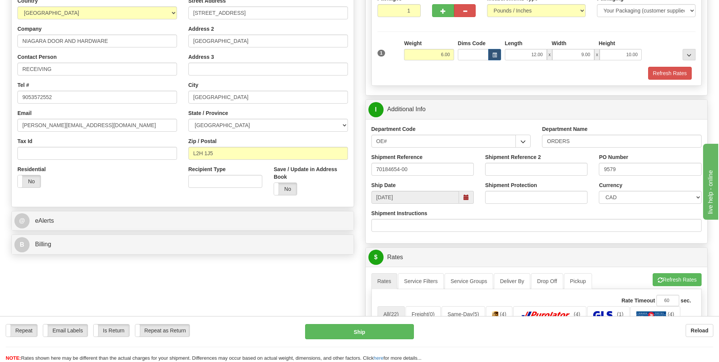
click at [595, 212] on div "Shipment Instructions" at bounding box center [536, 220] width 331 height 22
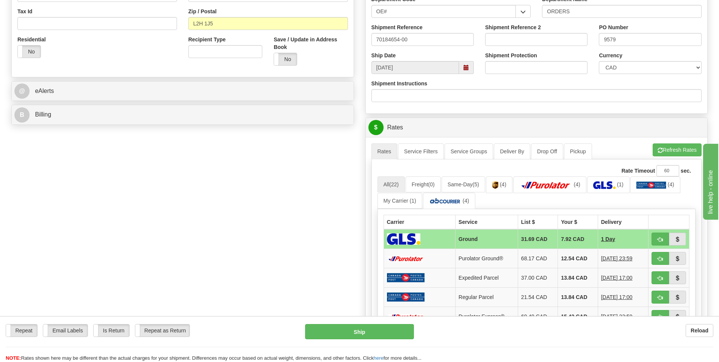
scroll to position [265, 0]
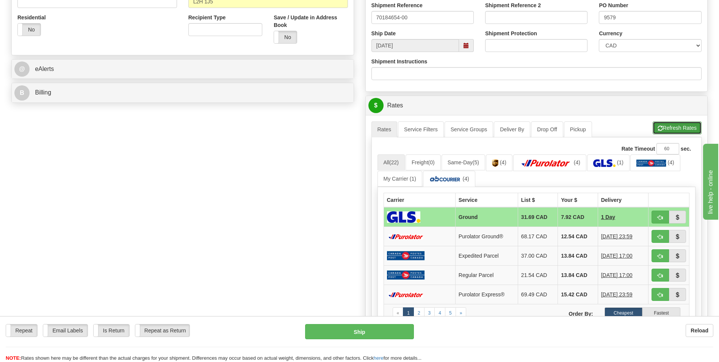
click at [677, 128] on button "Refresh Rates" at bounding box center [677, 127] width 49 height 13
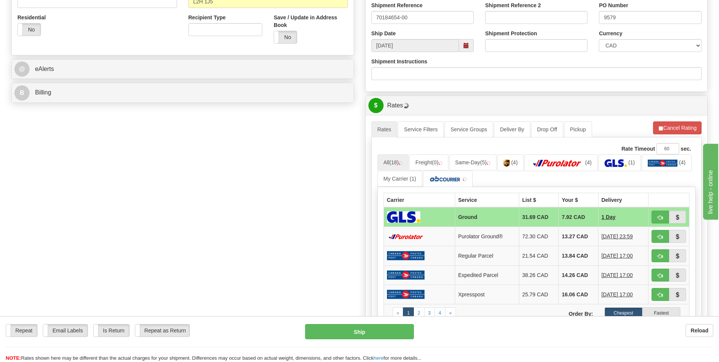
scroll to position [303, 0]
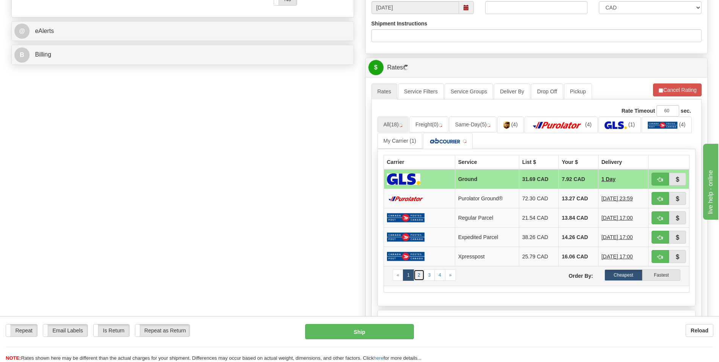
click at [418, 274] on link "2" at bounding box center [419, 274] width 11 height 11
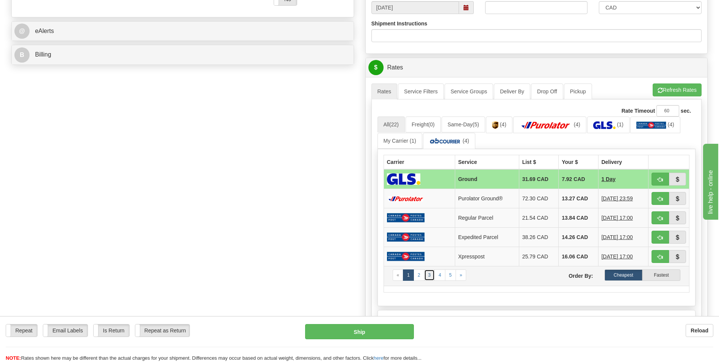
click at [429, 273] on link "3" at bounding box center [429, 274] width 11 height 11
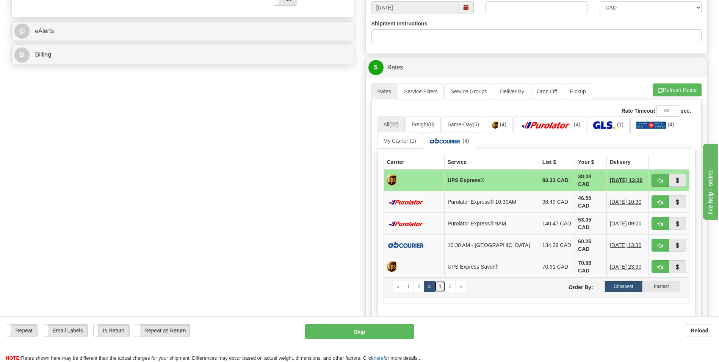
click at [438, 280] on link "4" at bounding box center [439, 285] width 11 height 11
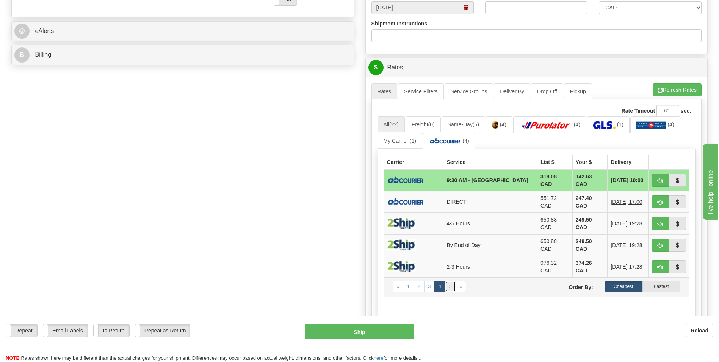
click at [450, 280] on link "5" at bounding box center [450, 285] width 11 height 11
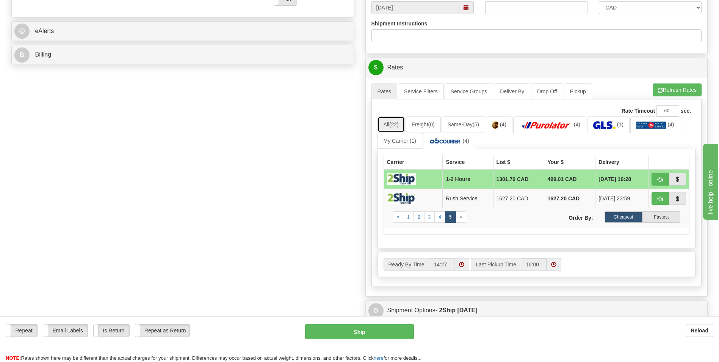
click at [390, 124] on link "All (22)" at bounding box center [391, 124] width 27 height 16
click at [393, 123] on span "(22)" at bounding box center [393, 124] width 9 height 6
click at [395, 218] on link "«" at bounding box center [398, 216] width 11 height 11
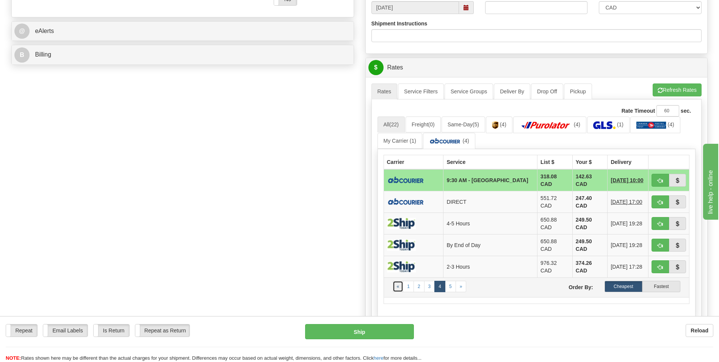
click at [399, 284] on span "«" at bounding box center [398, 286] width 3 height 5
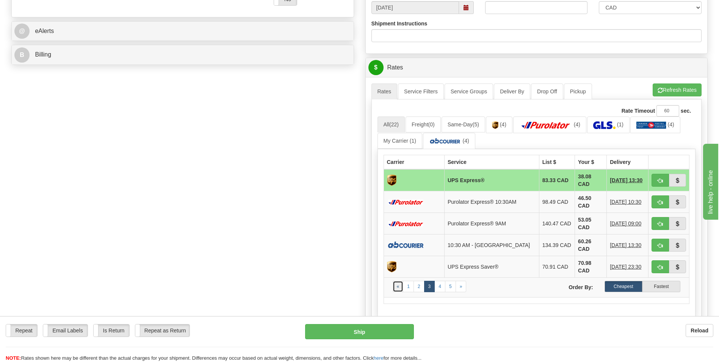
click at [399, 284] on span "«" at bounding box center [398, 286] width 3 height 5
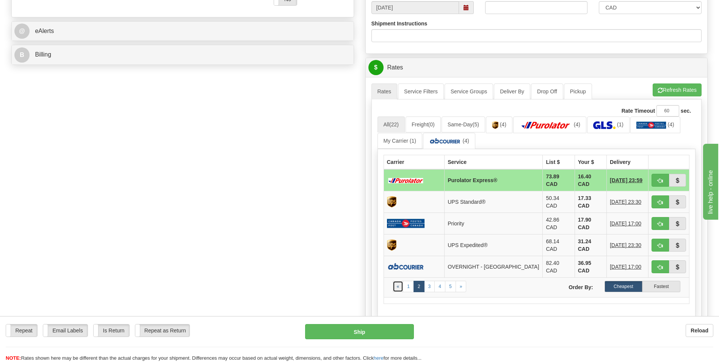
click at [399, 284] on span "«" at bounding box center [398, 286] width 3 height 5
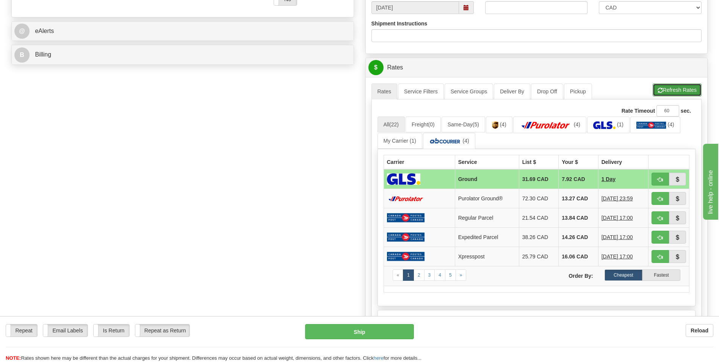
click at [670, 88] on button "Refresh Rates" at bounding box center [677, 89] width 49 height 13
click at [658, 199] on span "button" at bounding box center [660, 198] width 5 height 5
type input "260"
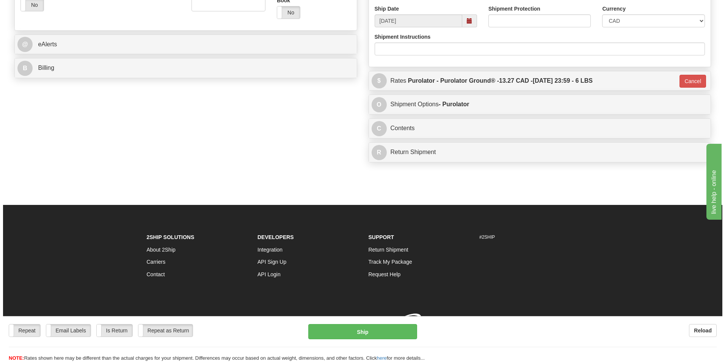
scroll to position [300, 0]
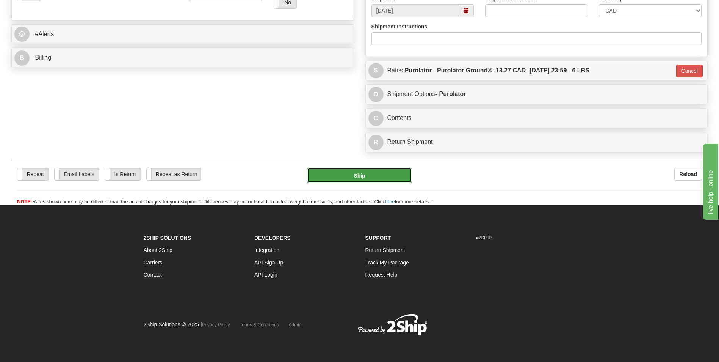
click at [365, 178] on button "Ship" at bounding box center [359, 175] width 105 height 15
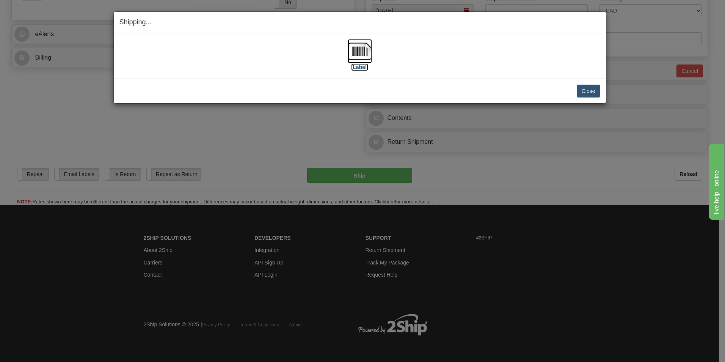
click at [367, 44] on img at bounding box center [360, 51] width 24 height 24
click at [584, 92] on button "Close" at bounding box center [589, 91] width 24 height 13
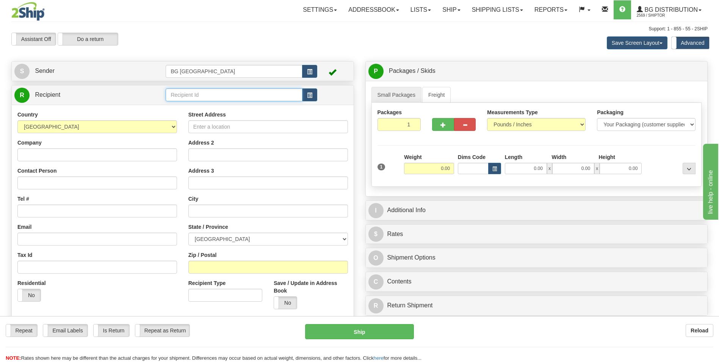
click at [216, 94] on input "text" at bounding box center [234, 94] width 136 height 13
click at [193, 102] on li "60230" at bounding box center [234, 107] width 136 height 10
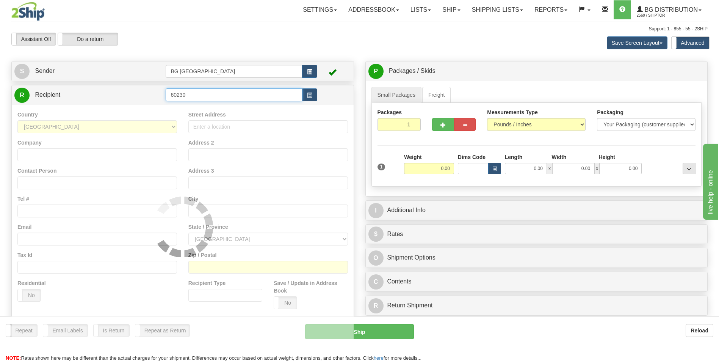
type input "60230"
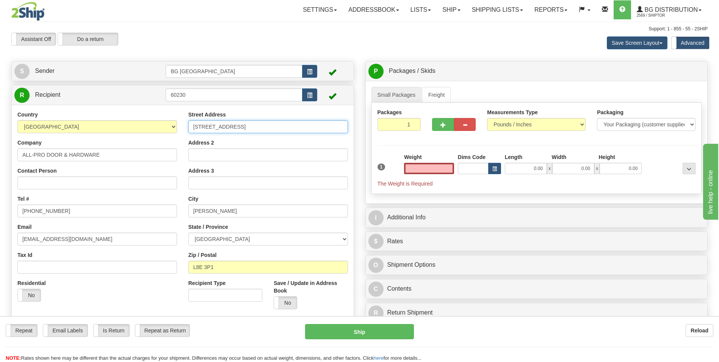
type input "0.00"
click at [210, 126] on input "[STREET_ADDRESS]" at bounding box center [268, 126] width 160 height 13
click at [229, 207] on input "HAMILTON" at bounding box center [268, 210] width 160 height 13
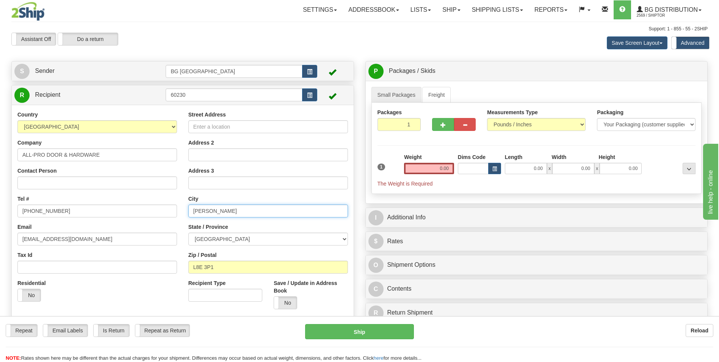
click at [229, 207] on input "HAMILTON" at bounding box center [268, 210] width 160 height 13
click at [222, 264] on input "L8E 3P1" at bounding box center [268, 266] width 160 height 13
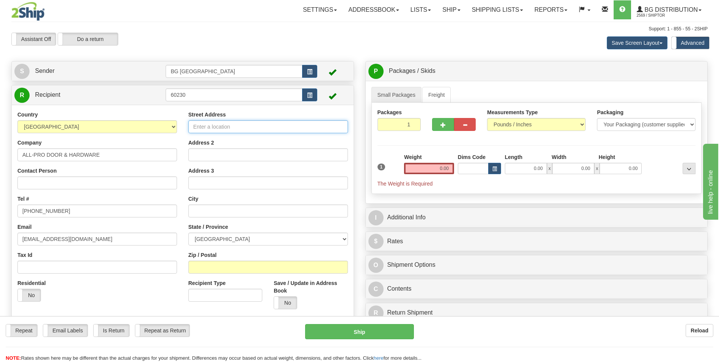
click at [207, 128] on input "Street Address" at bounding box center [268, 126] width 160 height 13
type input "H"
type input "2 PORTSIDES STREET"
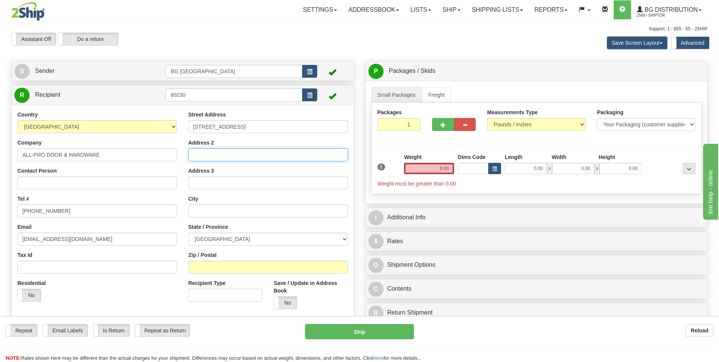
click at [216, 158] on input "Address 2" at bounding box center [268, 154] width 160 height 13
type input "UNIT A"
click at [217, 213] on input "text" at bounding box center [268, 210] width 160 height 13
type input "h"
type input "HANNON"
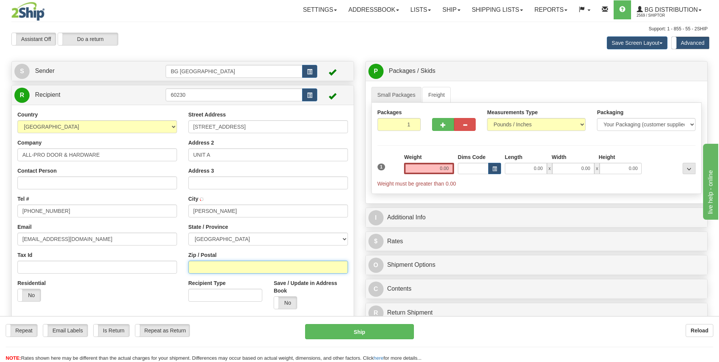
click at [213, 265] on input "Zip / Postal" at bounding box center [268, 266] width 160 height 13
type input "L0R1P0"
click at [170, 287] on div "Residential Yes No" at bounding box center [97, 293] width 171 height 28
click at [441, 168] on input "0.00" at bounding box center [429, 168] width 50 height 11
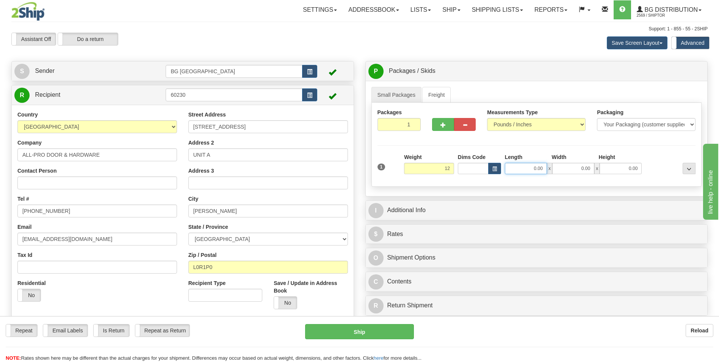
type input "12.00"
click at [536, 172] on input "0.00" at bounding box center [526, 168] width 42 height 11
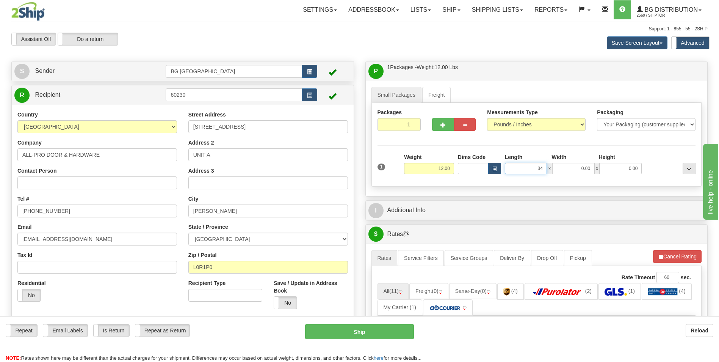
type input "34.00"
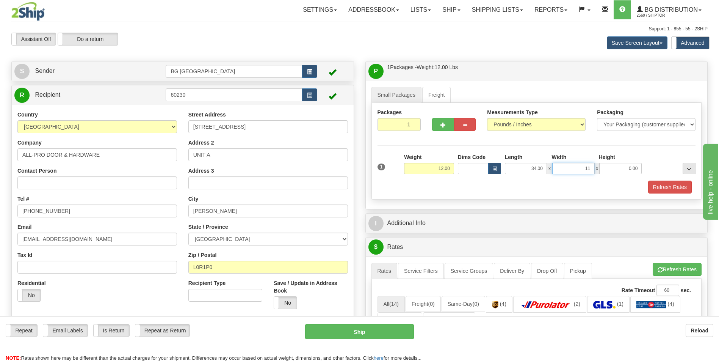
click at [572, 168] on input "11" at bounding box center [573, 168] width 42 height 11
click at [567, 167] on input "11" at bounding box center [573, 168] width 42 height 11
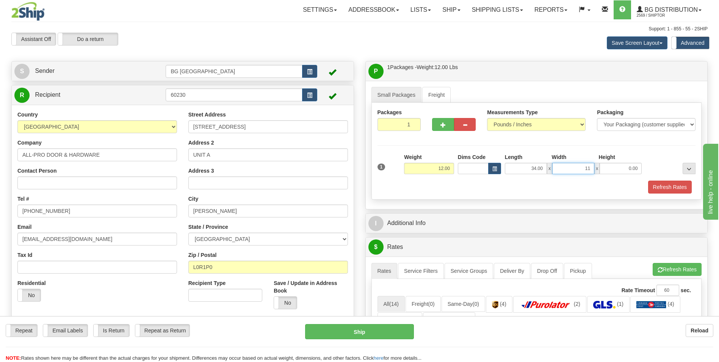
type input "1"
type input "13.00"
type input "11.00"
click at [503, 188] on div "Refresh Rates" at bounding box center [537, 186] width 322 height 13
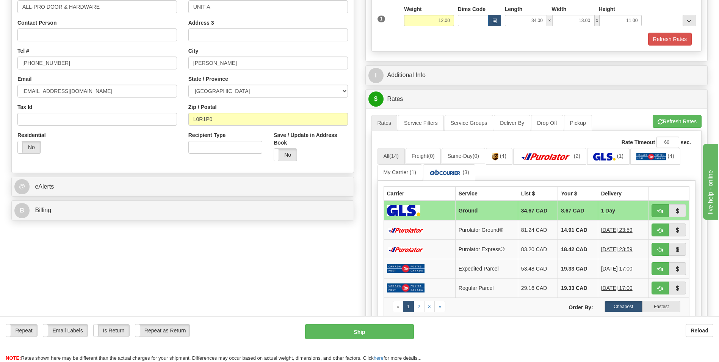
scroll to position [152, 0]
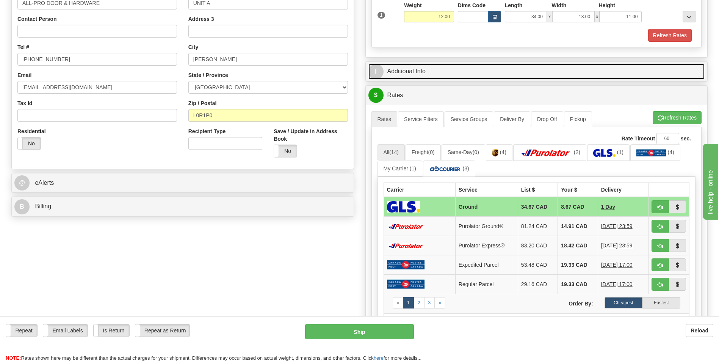
click at [415, 72] on link "I Additional Info" at bounding box center [536, 72] width 337 height 16
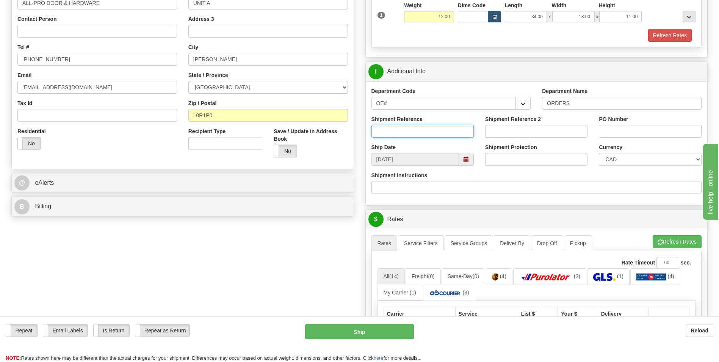
click at [425, 130] on input "Shipment Reference" at bounding box center [422, 131] width 102 height 13
type input "70177989-01"
click at [412, 142] on div "Shipment Reference 70177989-01" at bounding box center [423, 129] width 114 height 28
click at [607, 133] on input "PO Number" at bounding box center [650, 131] width 102 height 13
type input "55326"
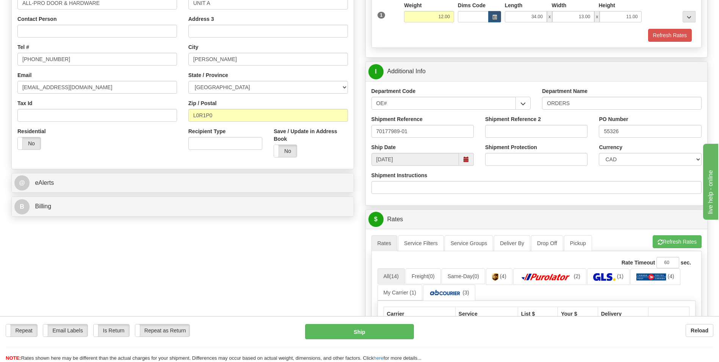
click at [603, 174] on div "Shipment Instructions" at bounding box center [536, 182] width 331 height 22
click at [671, 242] on button "Refresh Rates" at bounding box center [677, 241] width 49 height 13
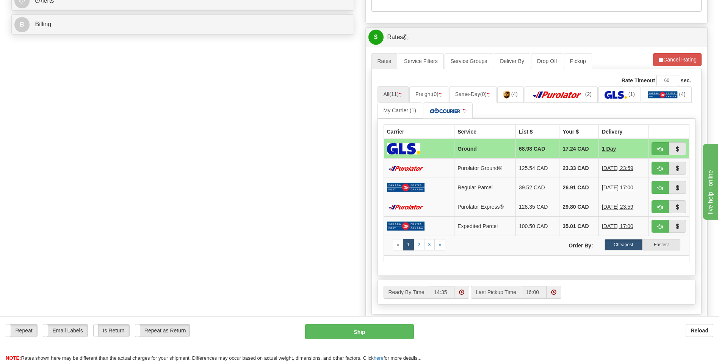
scroll to position [341, 0]
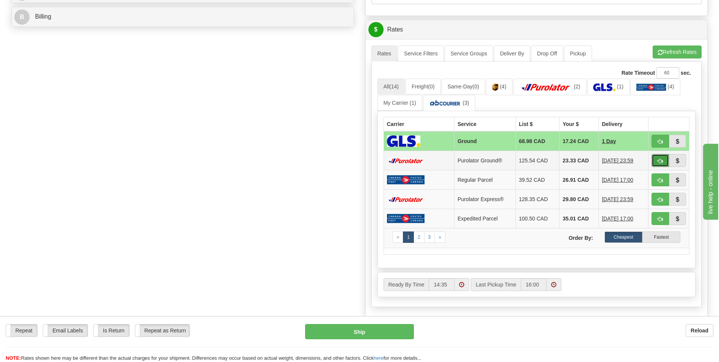
click at [658, 160] on span "button" at bounding box center [660, 160] width 5 height 5
type input "260"
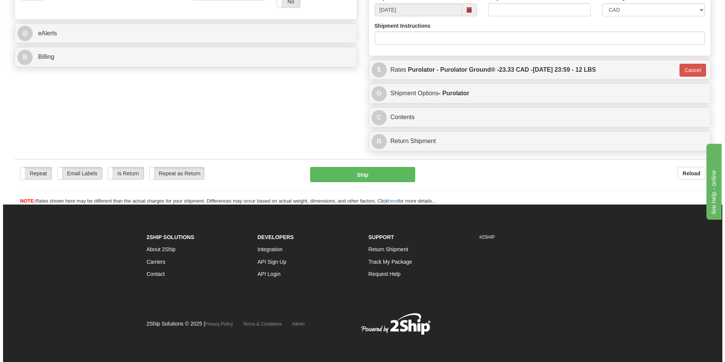
scroll to position [301, 0]
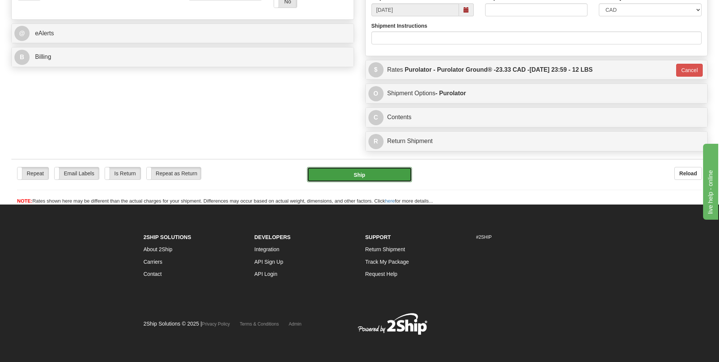
click at [352, 178] on button "Ship" at bounding box center [359, 174] width 105 height 15
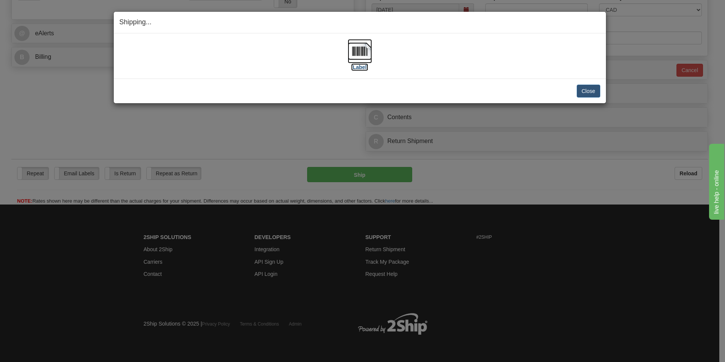
click at [365, 56] on img at bounding box center [360, 51] width 24 height 24
click at [591, 92] on button "Close" at bounding box center [589, 91] width 24 height 13
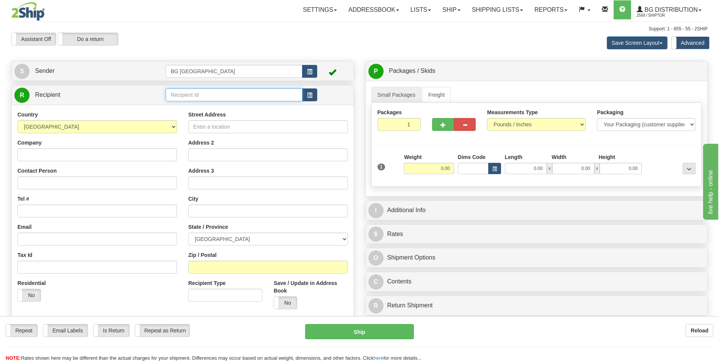
click at [194, 95] on input "text" at bounding box center [234, 94] width 136 height 13
click at [231, 105] on div "60040" at bounding box center [232, 106] width 129 height 8
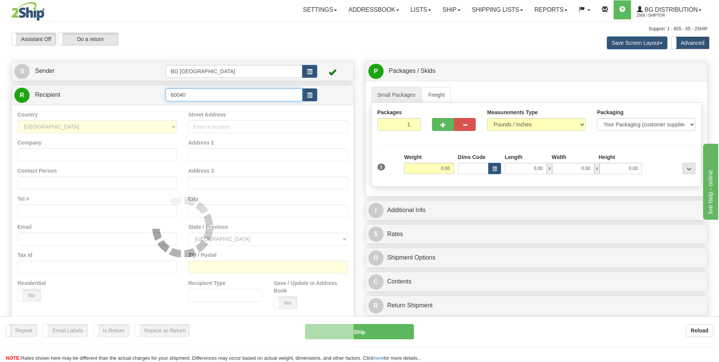
type input "60040"
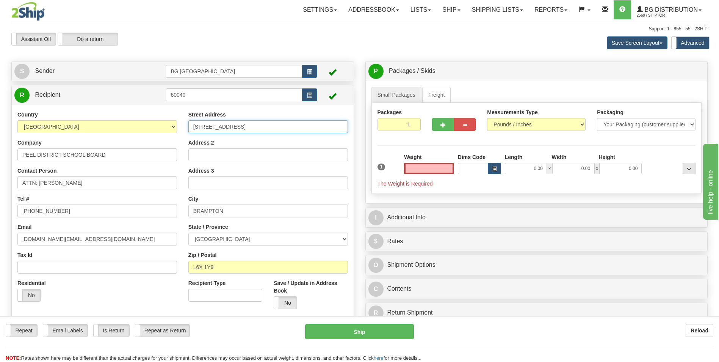
type input "0.00"
click at [218, 127] on input "[STREET_ADDRESS]" at bounding box center [268, 126] width 160 height 13
click at [218, 127] on input "24 HOLTBY AVENUE" at bounding box center [268, 126] width 160 height 13
type input "933 CENTRAL PARKWAY W"
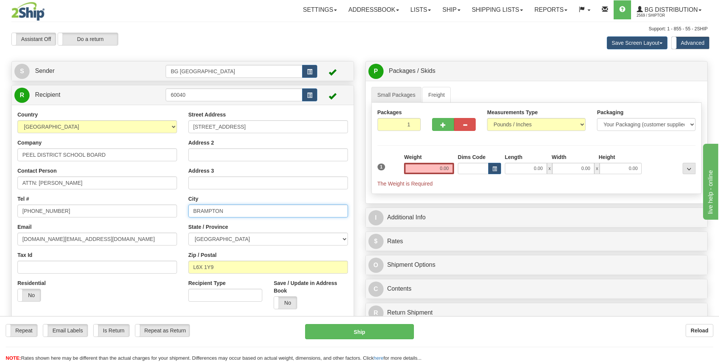
click at [232, 212] on input "BRAMPTON" at bounding box center [268, 210] width 160 height 13
type input "MISSISSAUGA"
click at [266, 229] on div "State / Province ALBERTA BRITISH COLUMBIA MANITOBA NEW BRUNSWICK NEWFOUNDLAND N…" at bounding box center [268, 234] width 160 height 22
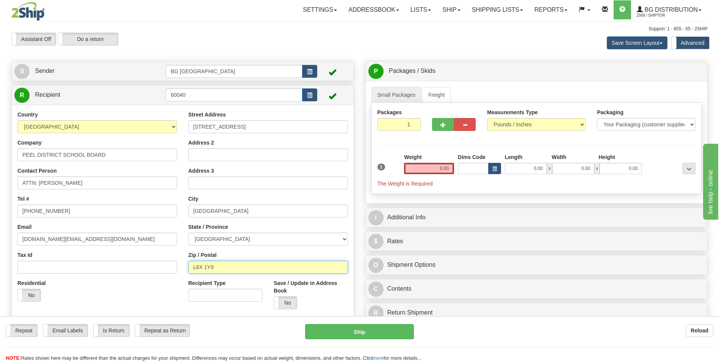
click at [221, 268] on input "L6X 1Y9" at bounding box center [268, 266] width 160 height 13
type input "L5C2T9"
click at [168, 290] on div "Residential Yes No" at bounding box center [97, 293] width 171 height 28
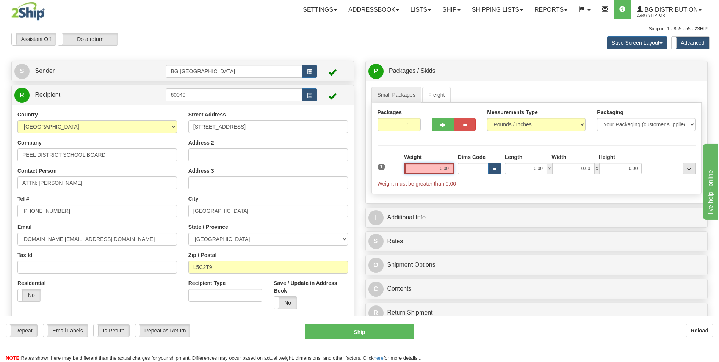
click at [446, 167] on input "0.00" at bounding box center [429, 168] width 50 height 11
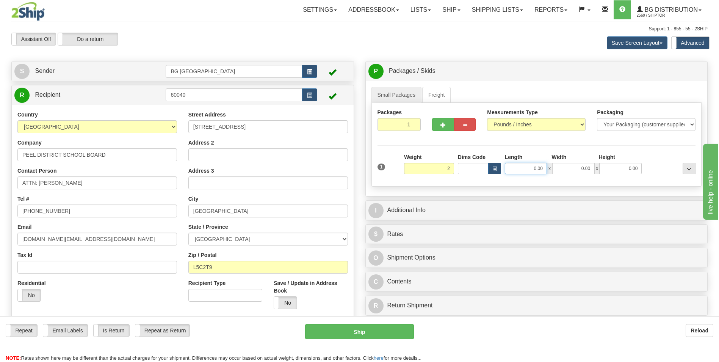
type input "2.00"
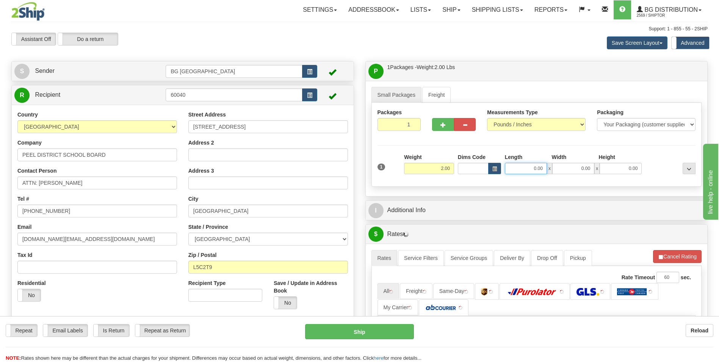
click at [538, 168] on input "0.00" at bounding box center [526, 168] width 42 height 11
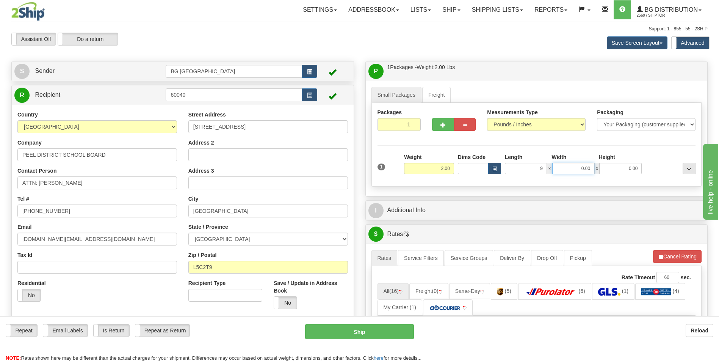
type input "9.00"
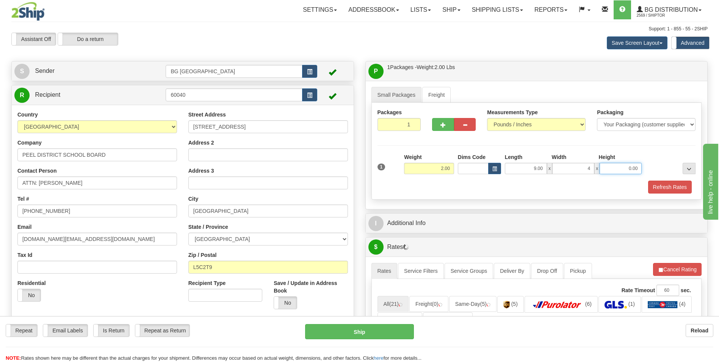
type input "4.00"
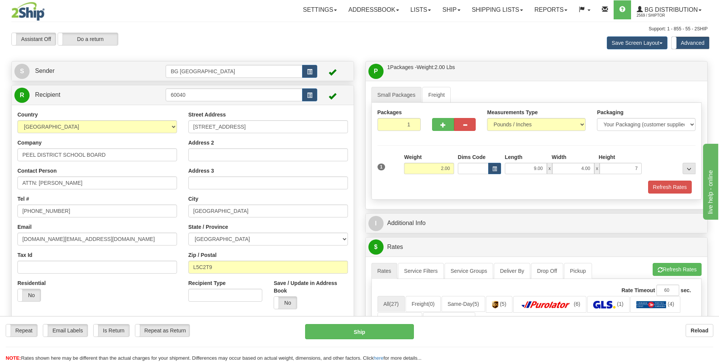
type input "7.00"
click at [535, 184] on div "Refresh Rates" at bounding box center [537, 186] width 322 height 13
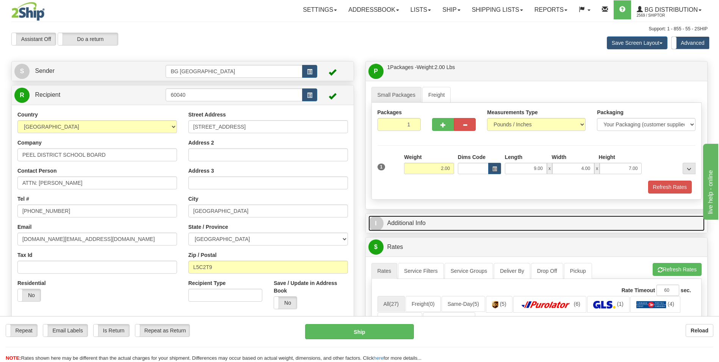
click at [420, 224] on link "I Additional Info" at bounding box center [536, 223] width 337 height 16
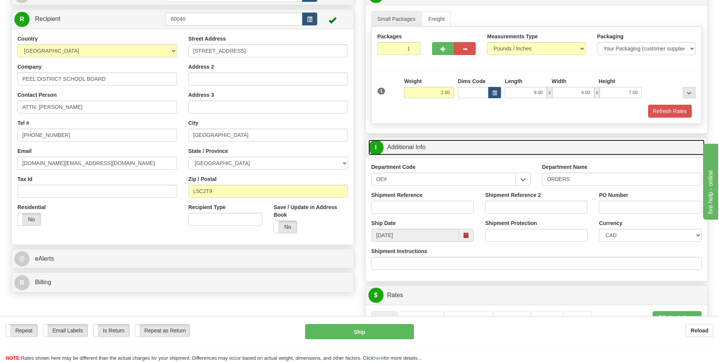
scroll to position [114, 0]
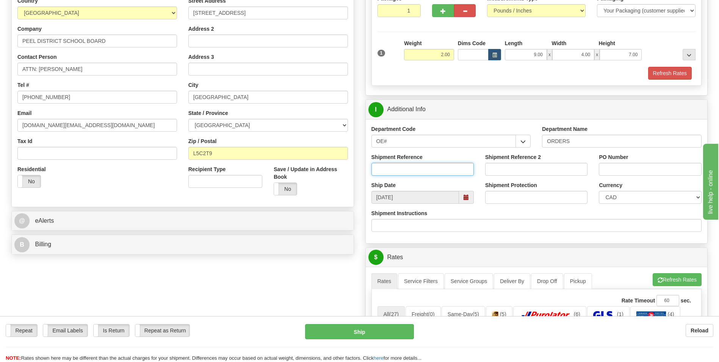
click at [421, 169] on input "Shipment Reference" at bounding box center [422, 169] width 102 height 13
type input "70175486-00"
click at [623, 171] on input "PO Number" at bounding box center [650, 169] width 102 height 13
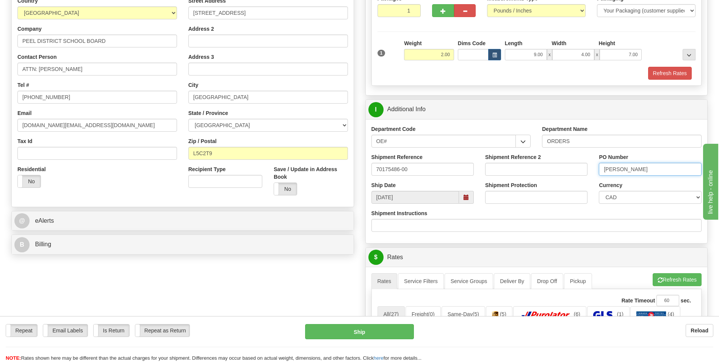
type input "EDENROSE PAUL"
click at [597, 213] on div "Shipment Instructions" at bounding box center [536, 220] width 331 height 22
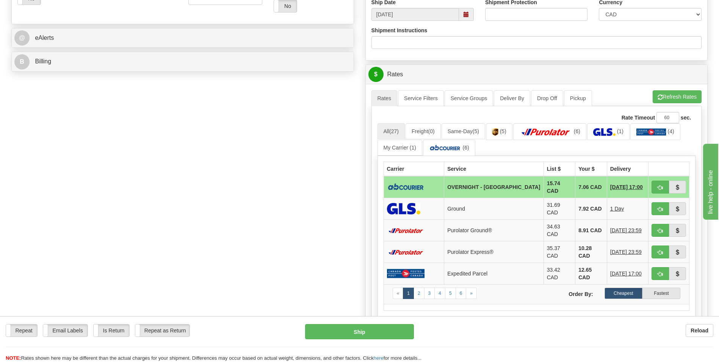
scroll to position [303, 0]
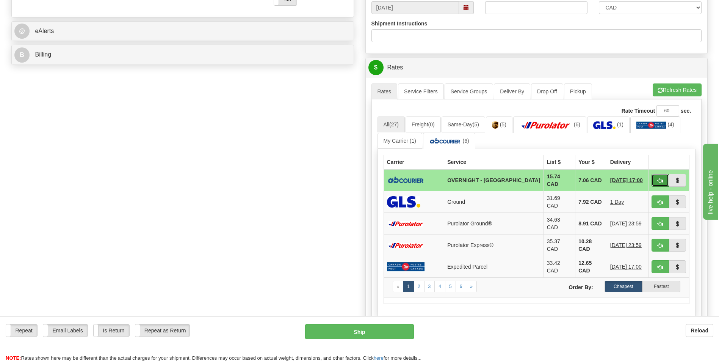
click at [659, 178] on span "button" at bounding box center [660, 180] width 5 height 5
type input "4"
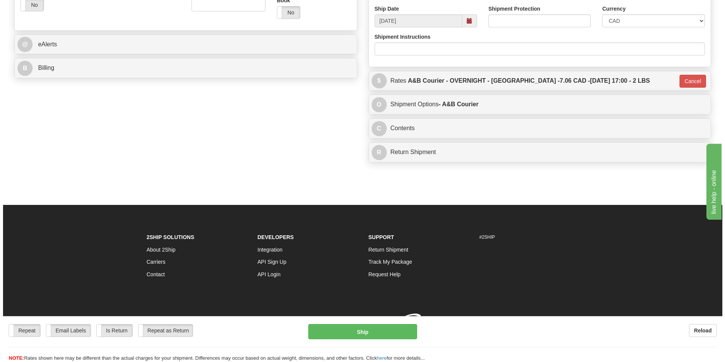
scroll to position [296, 0]
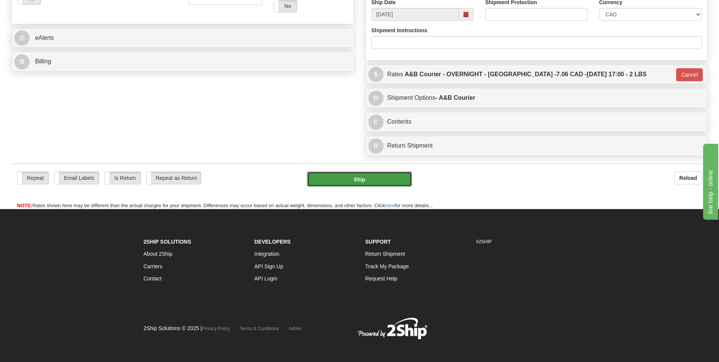
click at [364, 177] on button "Ship" at bounding box center [359, 178] width 105 height 15
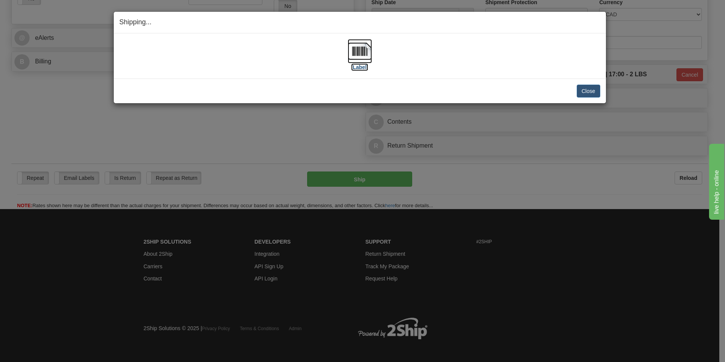
click at [364, 49] on img at bounding box center [360, 51] width 24 height 24
click at [586, 92] on button "Close" at bounding box center [589, 91] width 24 height 13
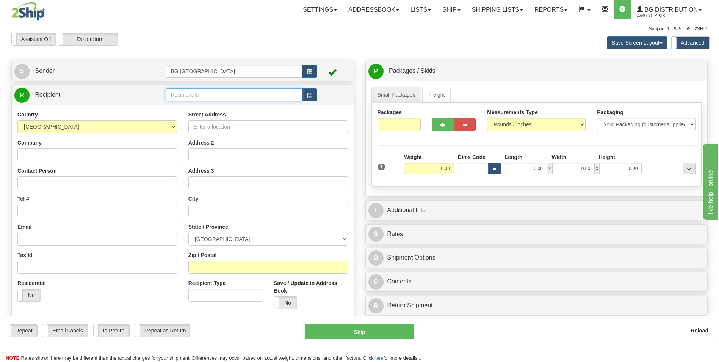
click at [191, 97] on input "text" at bounding box center [234, 94] width 136 height 13
click at [191, 105] on div "60635" at bounding box center [232, 106] width 129 height 8
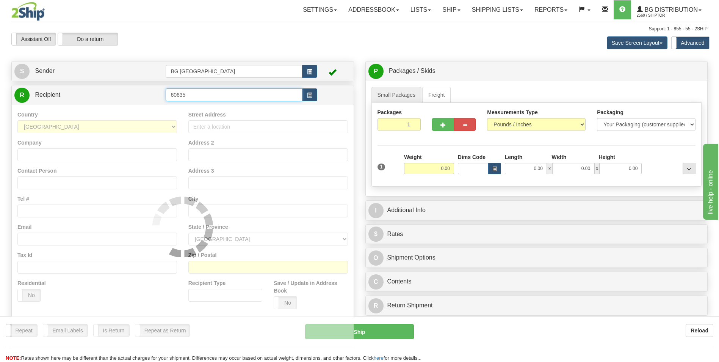
type input "60635"
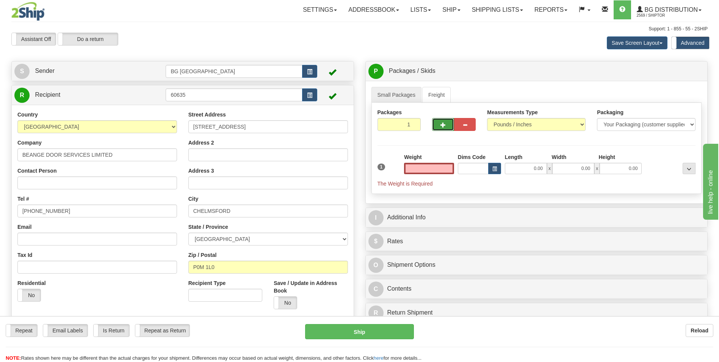
type input "0.00"
click at [442, 124] on span "button" at bounding box center [442, 124] width 5 height 5
type input "4"
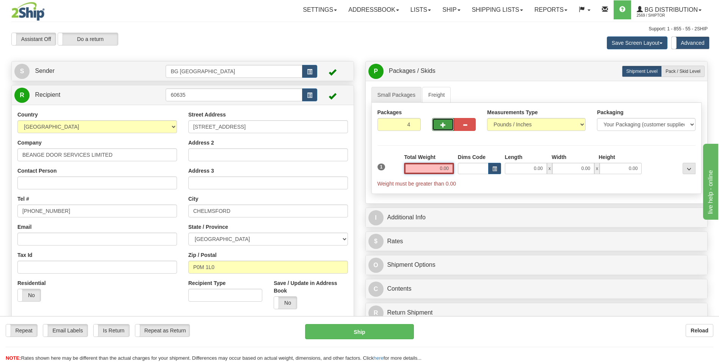
click at [439, 170] on input "0.00" at bounding box center [429, 168] width 50 height 11
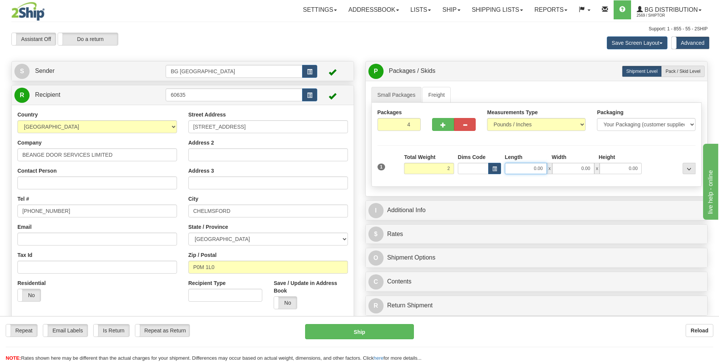
type input "2.00"
click at [539, 168] on input "0.00" at bounding box center [526, 168] width 42 height 11
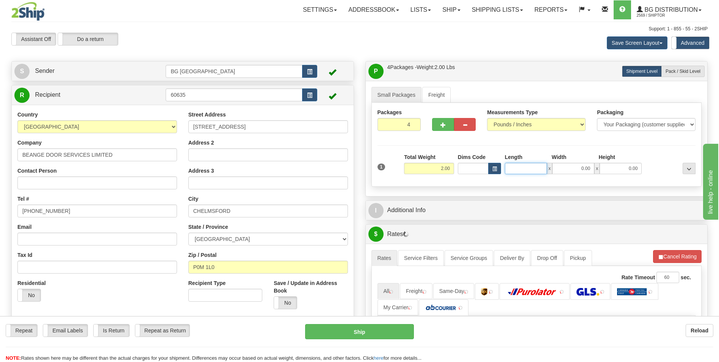
click at [539, 168] on input "Length" at bounding box center [526, 168] width 42 height 11
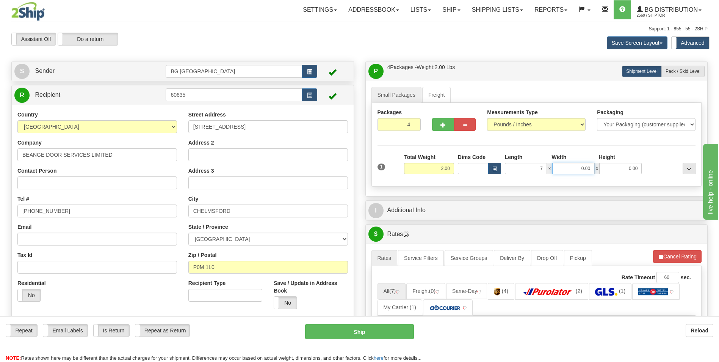
type input "7.00"
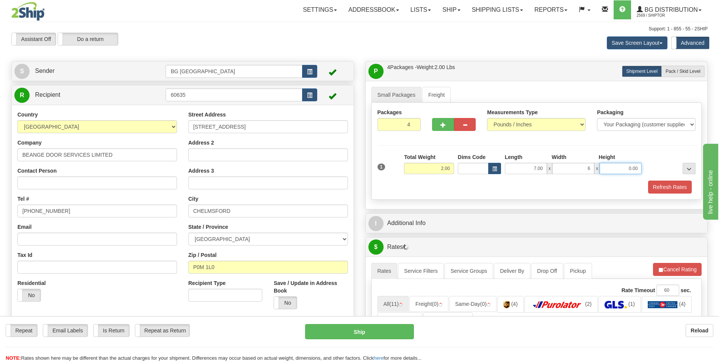
type input "6.00"
type input "3.00"
click at [678, 89] on ul "Small Packages Freight" at bounding box center [536, 95] width 331 height 16
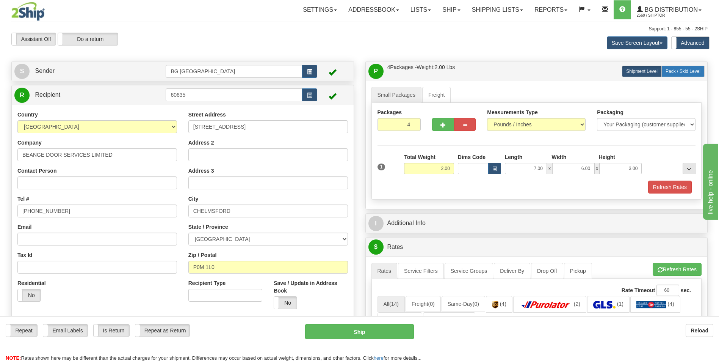
click at [690, 70] on span "Pack / Skid Level" at bounding box center [683, 71] width 35 height 5
radio input "true"
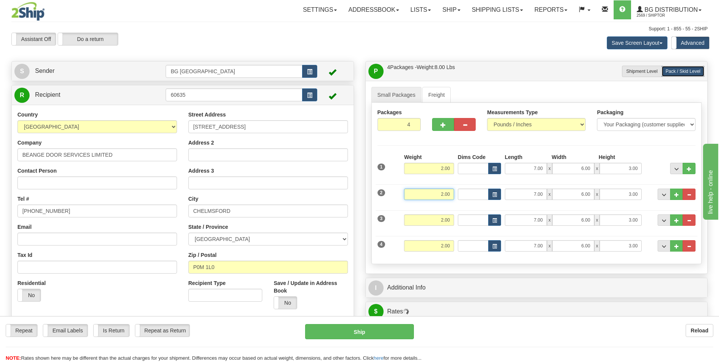
click at [443, 194] on input "2.00" at bounding box center [429, 193] width 50 height 11
type input "24.00"
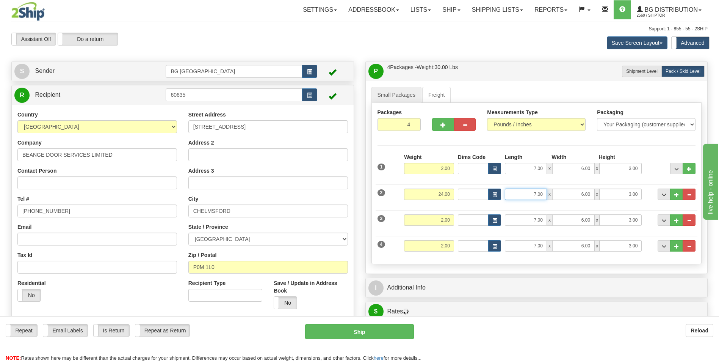
click at [535, 194] on input "7.00" at bounding box center [526, 193] width 42 height 11
type input "38.00"
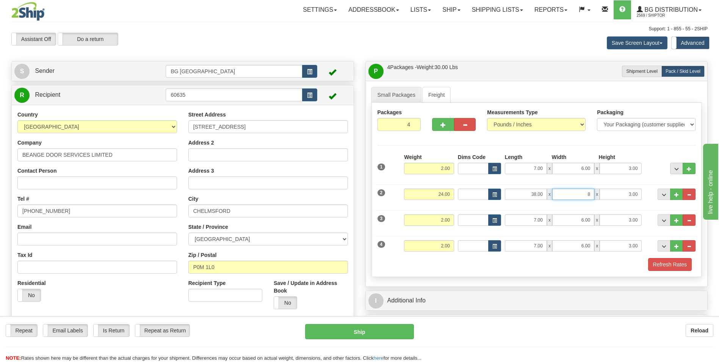
type input "8.00"
type input "12.00"
click at [442, 221] on input "2.00" at bounding box center [429, 219] width 50 height 11
type input "24.00"
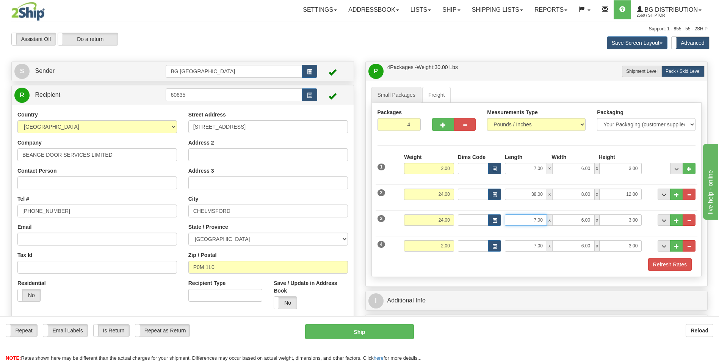
click at [535, 218] on input "7.00" at bounding box center [526, 219] width 42 height 11
type input "38.00"
type input "8.00"
type input "12.00"
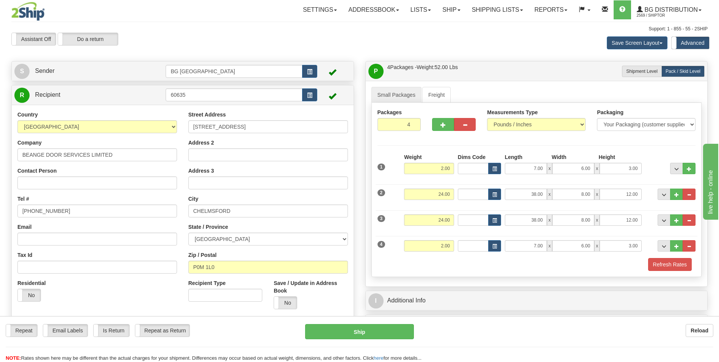
click at [451, 265] on div "Refresh Rates" at bounding box center [537, 264] width 322 height 13
click at [443, 247] on input "2.00" at bounding box center [429, 245] width 50 height 11
type input "12.00"
click at [528, 259] on div "Refresh Rates" at bounding box center [537, 264] width 322 height 13
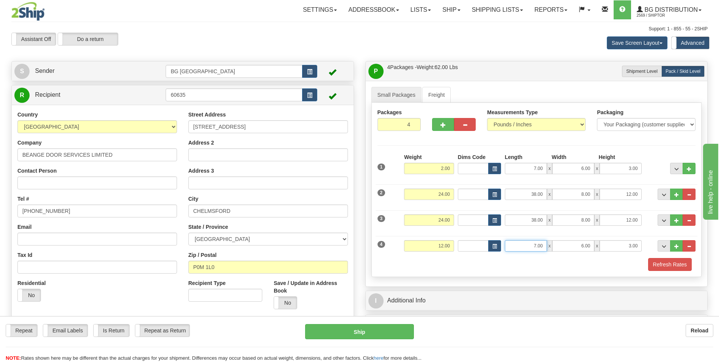
click at [536, 243] on input "7.00" at bounding box center [526, 245] width 42 height 11
type input "38.00"
type input "8.00"
type input "6.00"
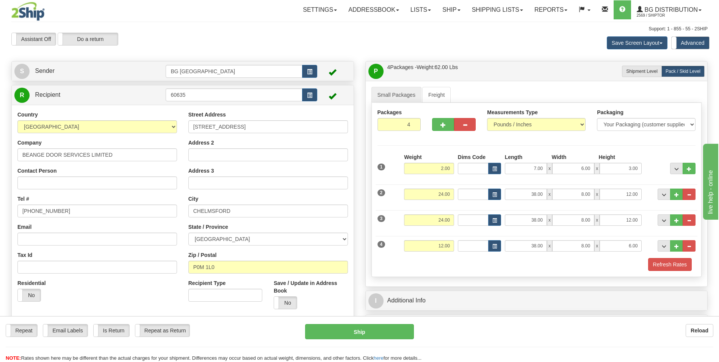
click at [489, 263] on div "Refresh Rates" at bounding box center [537, 264] width 322 height 13
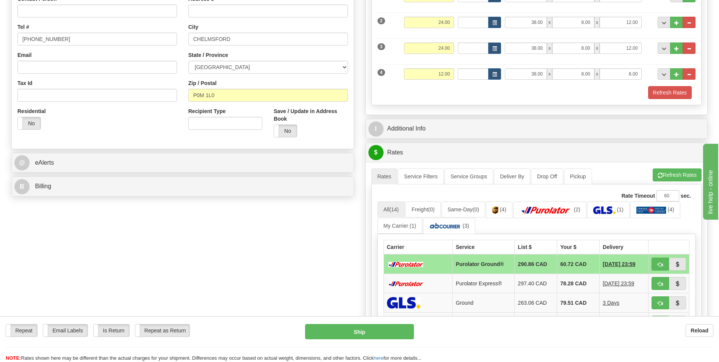
scroll to position [190, 0]
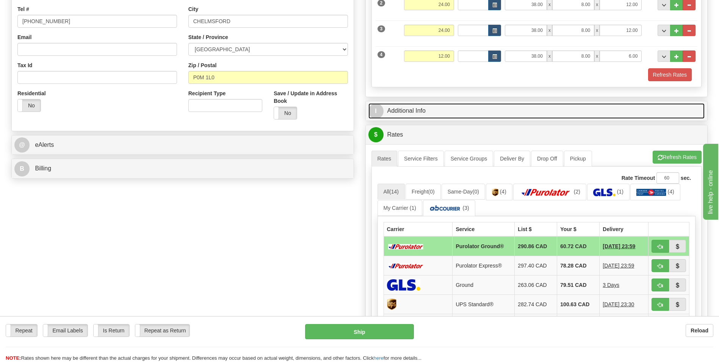
click at [407, 108] on link "I Additional Info" at bounding box center [536, 111] width 337 height 16
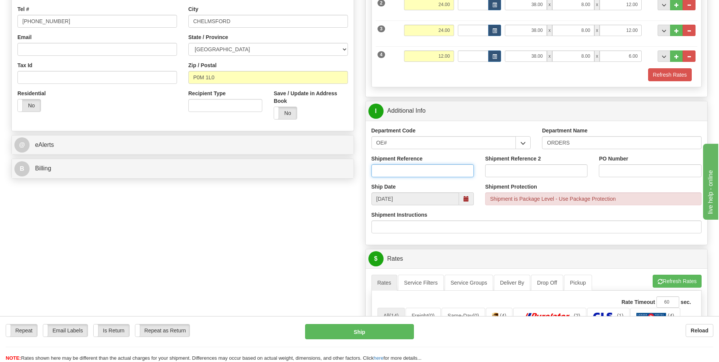
click at [426, 173] on input "Shipment Reference" at bounding box center [422, 170] width 102 height 13
type input "70186160-00"
click at [432, 183] on div "Ship Date 10/10/2025" at bounding box center [423, 194] width 114 height 22
click at [631, 166] on input "PO Number" at bounding box center [650, 170] width 102 height 13
type input "b"
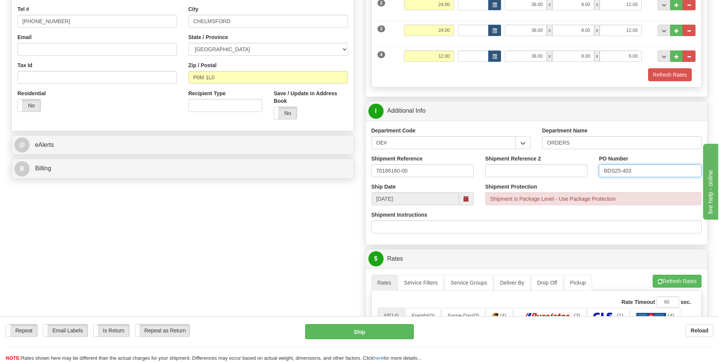
type input "BDS25-403"
click at [623, 183] on div "Shipment Protection Shipment is Package Level - Use Package Protection" at bounding box center [593, 194] width 216 height 22
click at [600, 216] on div "Shipment Instructions" at bounding box center [536, 222] width 331 height 22
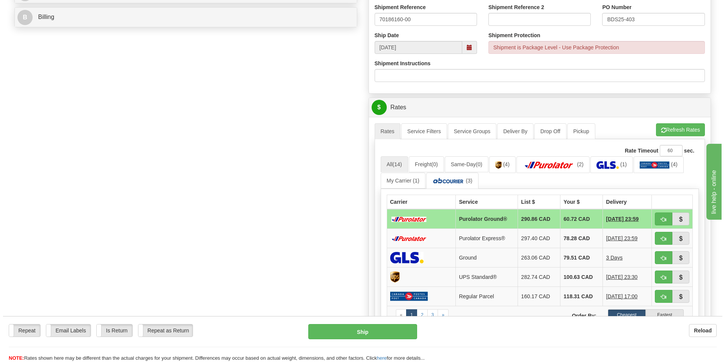
scroll to position [341, 0]
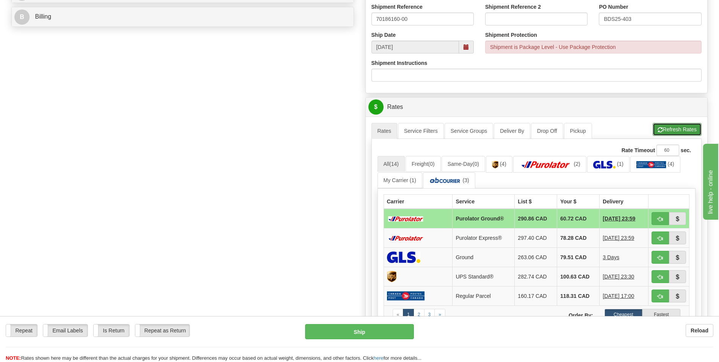
click at [672, 128] on button "Refresh Rates" at bounding box center [677, 129] width 49 height 13
click at [660, 216] on span "button" at bounding box center [660, 218] width 5 height 5
type input "260"
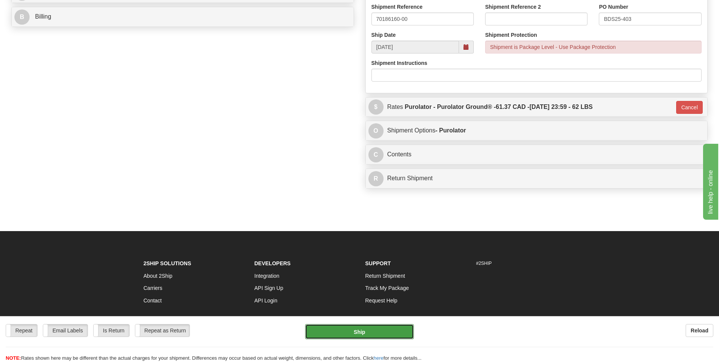
click at [379, 330] on button "Ship" at bounding box center [359, 331] width 108 height 15
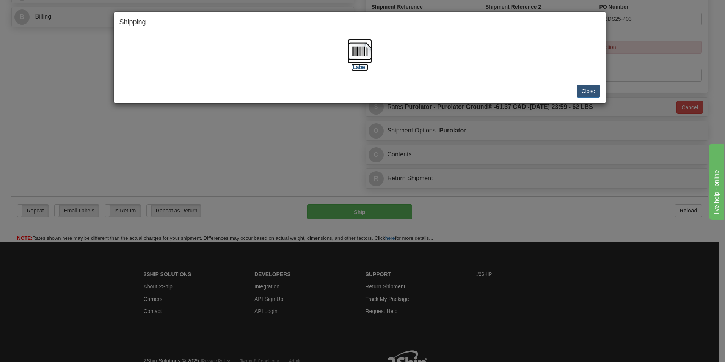
click at [362, 54] on img at bounding box center [360, 51] width 24 height 24
click at [591, 94] on button "Close" at bounding box center [589, 91] width 24 height 13
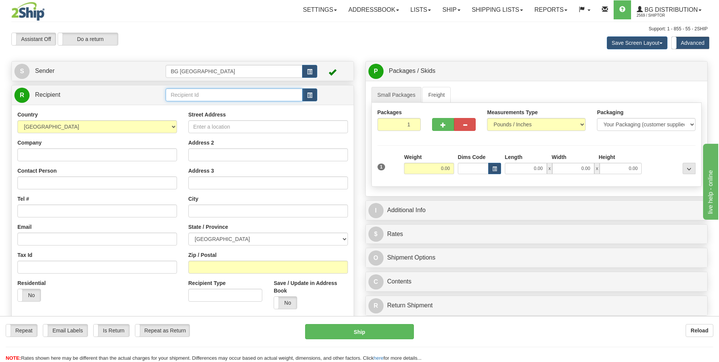
click at [187, 95] on input "text" at bounding box center [234, 94] width 136 height 13
click at [188, 108] on div "60509" at bounding box center [232, 106] width 129 height 8
type input "60509"
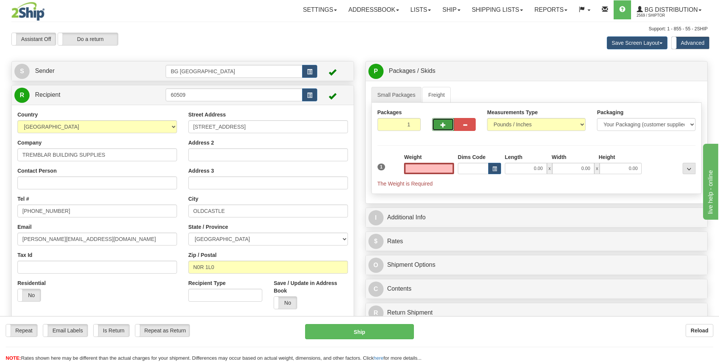
type input "0.00"
click at [439, 125] on button "button" at bounding box center [443, 124] width 22 height 13
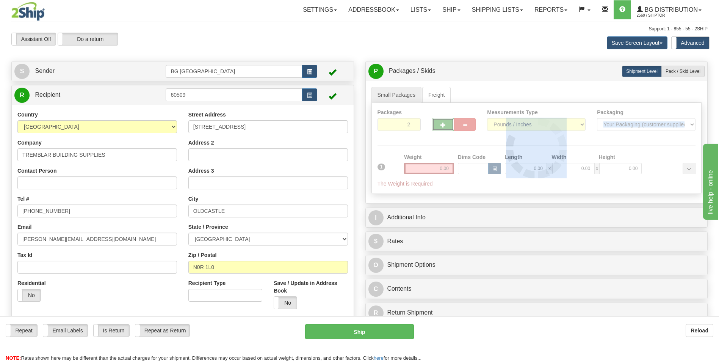
click at [439, 125] on div "Packages 2 1 Measurements Type" at bounding box center [536, 148] width 331 height 91
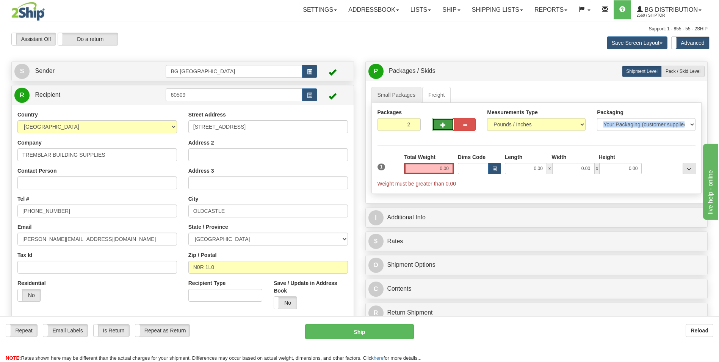
drag, startPoint x: 439, startPoint y: 125, endPoint x: 446, endPoint y: 121, distance: 7.9
click at [446, 121] on button "button" at bounding box center [443, 124] width 22 height 13
type input "3"
click at [443, 168] on input "0.00" at bounding box center [429, 168] width 50 height 11
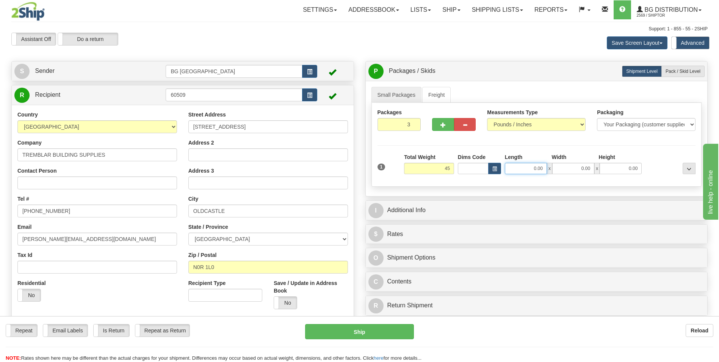
click at [537, 168] on input "0.00" at bounding box center [526, 168] width 42 height 11
type input "45.00"
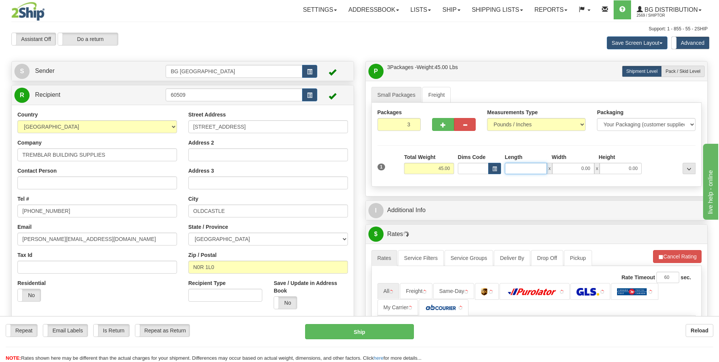
click at [537, 168] on input "Length" at bounding box center [526, 168] width 42 height 11
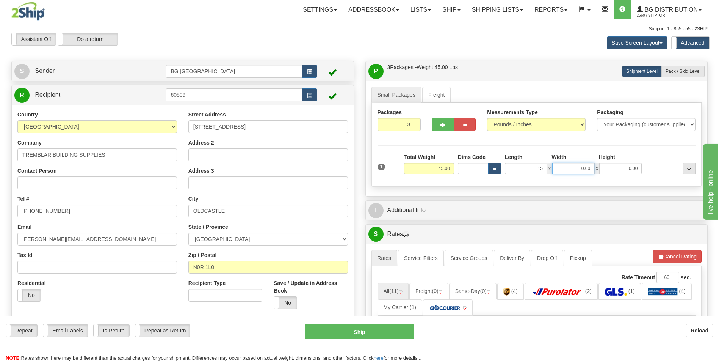
type input "15.00"
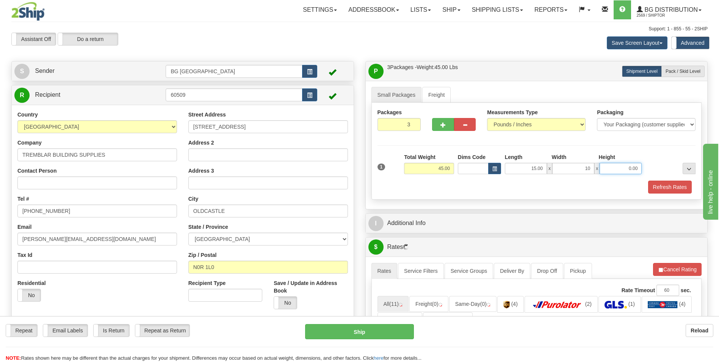
type input "10.00"
click at [552, 192] on div "Refresh Rates" at bounding box center [537, 186] width 322 height 13
click at [685, 71] on span "Pack / Skid Level" at bounding box center [683, 71] width 35 height 5
radio input "true"
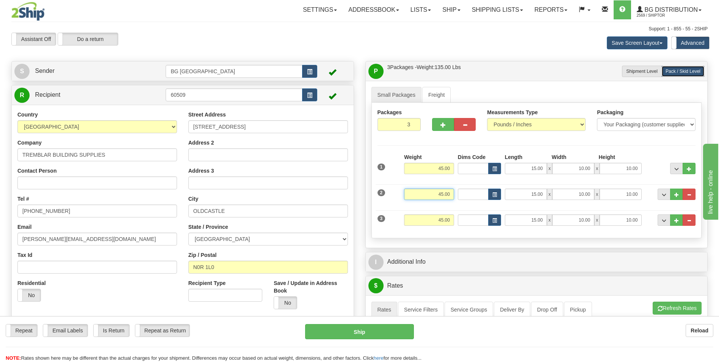
click at [445, 193] on input "45.00" at bounding box center [429, 193] width 50 height 11
type input "34.00"
click at [442, 220] on input "45.00" at bounding box center [429, 219] width 50 height 11
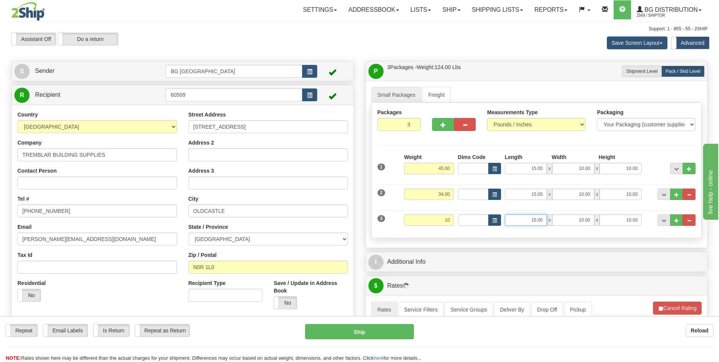
type input "10.00"
click at [538, 219] on input "15.00" at bounding box center [526, 219] width 42 height 11
type input "14.00"
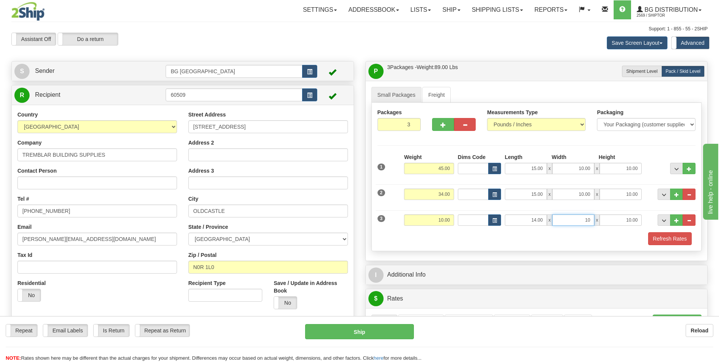
type input "10.00"
type input "8.00"
click at [445, 243] on div "Refresh Rates" at bounding box center [537, 238] width 322 height 13
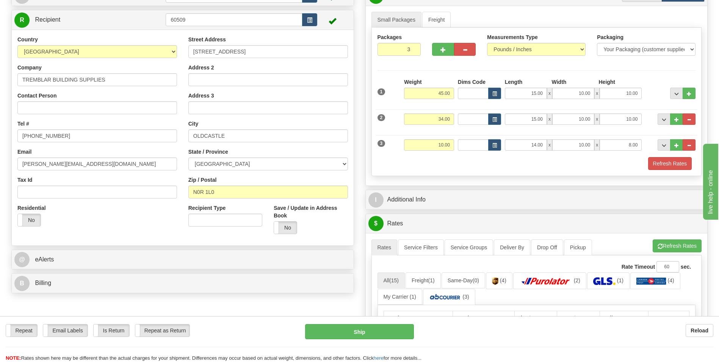
scroll to position [76, 0]
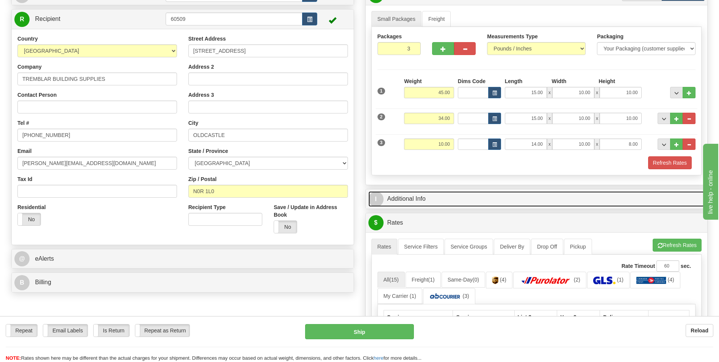
click at [432, 197] on link "I Additional Info" at bounding box center [536, 199] width 337 height 16
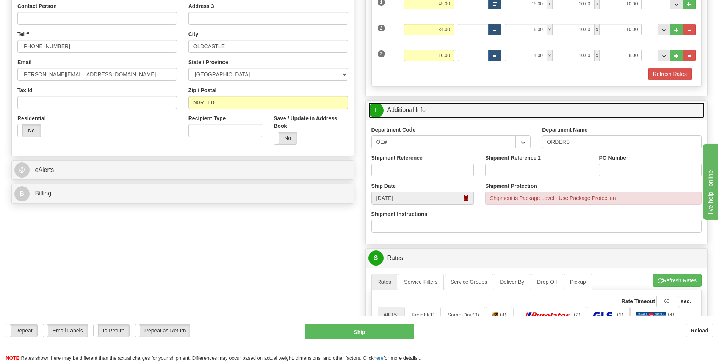
scroll to position [190, 0]
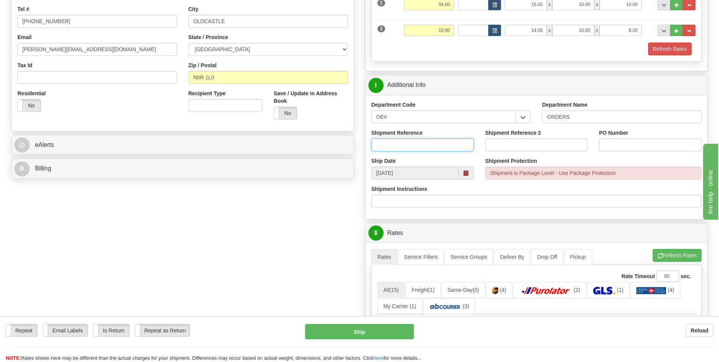
click at [407, 143] on input "Shipment Reference" at bounding box center [422, 144] width 102 height 13
type input "70186162-00"
click at [613, 142] on input "PO Number" at bounding box center [650, 144] width 102 height 13
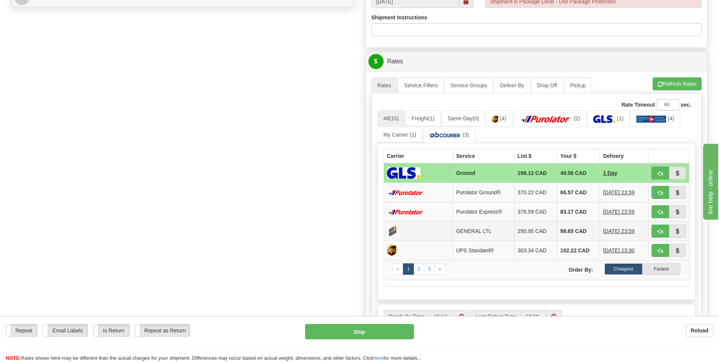
scroll to position [379, 0]
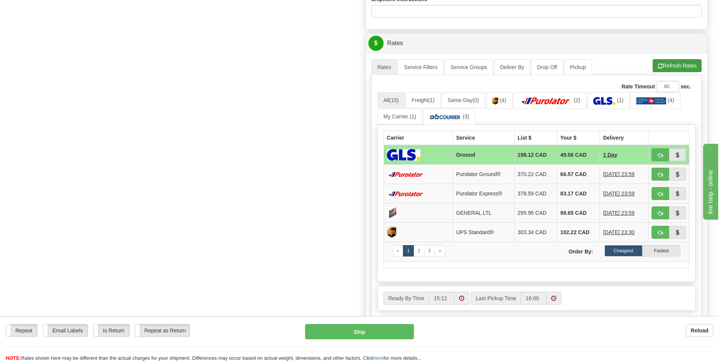
type input "2302"
click at [672, 62] on button "Refresh Rates" at bounding box center [677, 65] width 49 height 13
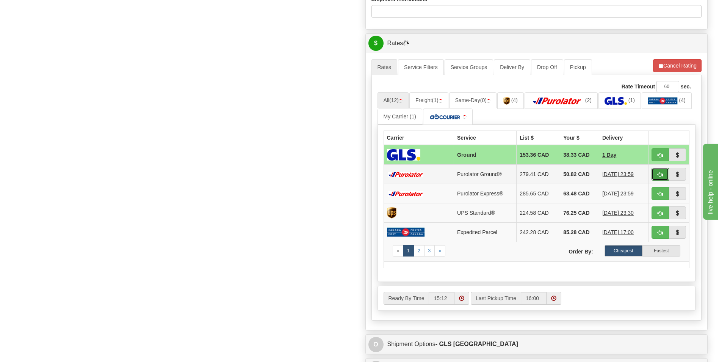
click at [658, 174] on span "button" at bounding box center [660, 174] width 5 height 5
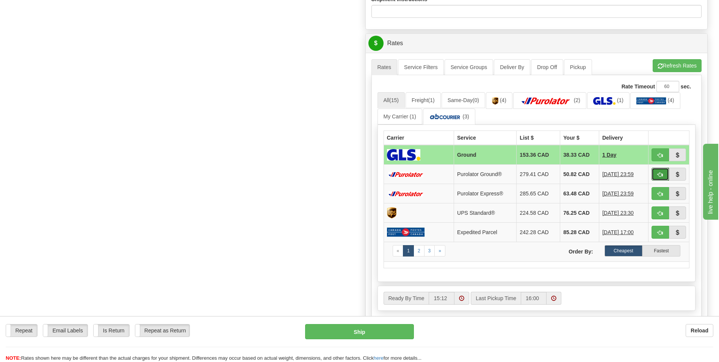
click at [658, 174] on span "button" at bounding box center [660, 174] width 5 height 5
type input "260"
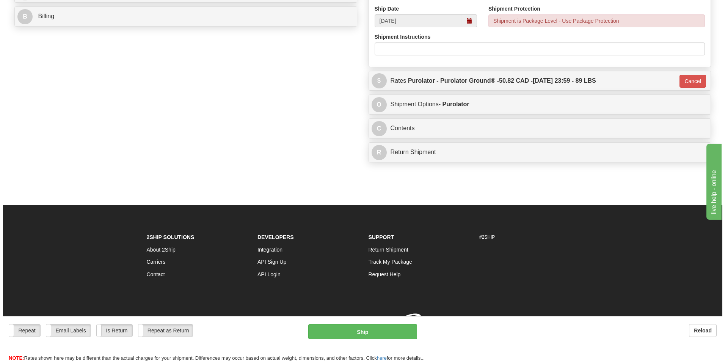
scroll to position [353, 0]
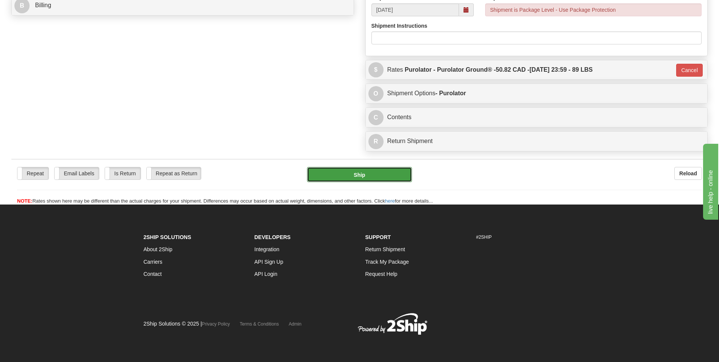
click at [356, 175] on button "Ship" at bounding box center [359, 174] width 105 height 15
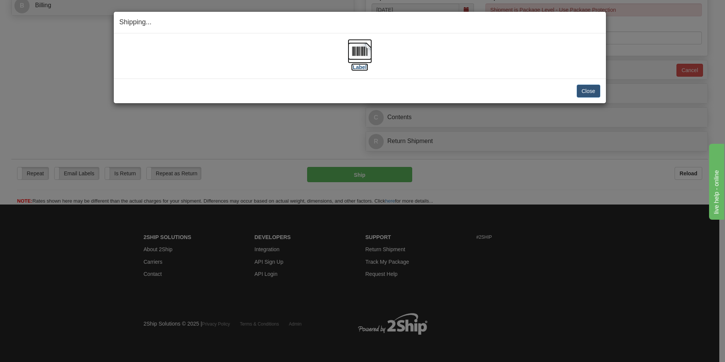
click at [359, 47] on img at bounding box center [360, 51] width 24 height 24
click at [584, 92] on button "Close" at bounding box center [589, 91] width 24 height 13
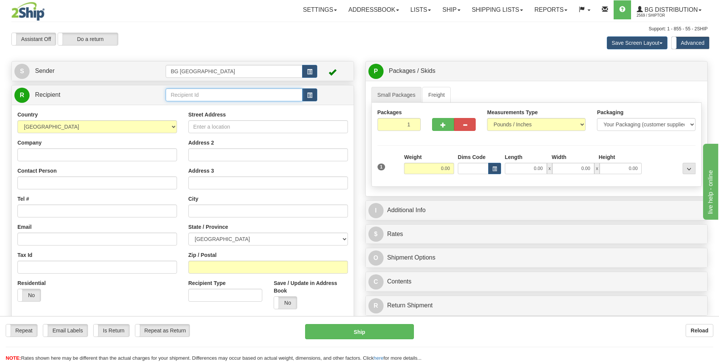
click at [187, 93] on input "text" at bounding box center [234, 94] width 136 height 13
click at [207, 107] on div "5567" at bounding box center [232, 106] width 129 height 8
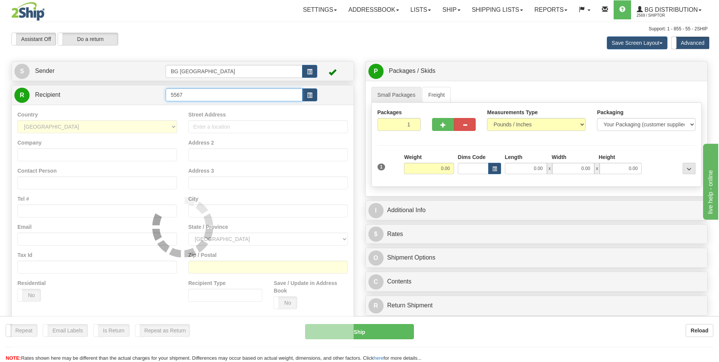
type input "5567"
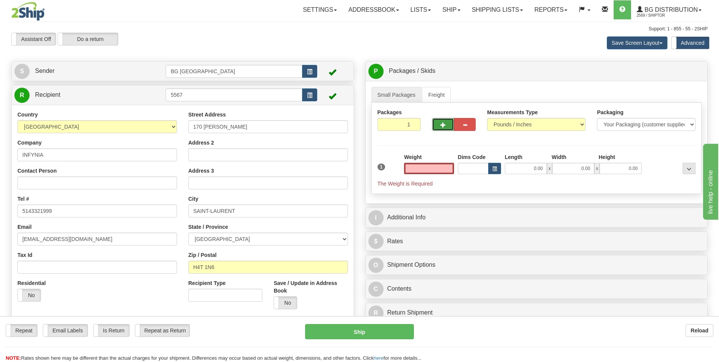
type input "0.00"
click at [442, 124] on span "button" at bounding box center [442, 124] width 5 height 5
type input "2"
click at [440, 168] on input "0.00" at bounding box center [429, 168] width 50 height 11
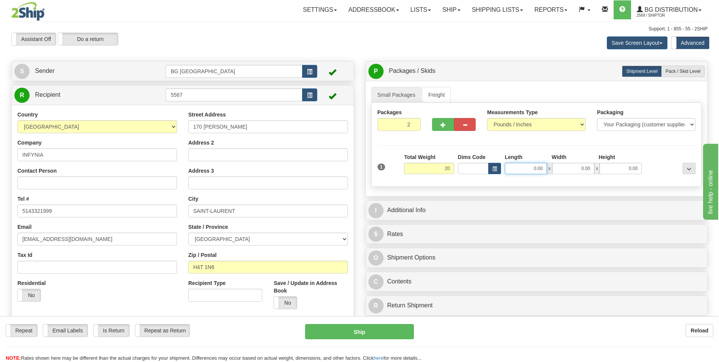
type input "20.00"
click at [538, 169] on input "0.00" at bounding box center [526, 168] width 42 height 11
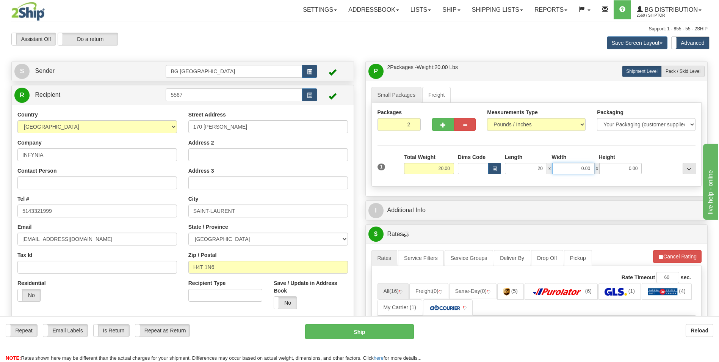
type input "20.00"
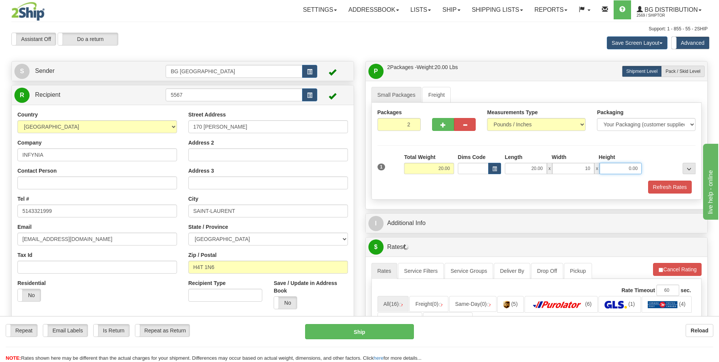
type input "10.00"
type input "14.00"
click at [491, 187] on div "Refresh Rates" at bounding box center [537, 186] width 322 height 13
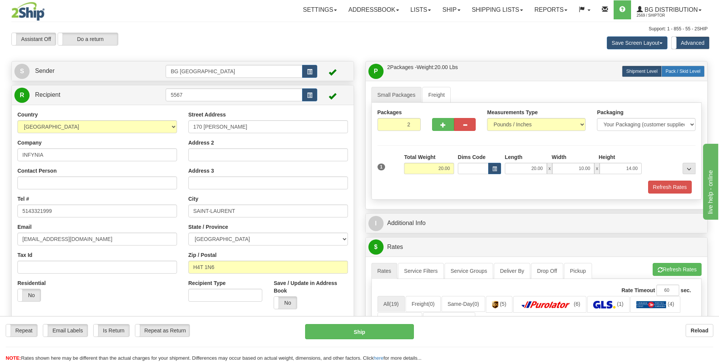
click at [680, 72] on span "Pack / Skid Level" at bounding box center [683, 71] width 35 height 5
radio input "true"
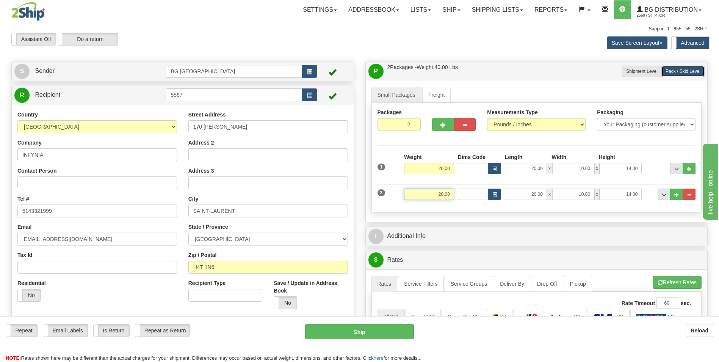
click at [444, 196] on input "20.00" at bounding box center [429, 193] width 50 height 11
type input "7.00"
click at [536, 195] on input "20.00" at bounding box center [526, 193] width 42 height 11
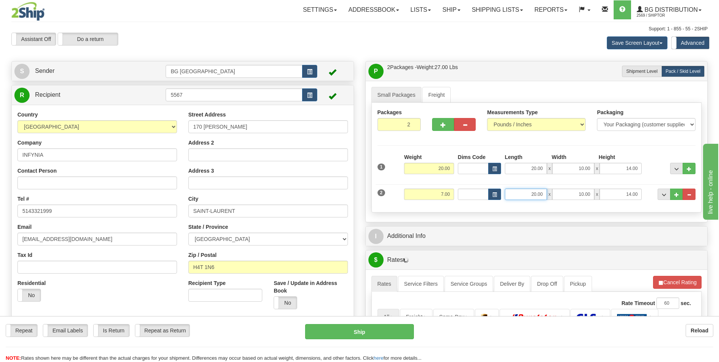
click at [536, 195] on input "20.00" at bounding box center [526, 193] width 42 height 11
type input "15.00"
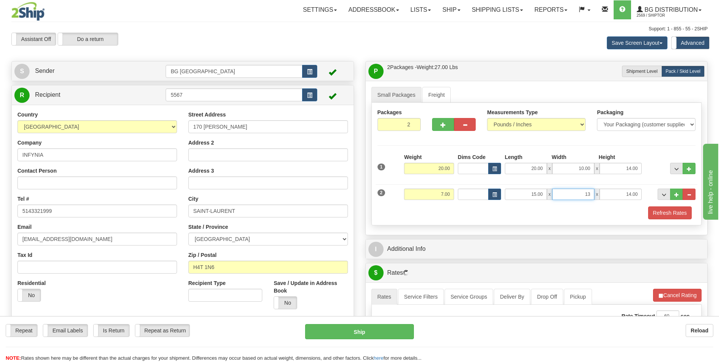
type input "13.00"
type input "5.00"
click at [485, 213] on div "Refresh Rates" at bounding box center [537, 212] width 322 height 13
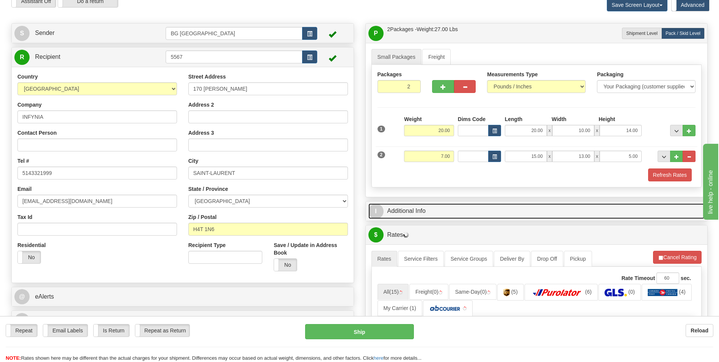
click at [433, 212] on link "I Additional Info" at bounding box center [536, 211] width 337 height 16
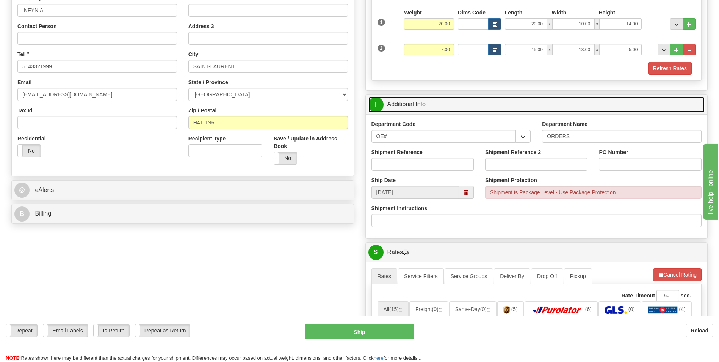
scroll to position [152, 0]
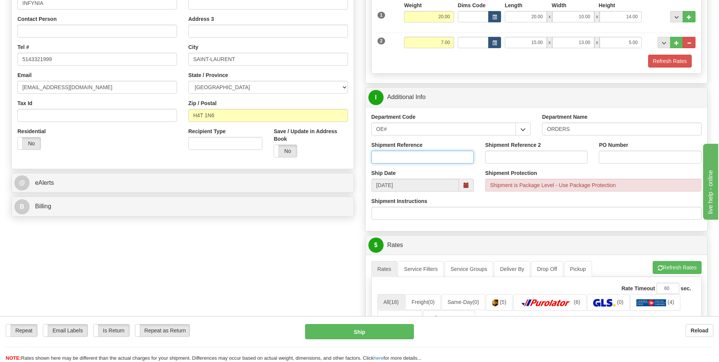
click at [434, 156] on input "Shipment Reference" at bounding box center [422, 156] width 102 height 13
type input "70186165-00"
click at [627, 156] on input "PO Number" at bounding box center [650, 156] width 102 height 13
type input "8059"
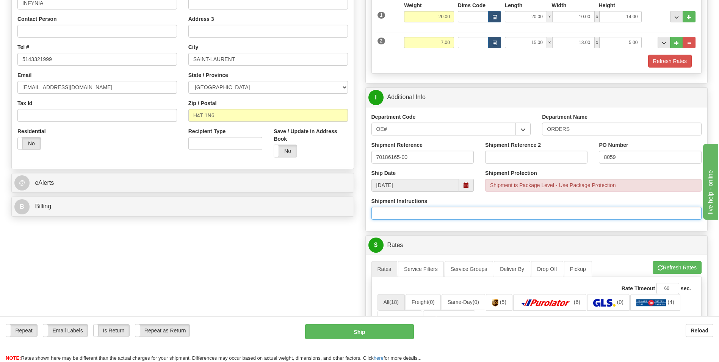
click at [539, 207] on input "Shipment Instructions" at bounding box center [536, 213] width 331 height 13
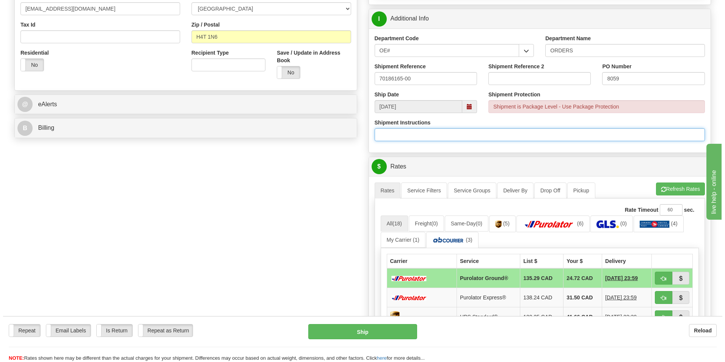
scroll to position [265, 0]
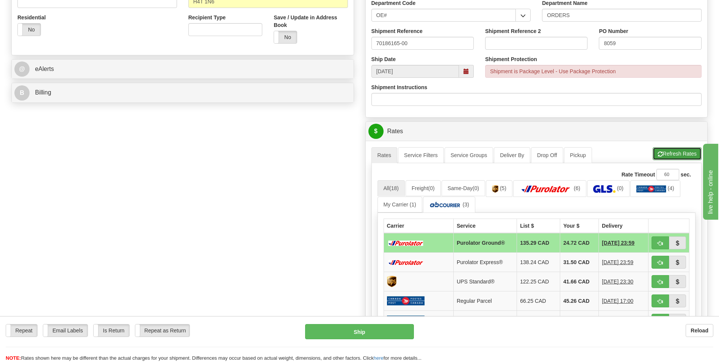
click at [681, 153] on button "Refresh Rates" at bounding box center [677, 153] width 49 height 13
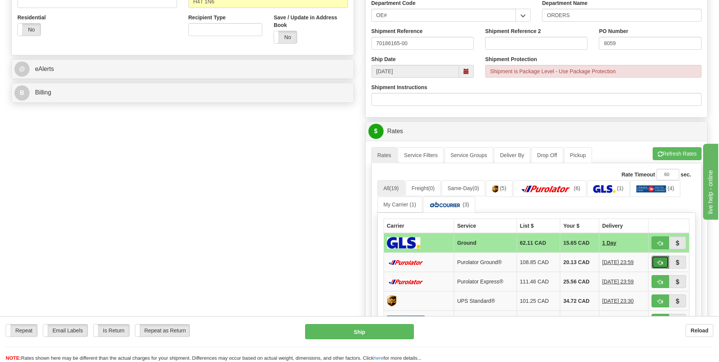
click at [659, 261] on span "button" at bounding box center [660, 262] width 5 height 5
type input "260"
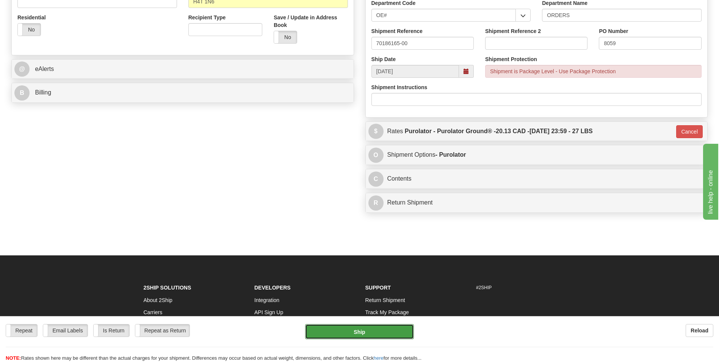
click at [366, 332] on button "Ship" at bounding box center [359, 331] width 108 height 15
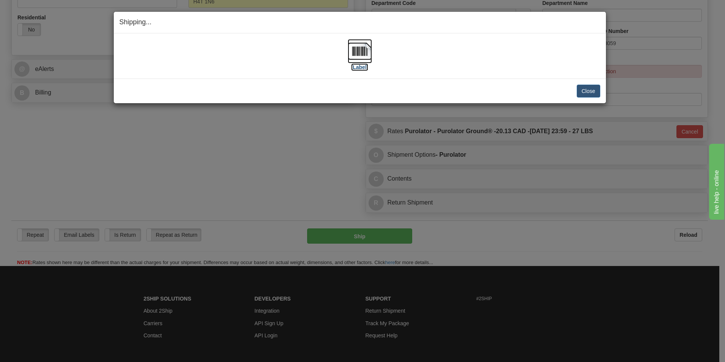
click at [362, 53] on img at bounding box center [360, 51] width 24 height 24
click at [594, 91] on button "Close" at bounding box center [589, 91] width 24 height 13
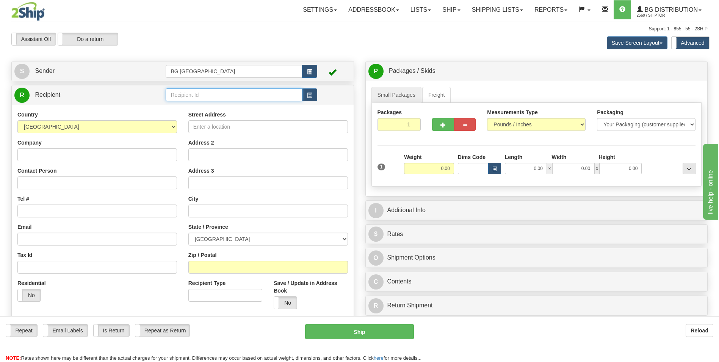
click at [197, 96] on input "text" at bounding box center [234, 94] width 136 height 13
click at [186, 107] on div "60473" at bounding box center [232, 106] width 129 height 8
type input "60473"
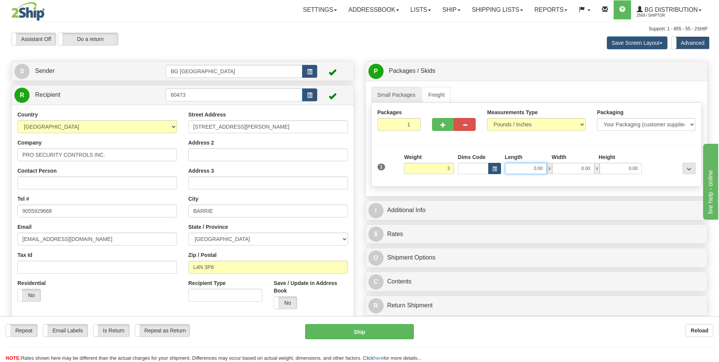
type input "3.00"
click at [535, 168] on input "0.00" at bounding box center [526, 168] width 42 height 11
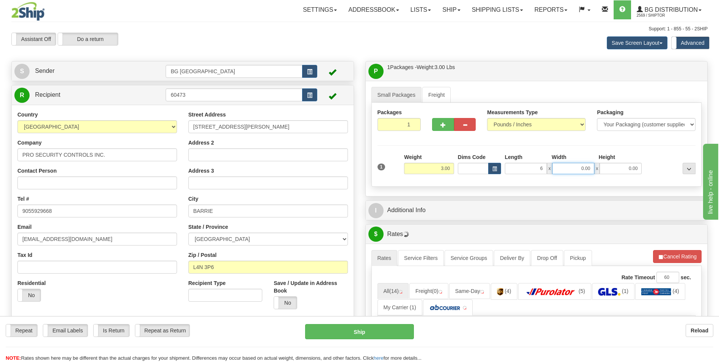
type input "6.00"
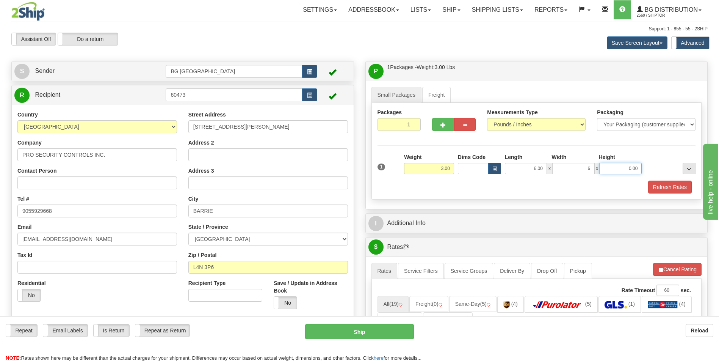
type input "6.00"
click at [472, 183] on div "Refresh Rates" at bounding box center [537, 186] width 322 height 13
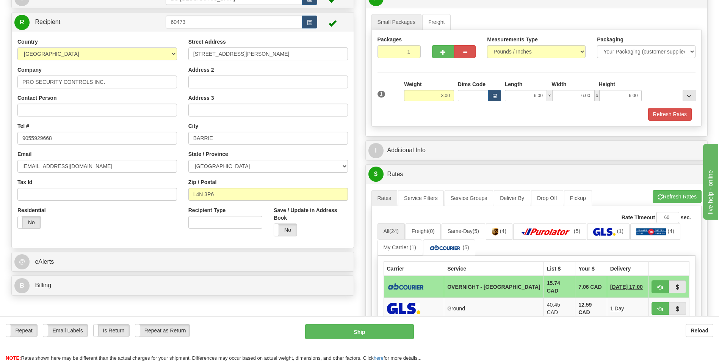
scroll to position [76, 0]
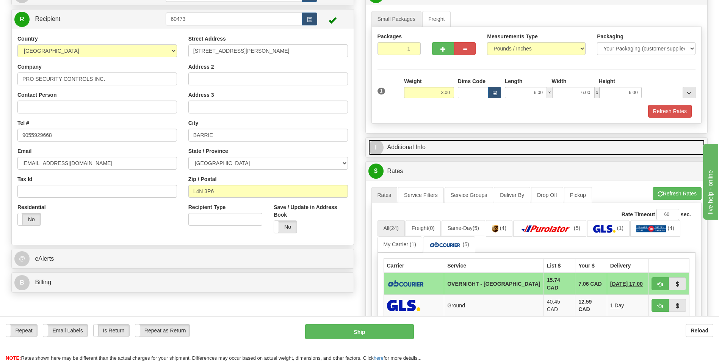
click at [407, 145] on link "I Additional Info" at bounding box center [536, 147] width 337 height 16
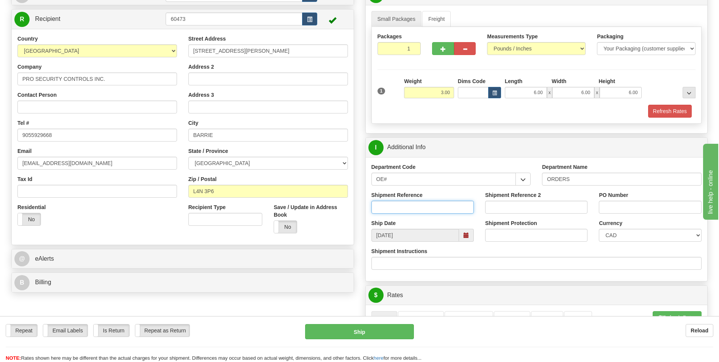
click at [413, 205] on input "Shipment Reference" at bounding box center [422, 207] width 102 height 13
type input "70185666-00"
click at [619, 207] on input "PO Number" at bounding box center [650, 207] width 102 height 13
click at [608, 274] on div "Shipment Instructions" at bounding box center [537, 261] width 342 height 28
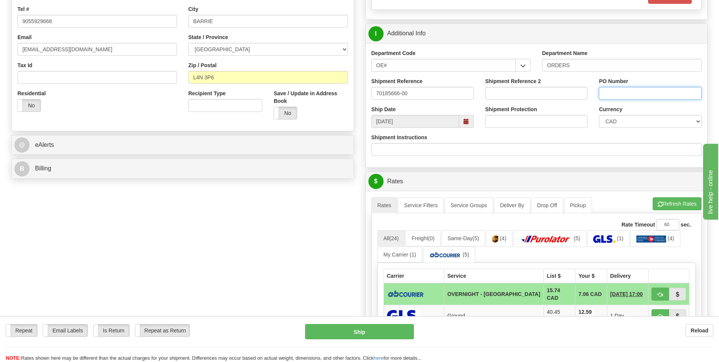
click at [611, 89] on input "PO Number" at bounding box center [650, 93] width 102 height 13
type input "101025"
click at [607, 170] on div "P Packages / Skids 1 Packages - Weight: 3.00 Lbs 1 Skids - Weight: NaN Lbs Ship…" at bounding box center [537, 213] width 354 height 683
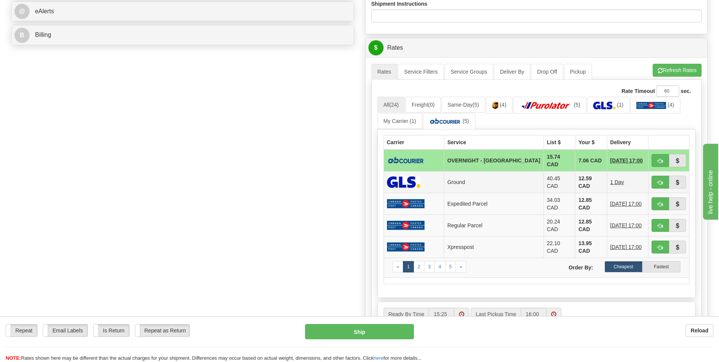
scroll to position [341, 0]
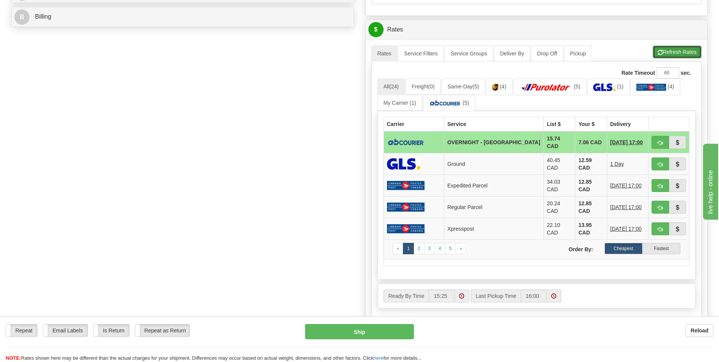
click at [661, 50] on span "button" at bounding box center [660, 52] width 5 height 5
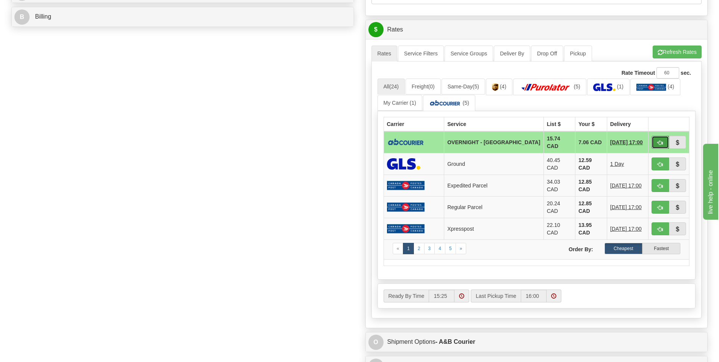
click at [661, 141] on span "button" at bounding box center [660, 142] width 5 height 5
type input "4"
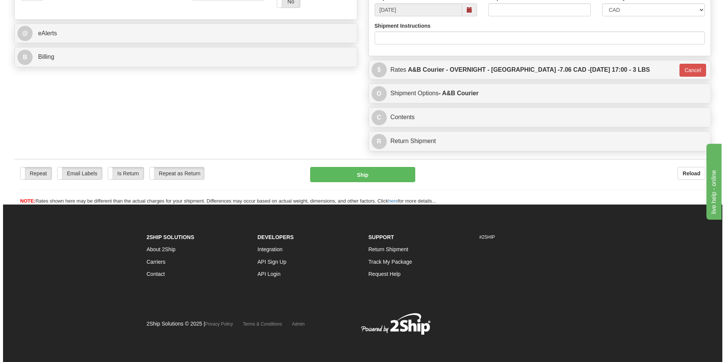
scroll to position [301, 0]
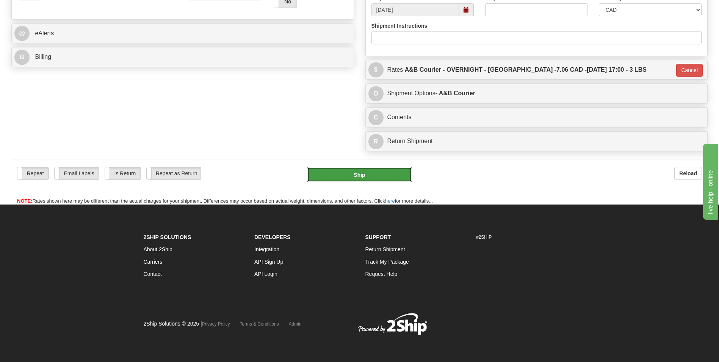
click at [366, 176] on button "Ship" at bounding box center [359, 174] width 105 height 15
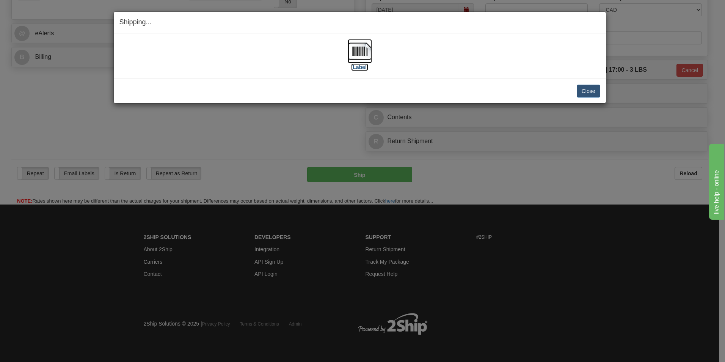
click at [359, 53] on img at bounding box center [360, 51] width 24 height 24
